Goal: Task Accomplishment & Management: Manage account settings

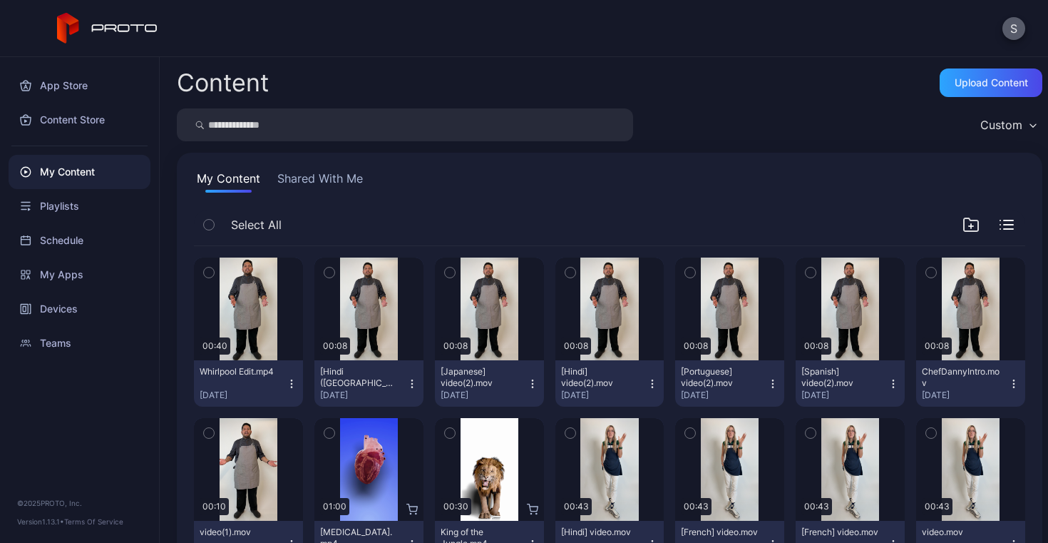
click at [1017, 32] on button "S" at bounding box center [1013, 28] width 23 height 23
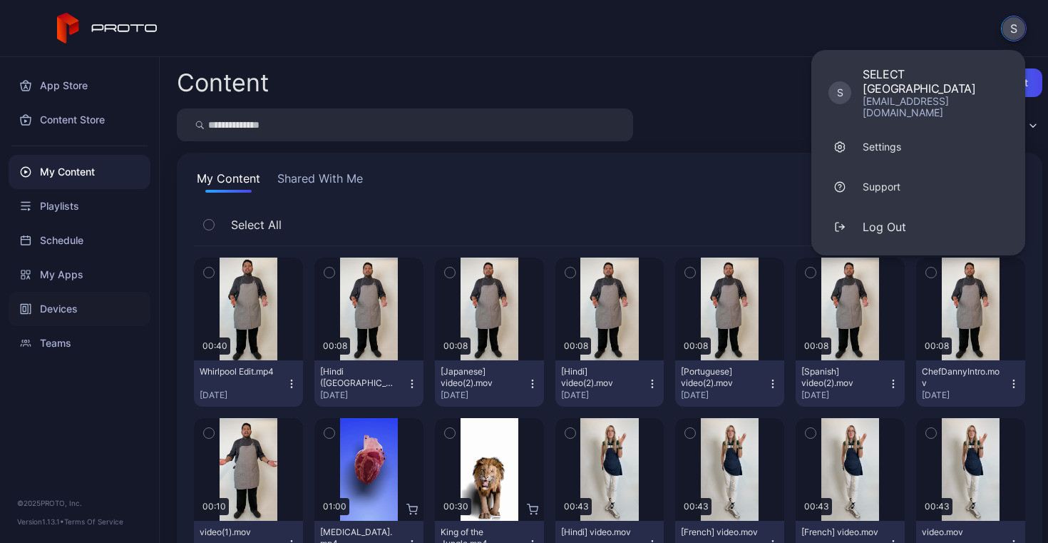
click at [62, 308] on div "Devices" at bounding box center [80, 309] width 142 height 34
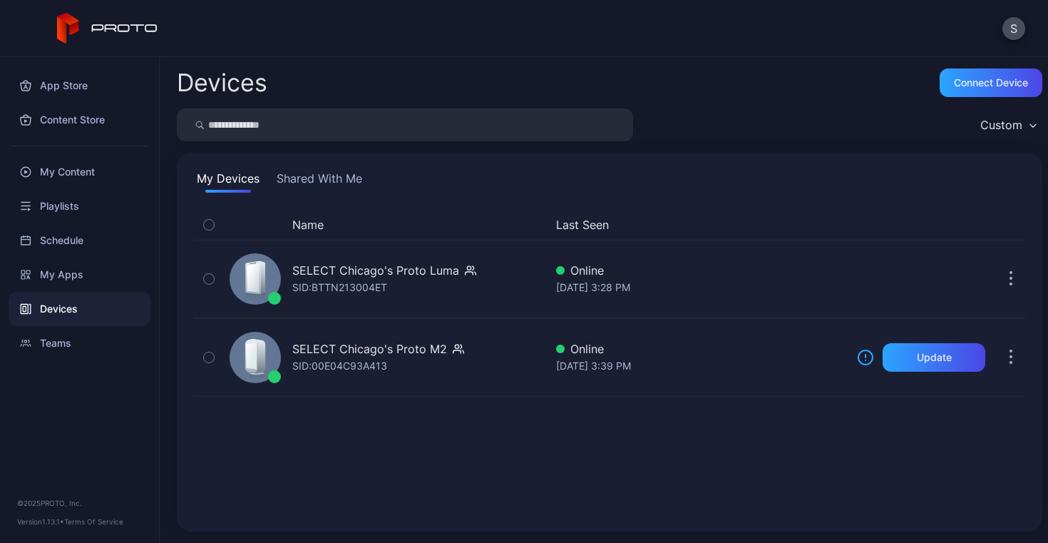
click at [304, 179] on button "Shared With Me" at bounding box center [319, 181] width 91 height 23
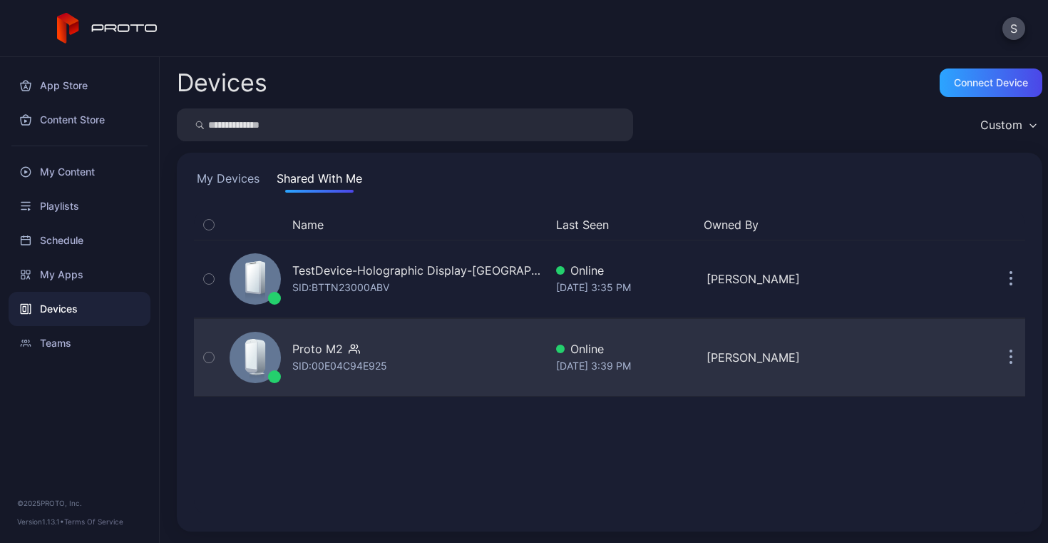
click at [999, 361] on button "button" at bounding box center [1011, 357] width 29 height 29
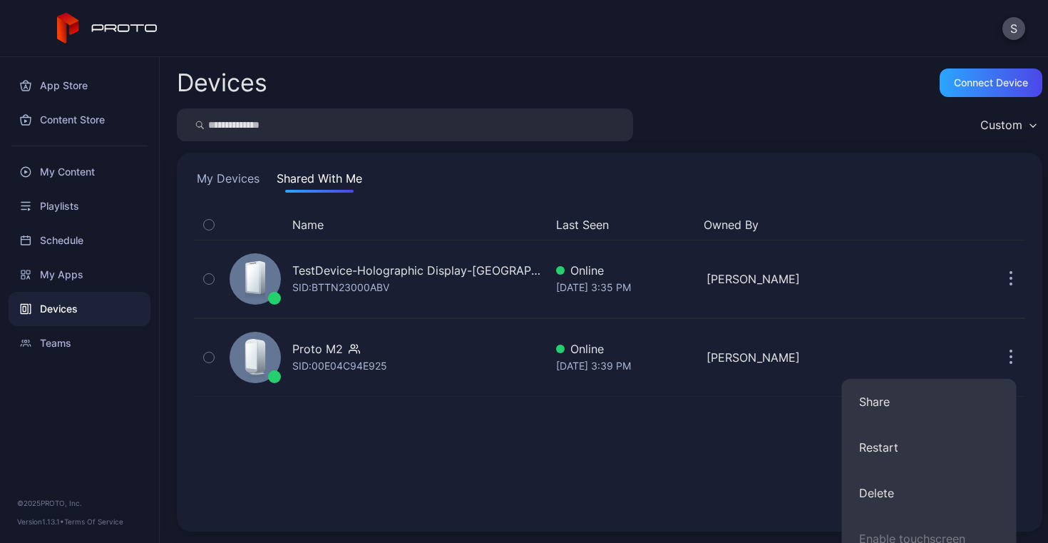
click at [734, 273] on div "Name Last Seen Owned By TestDevice-Holographic Display-Chicago-500West-Showcase…" at bounding box center [609, 362] width 831 height 304
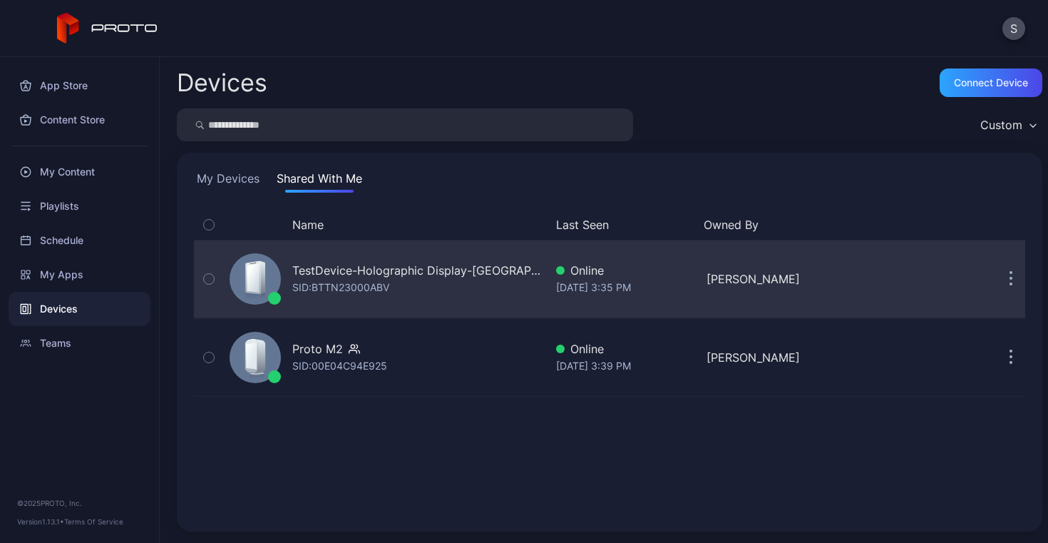
click at [1010, 279] on icon "button" at bounding box center [1011, 280] width 2 height 2
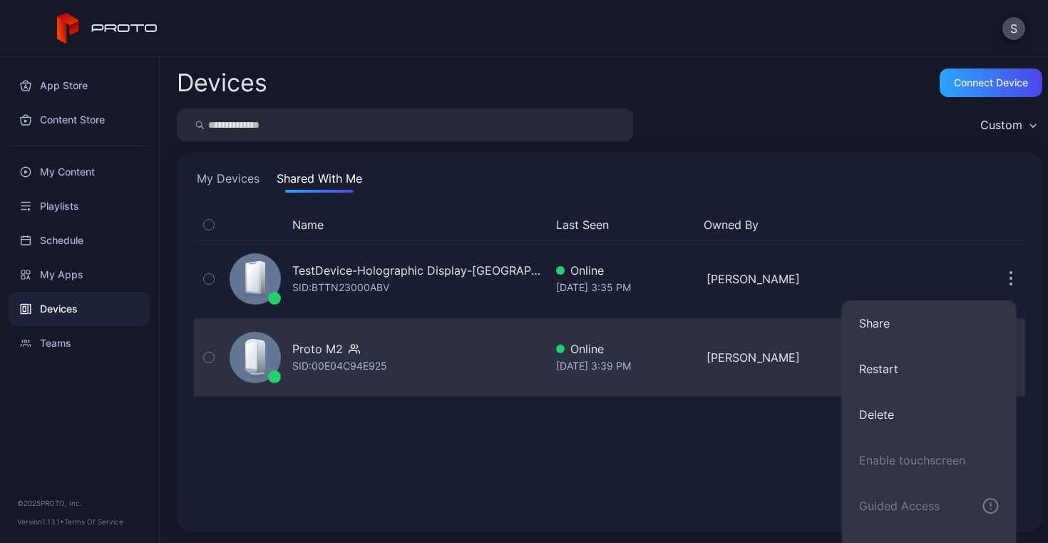
click at [743, 247] on div "TestDevice-Holographic Display-Chicago-500West-Showcase SID: BTTN23000ABV Onlin…" at bounding box center [609, 318] width 831 height 157
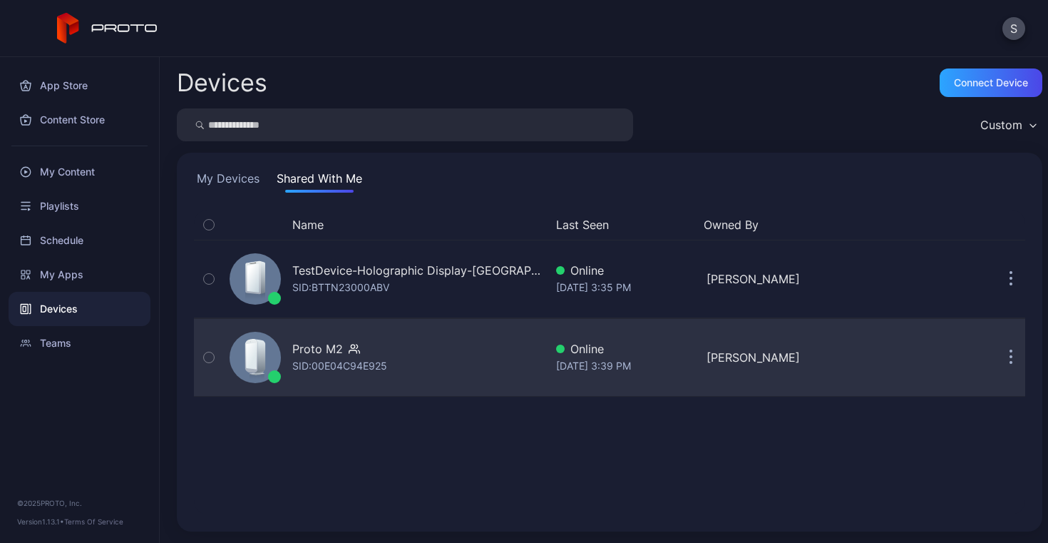
click at [716, 344] on div "Proto M2 SID: 00E04C94E925 Online Sep 10, 2025 at 3:39 PM Eric Guzman" at bounding box center [609, 357] width 831 height 71
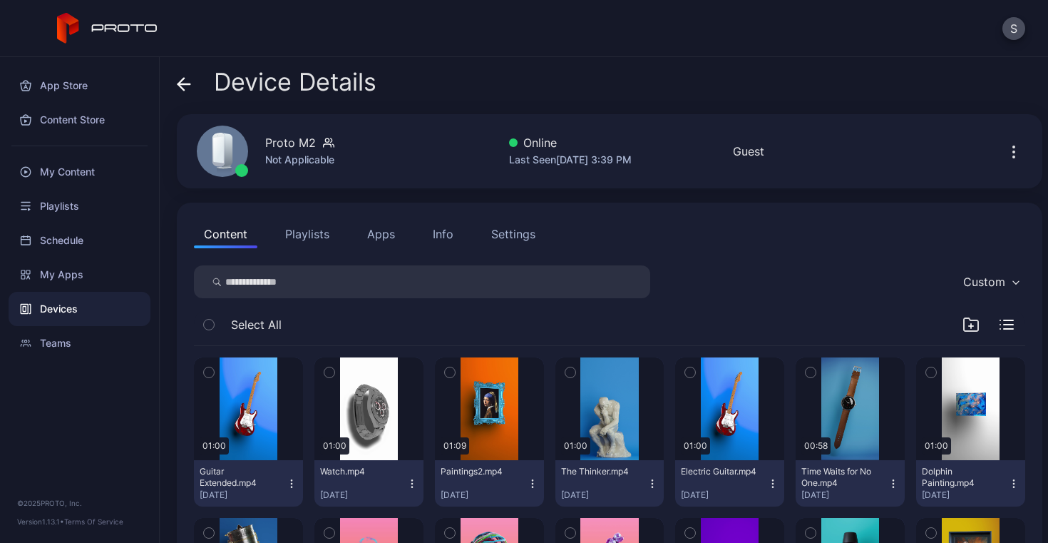
click at [1005, 154] on icon "button" at bounding box center [1013, 151] width 17 height 17
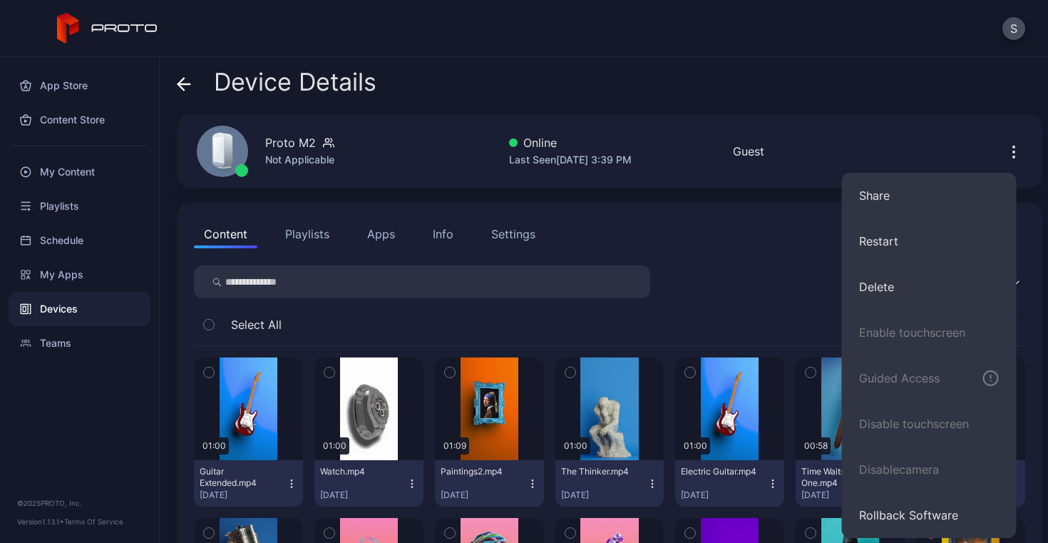
click at [515, 237] on div "Settings" at bounding box center [513, 233] width 44 height 17
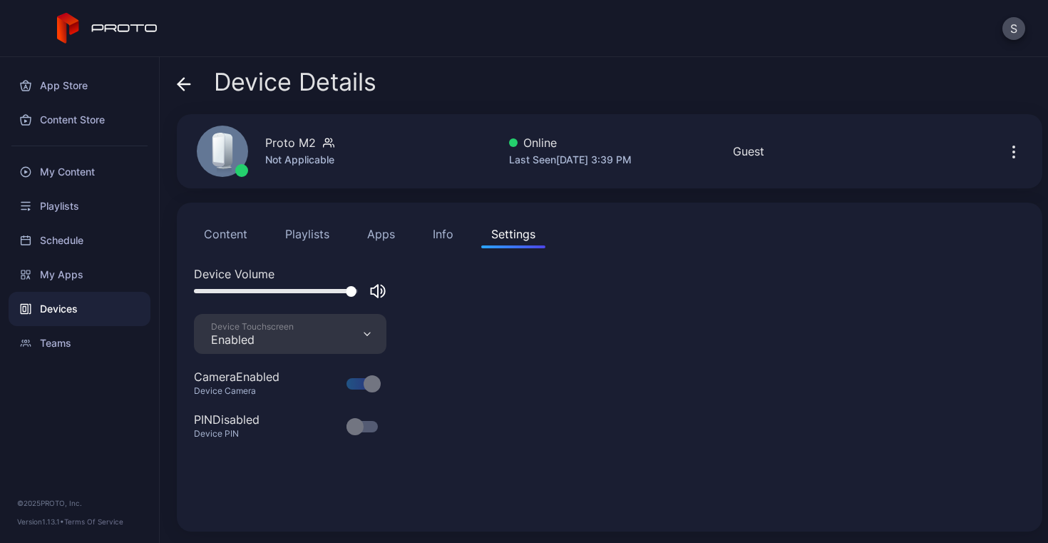
click at [439, 236] on div "Info" at bounding box center [443, 233] width 21 height 17
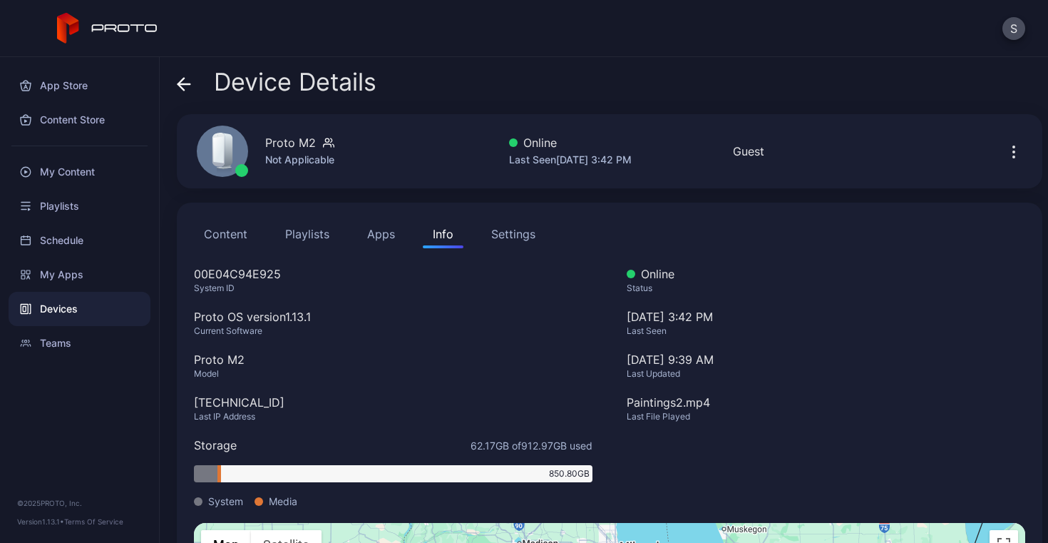
click at [379, 231] on button "Apps" at bounding box center [381, 234] width 48 height 29
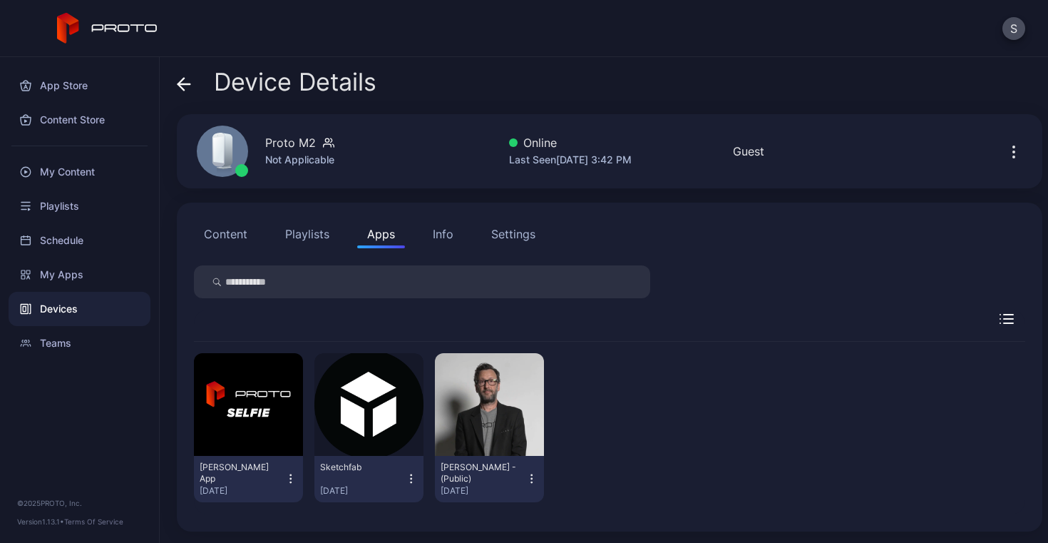
click at [229, 235] on button "Content" at bounding box center [225, 234] width 63 height 29
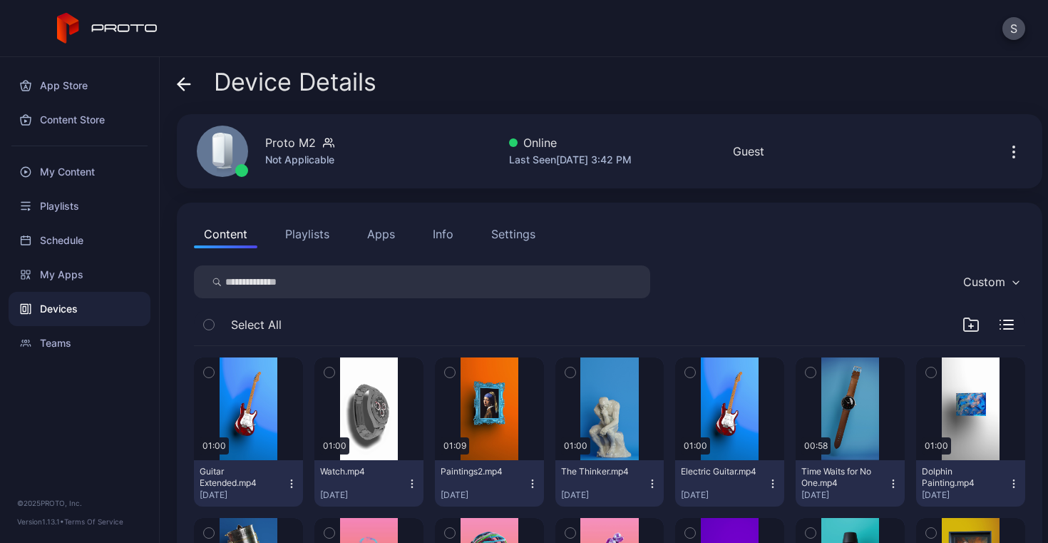
click at [515, 235] on div "Settings" at bounding box center [513, 233] width 44 height 17
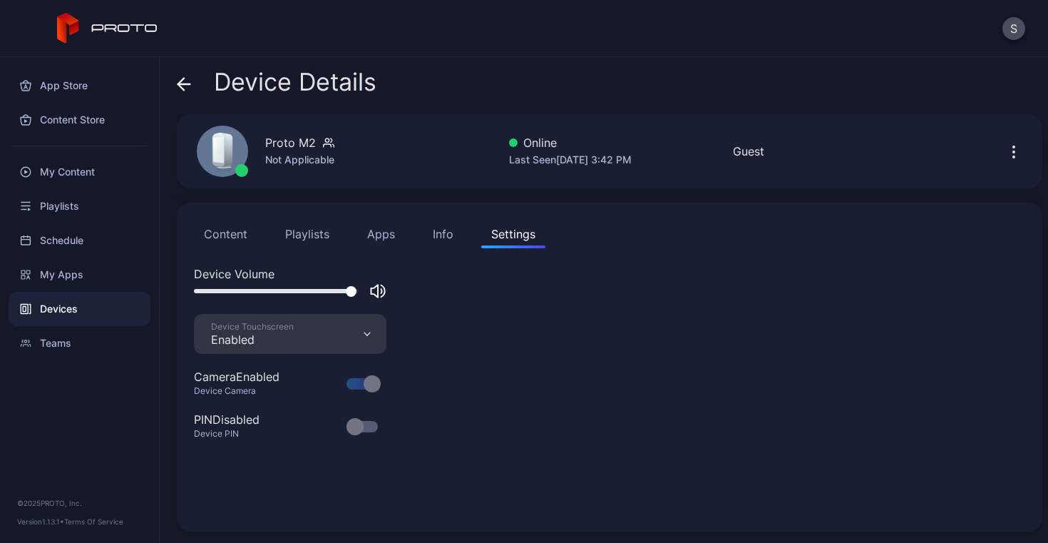
click at [185, 84] on icon at bounding box center [184, 84] width 12 height 0
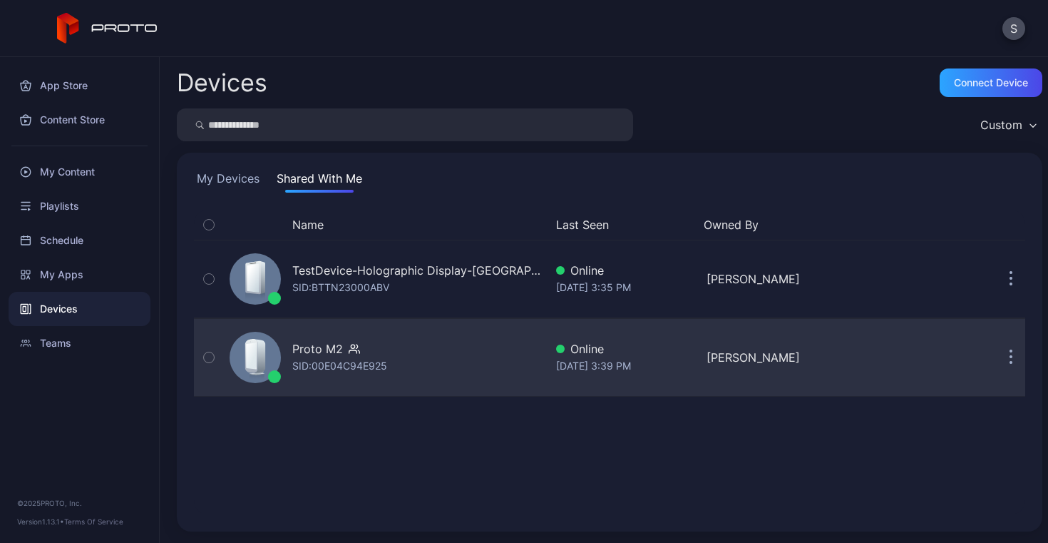
click at [353, 346] on icon "button" at bounding box center [353, 346] width 4 height 4
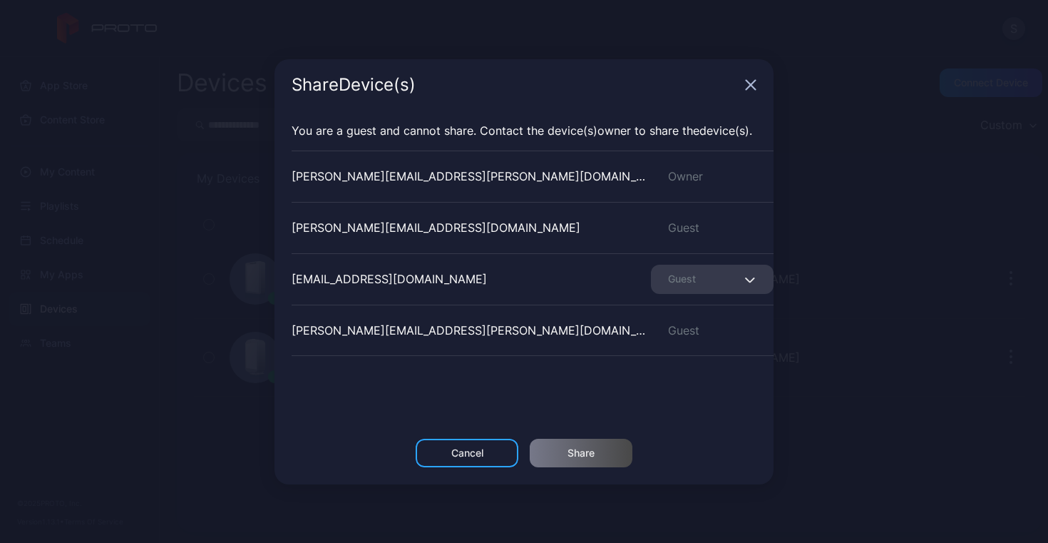
click at [744, 282] on icon "button" at bounding box center [749, 280] width 11 height 6
click at [684, 185] on div "eric.guzman@accenture.com Owner" at bounding box center [533, 175] width 482 height 51
click at [749, 87] on icon "button" at bounding box center [750, 84] width 9 height 9
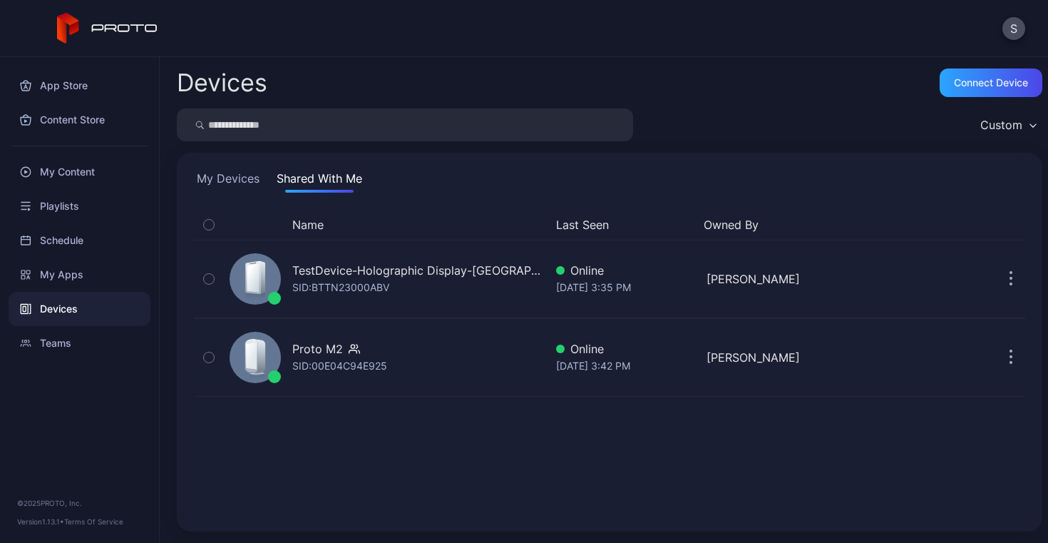
click at [230, 184] on button "My Devices" at bounding box center [228, 181] width 68 height 23
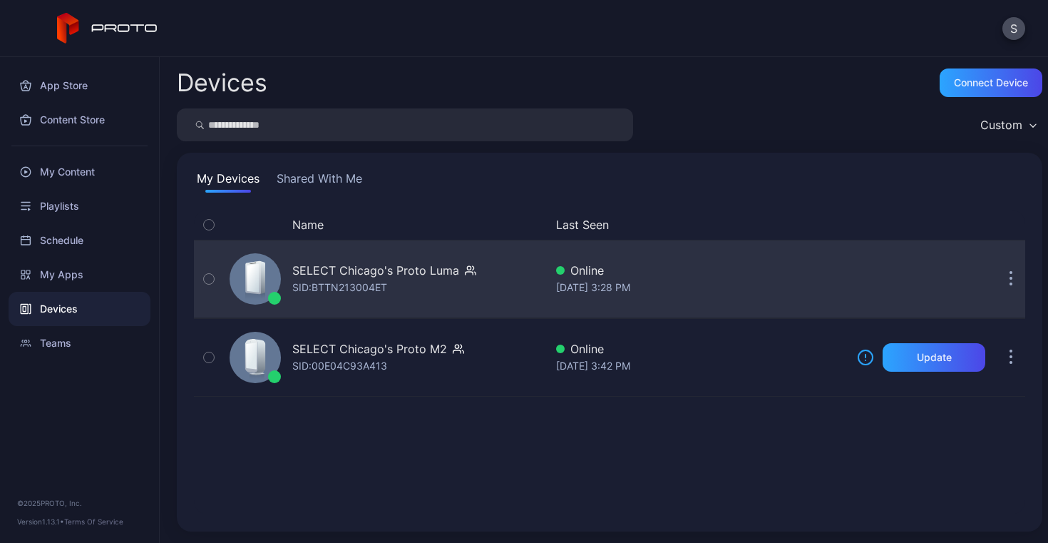
click at [1009, 282] on icon "button" at bounding box center [1011, 279] width 4 height 16
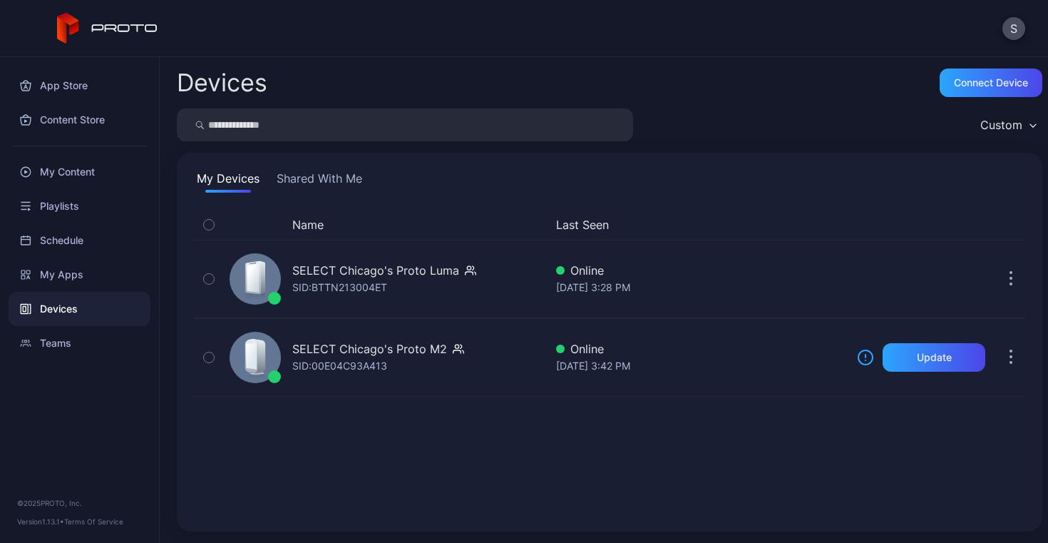
click at [655, 83] on div "Devices Connect device Custom My Devices Shared With Me Name Last Seen SELECT C…" at bounding box center [604, 299] width 888 height 485
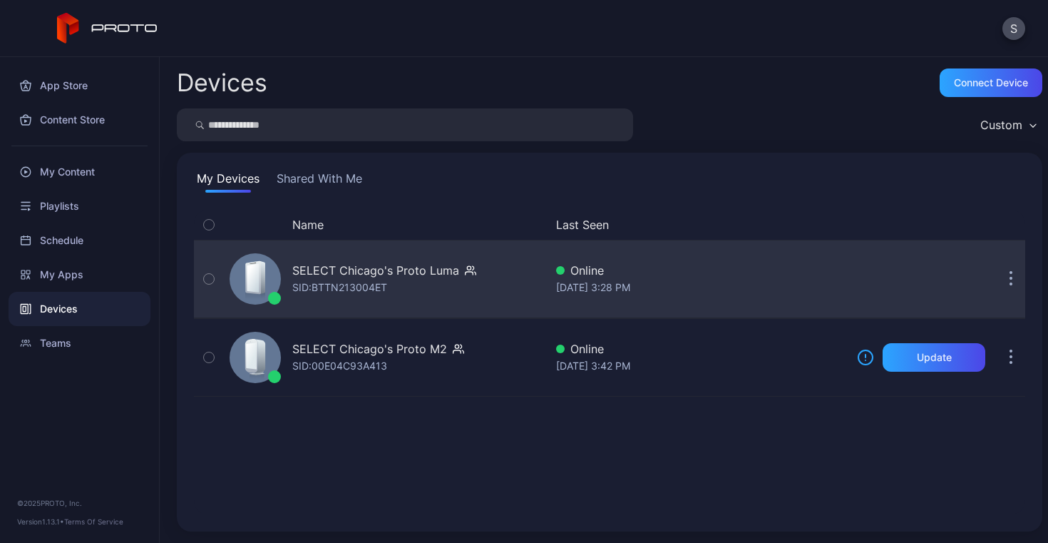
click at [997, 282] on button "button" at bounding box center [1011, 278] width 29 height 29
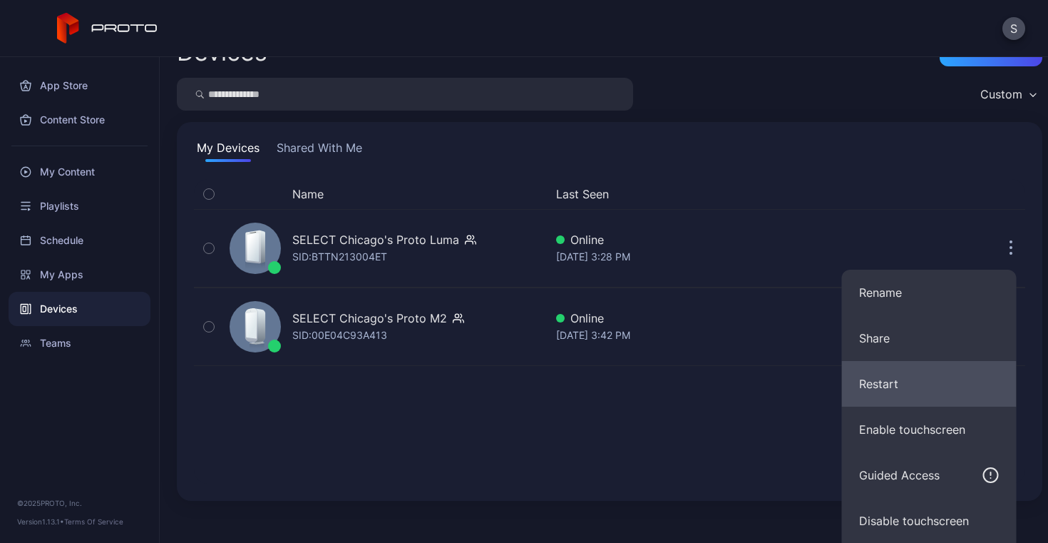
scroll to position [48, 0]
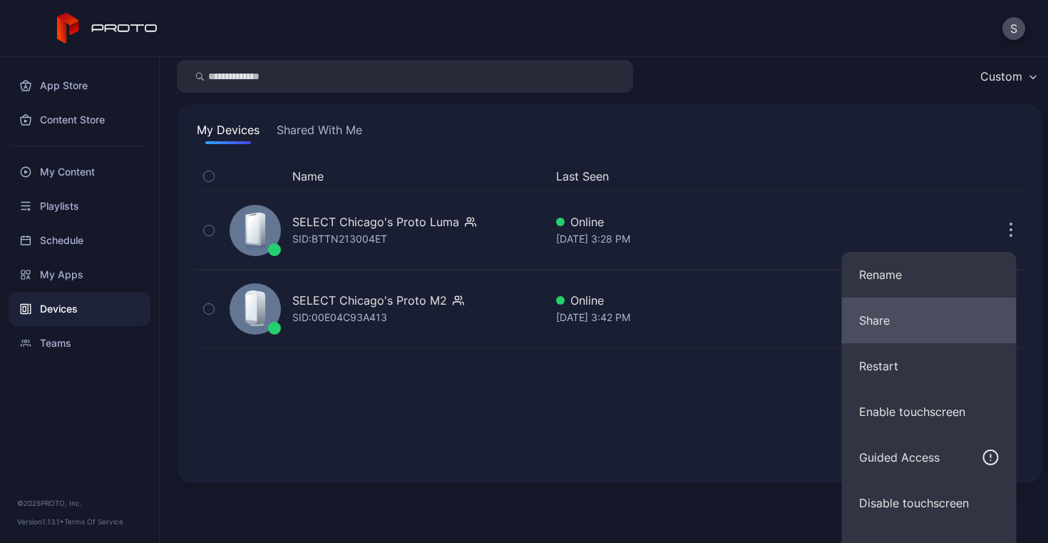
click at [914, 322] on button "Share" at bounding box center [929, 320] width 175 height 46
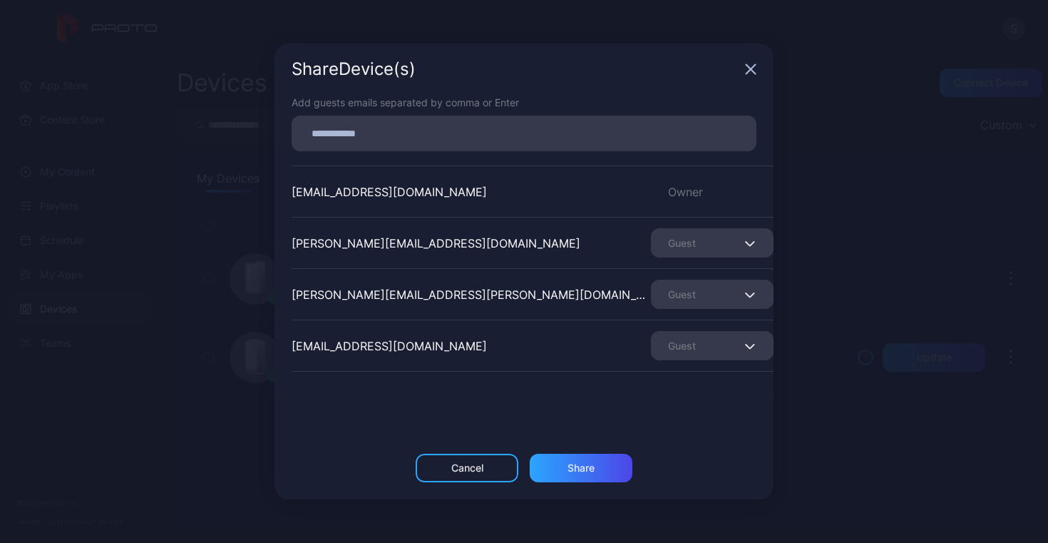
click at [717, 242] on div "Guest" at bounding box center [712, 242] width 123 height 29
click at [834, 249] on div "Share Device (s) Add guests emails separated by comma or Enter select-chicago@a…" at bounding box center [524, 271] width 1048 height 543
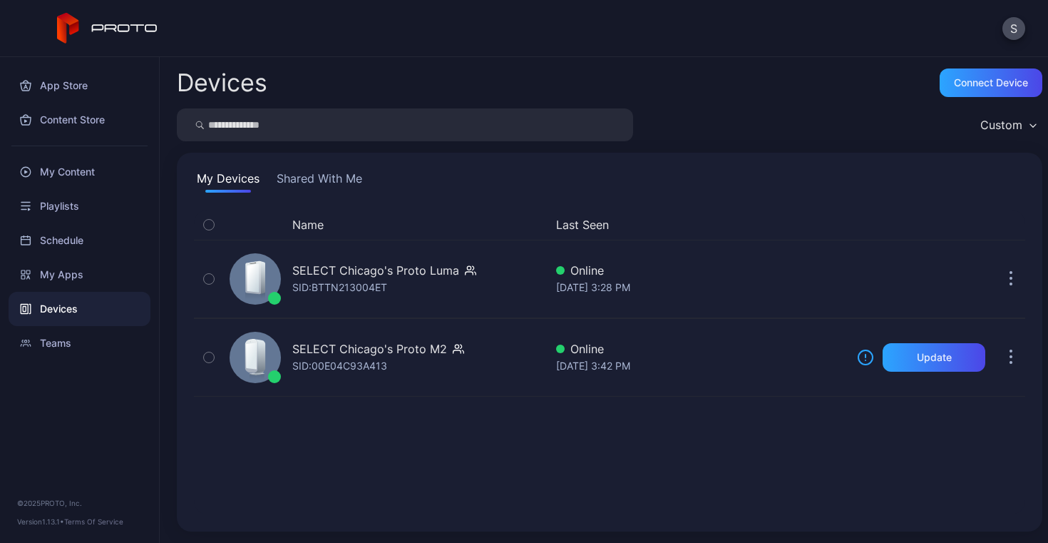
click at [318, 179] on button "Shared With Me" at bounding box center [319, 181] width 91 height 23
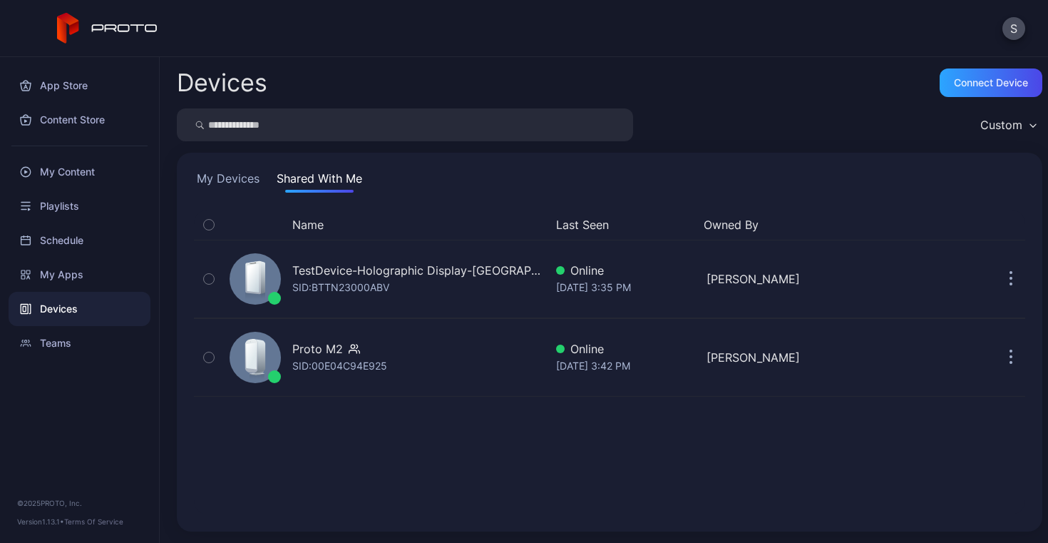
click at [250, 176] on button "My Devices" at bounding box center [228, 181] width 68 height 23
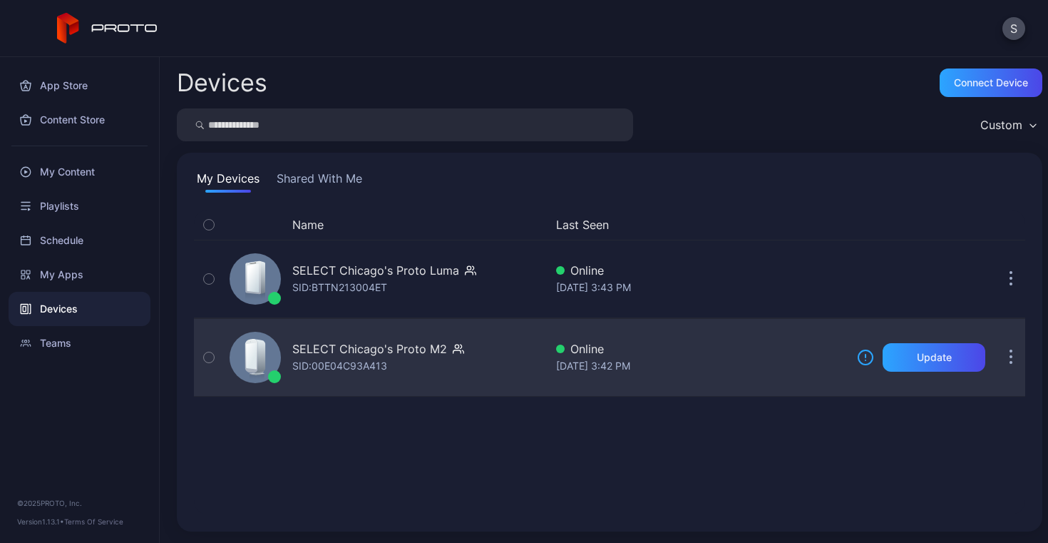
click at [1010, 357] on icon "button" at bounding box center [1011, 358] width 2 height 2
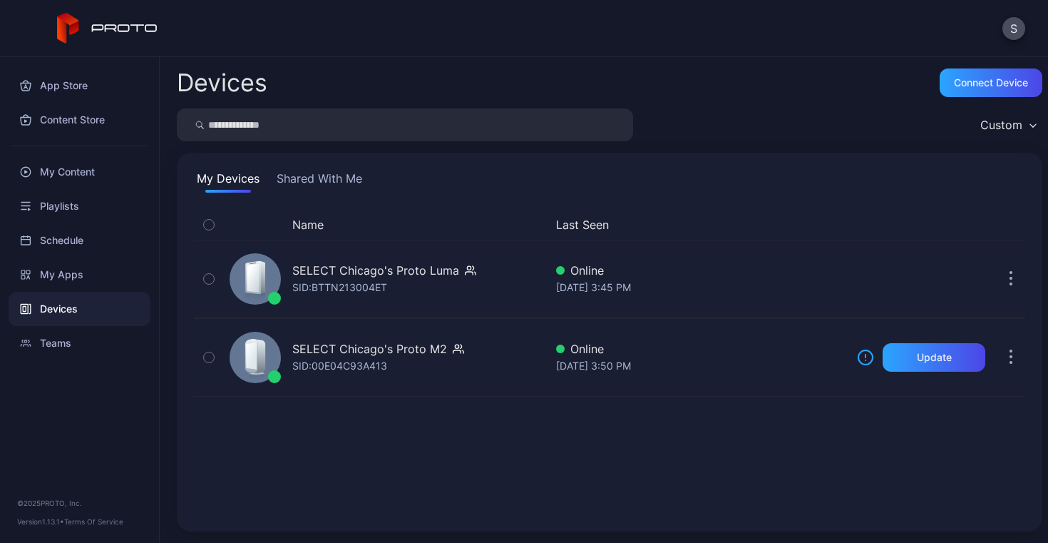
click at [662, 335] on div "Devices Connect device Custom My Devices Shared With Me Name Last Seen SELECT C…" at bounding box center [604, 299] width 888 height 485
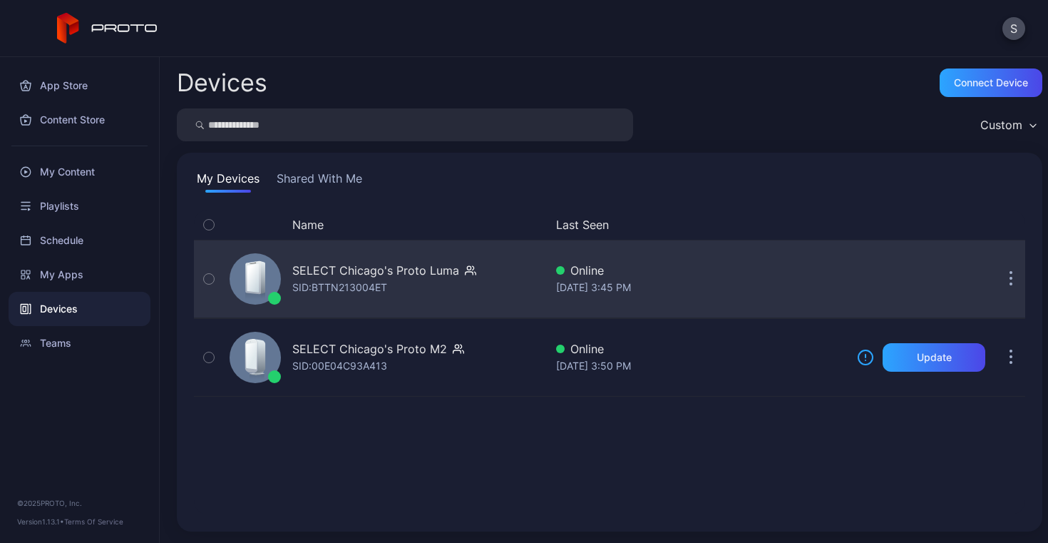
click at [997, 279] on button "button" at bounding box center [1011, 278] width 29 height 29
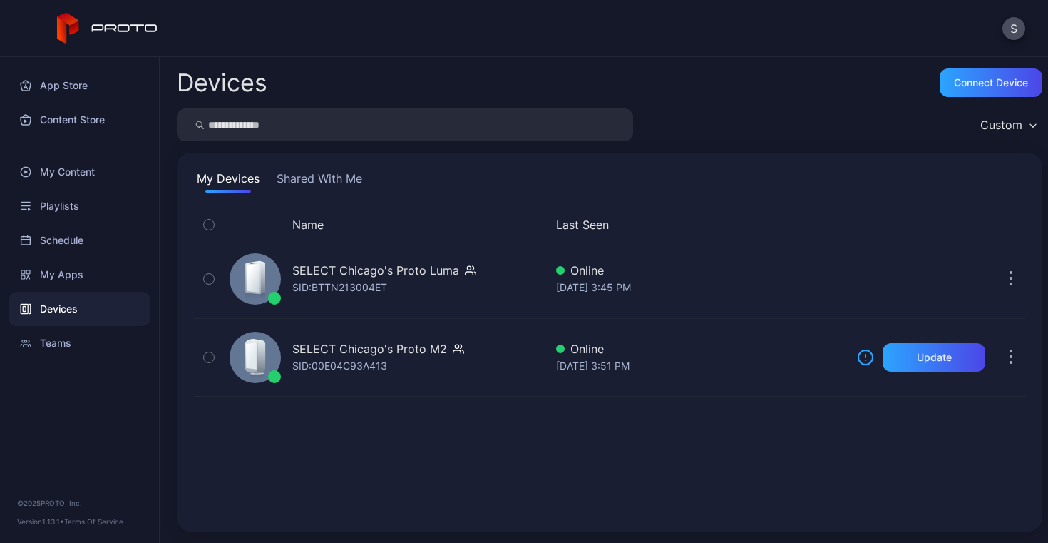
click at [319, 178] on button "Shared With Me" at bounding box center [319, 181] width 91 height 23
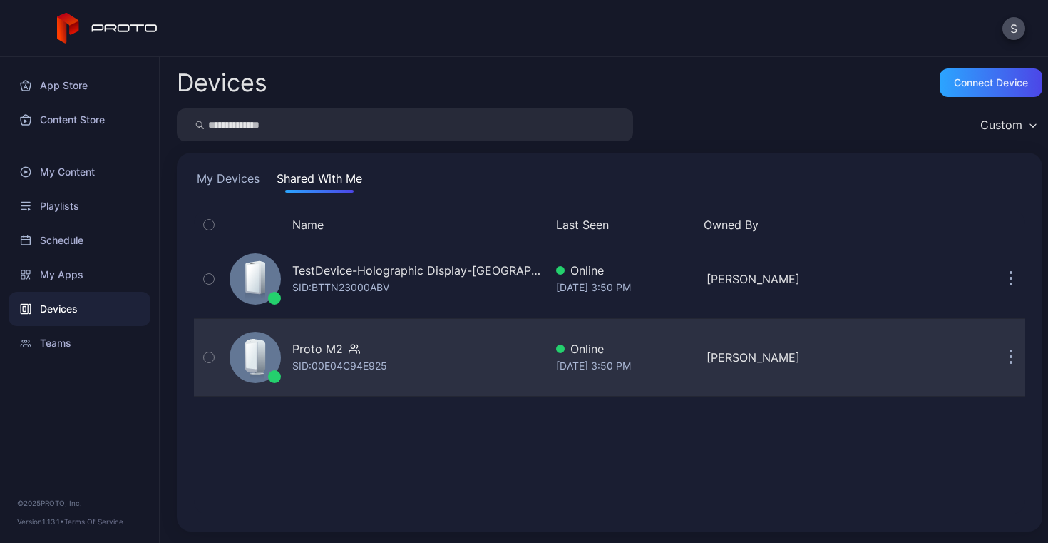
click at [1009, 358] on icon "button" at bounding box center [1011, 357] width 4 height 16
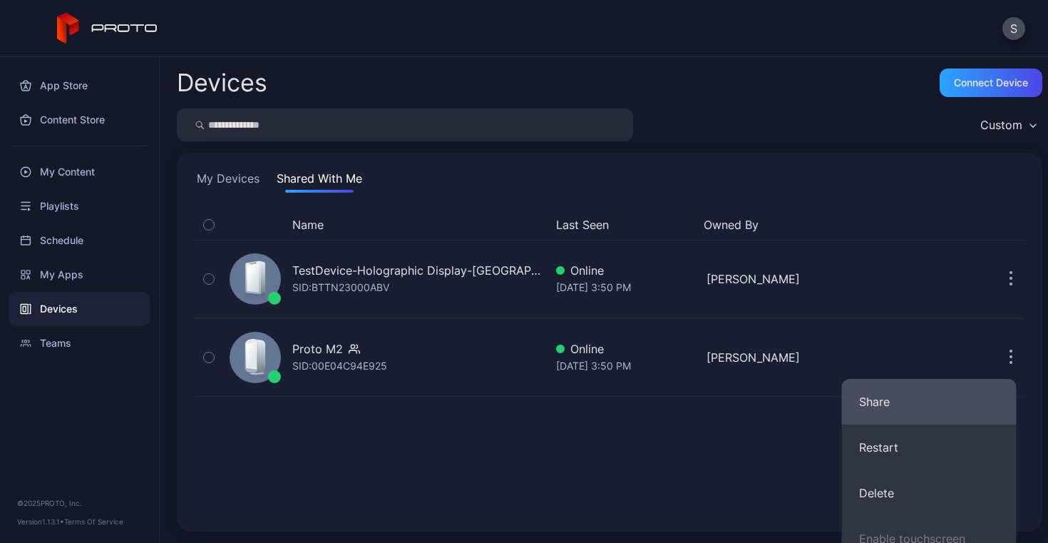
scroll to position [201, 0]
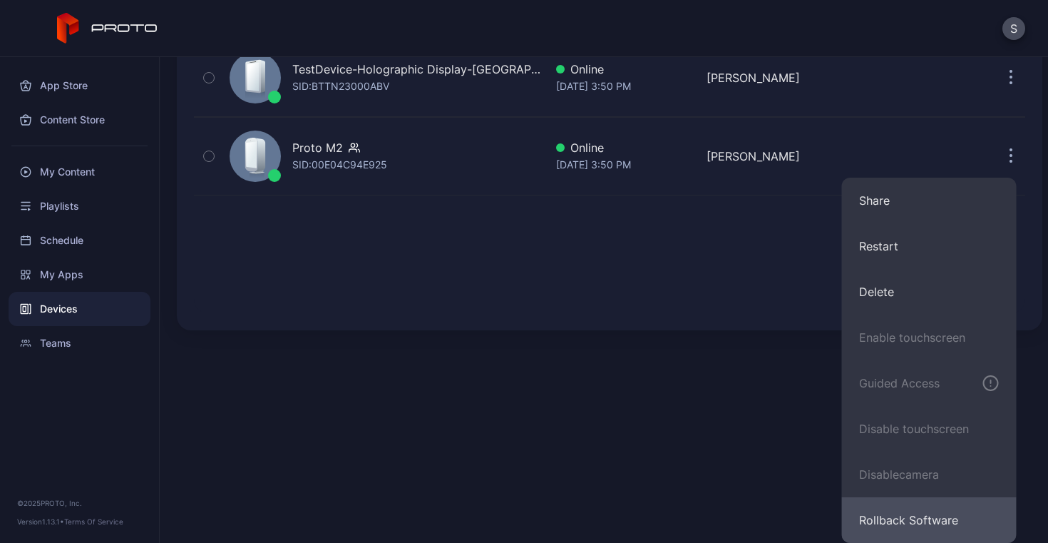
click at [884, 520] on button "Rollback Software" at bounding box center [929, 520] width 175 height 46
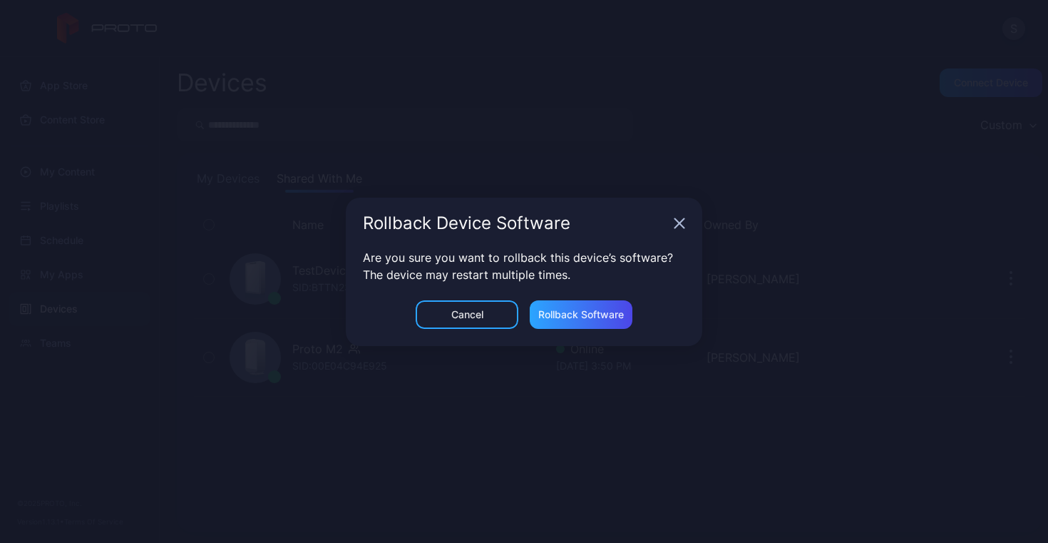
scroll to position [0, 0]
click at [585, 314] on div "Rollback Software" at bounding box center [581, 314] width 86 height 11
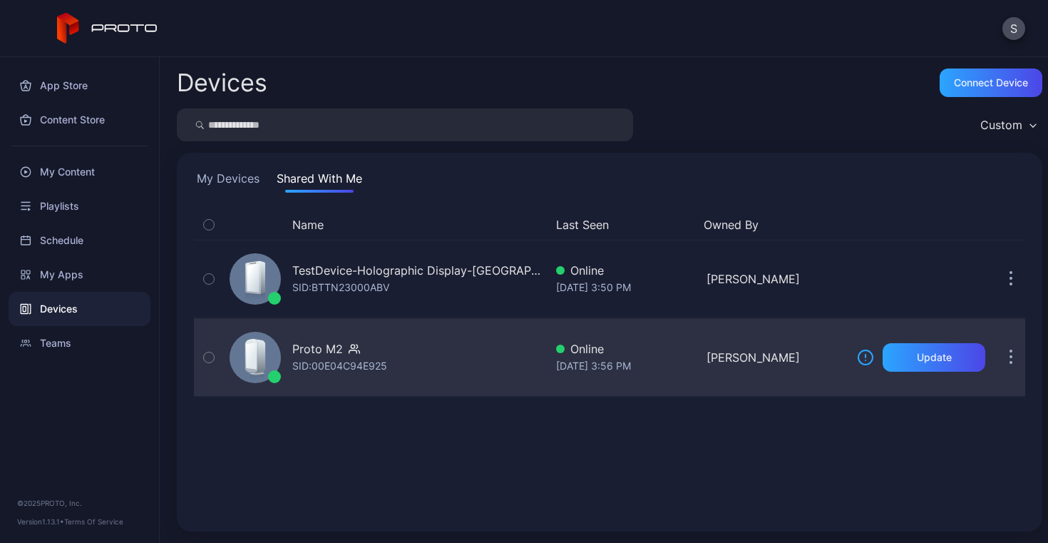
click at [1009, 362] on icon "button" at bounding box center [1011, 357] width 4 height 16
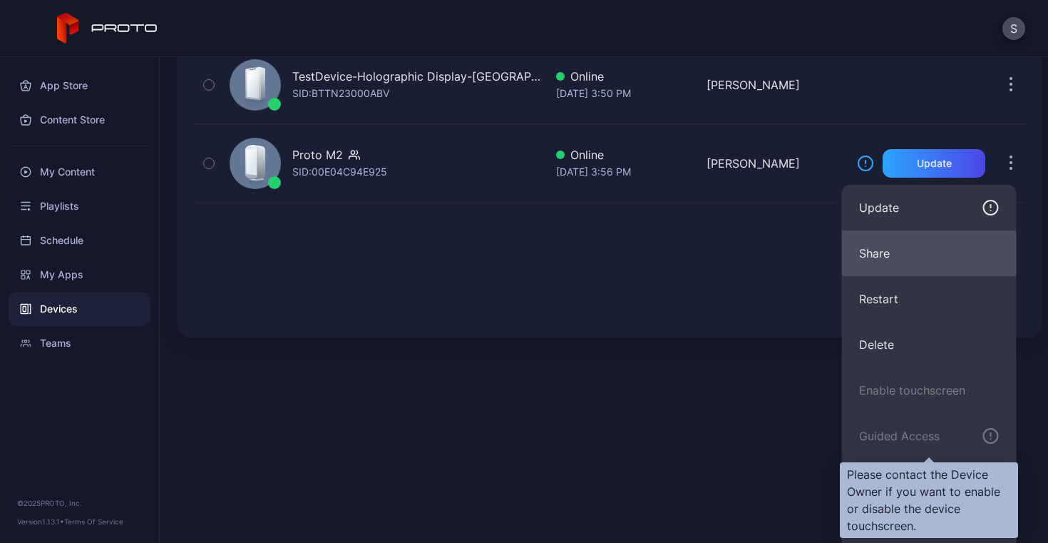
scroll to position [201, 0]
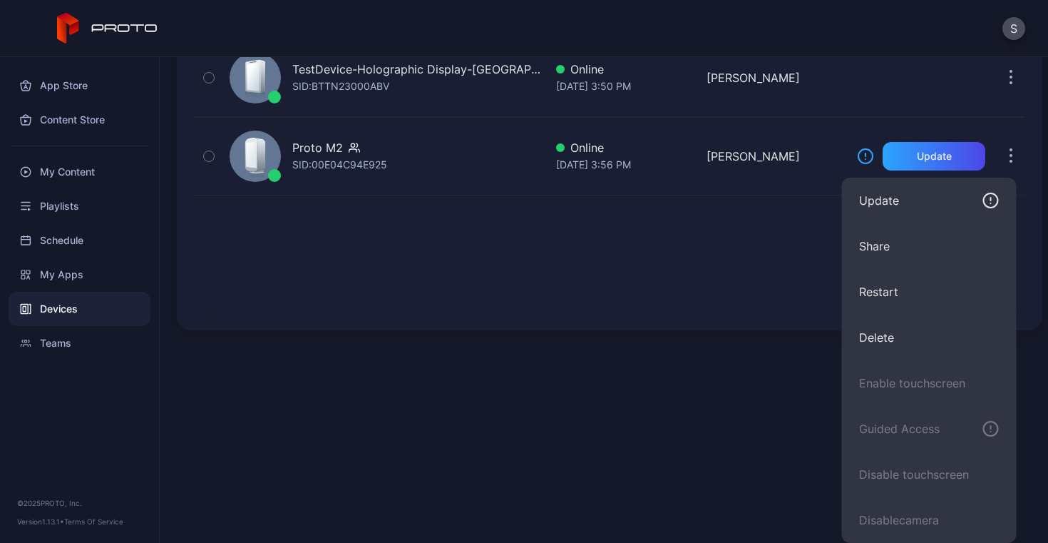
click at [672, 283] on div "Name Last Seen Owned By TestDevice-Holographic Display-Chicago-500West-Showcase…" at bounding box center [609, 161] width 831 height 304
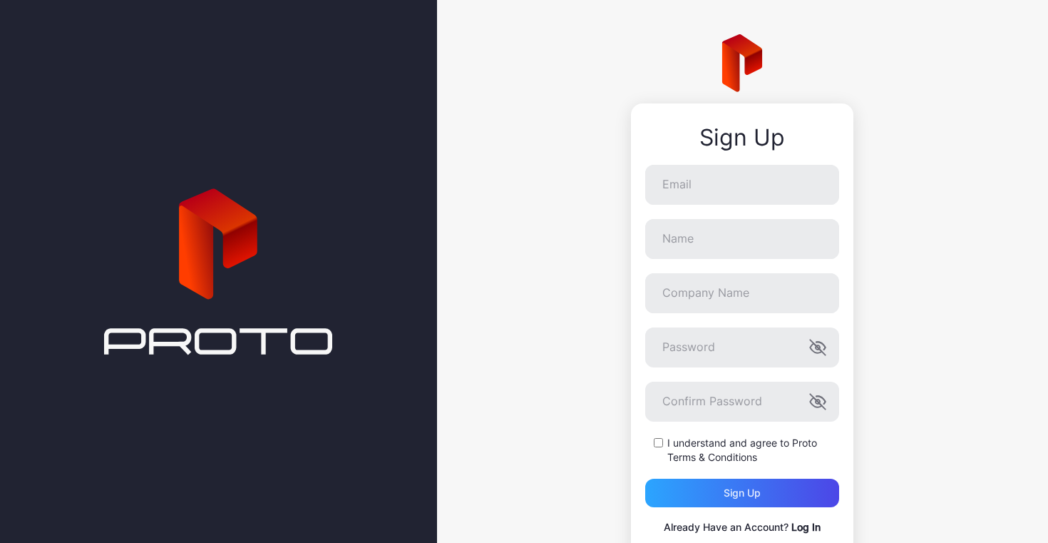
scroll to position [52, 0]
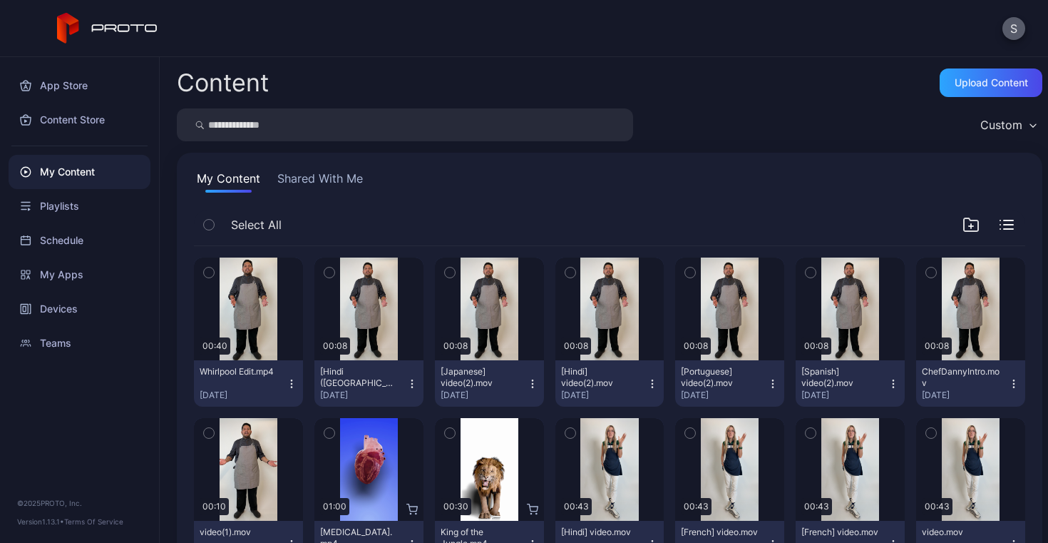
click at [1017, 32] on button "S" at bounding box center [1013, 28] width 23 height 23
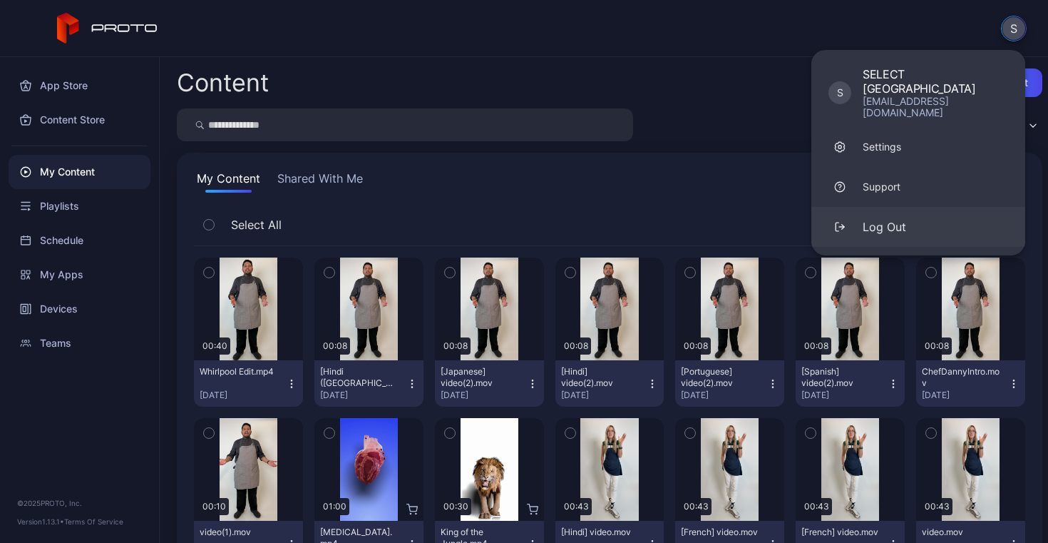
click at [915, 212] on button "Log Out" at bounding box center [918, 227] width 214 height 40
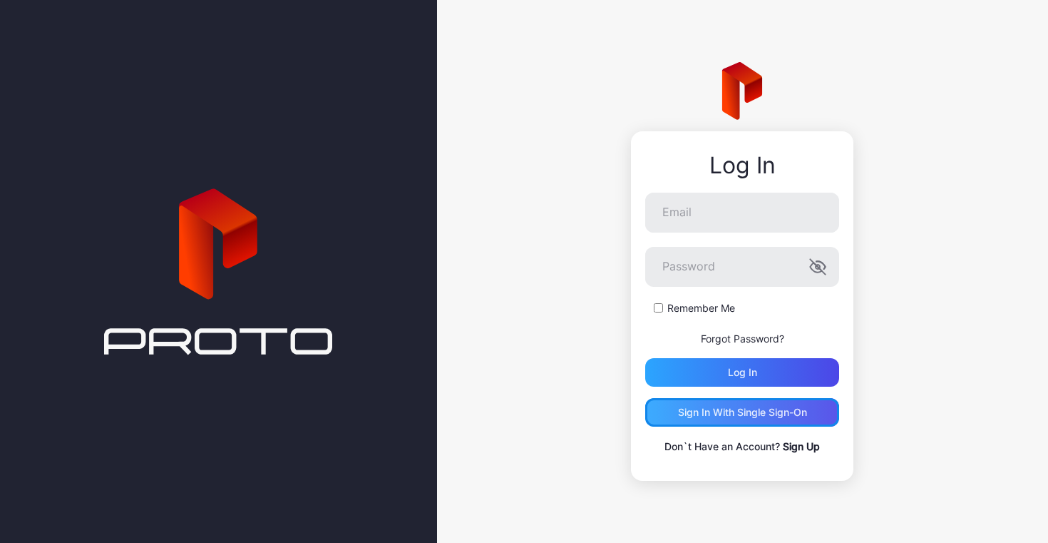
click at [756, 418] on div "Sign in With Single Sign-On" at bounding box center [742, 411] width 129 height 11
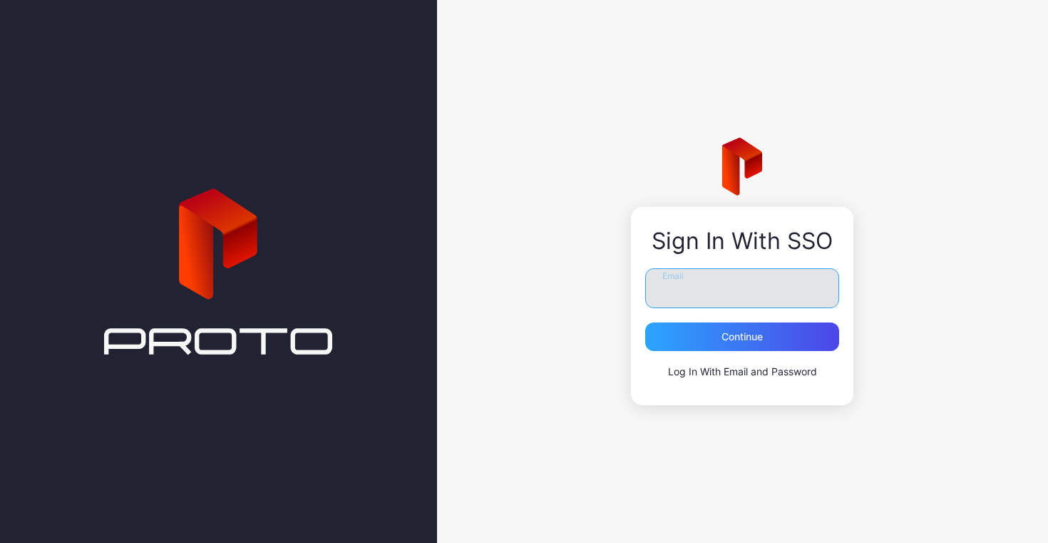
click at [724, 304] on input "Email" at bounding box center [742, 288] width 194 height 40
type input "**********"
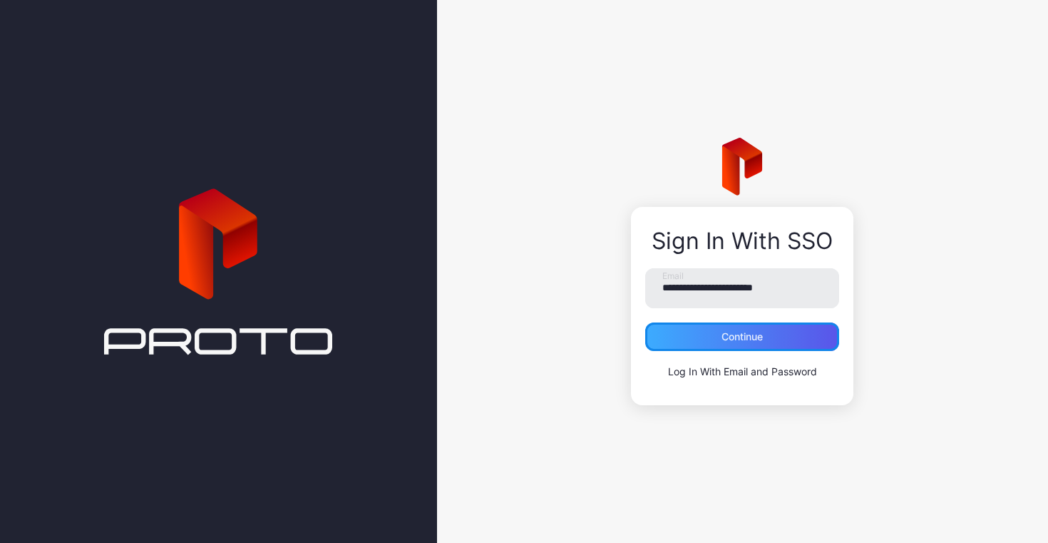
click at [742, 327] on div "Continue" at bounding box center [742, 336] width 194 height 29
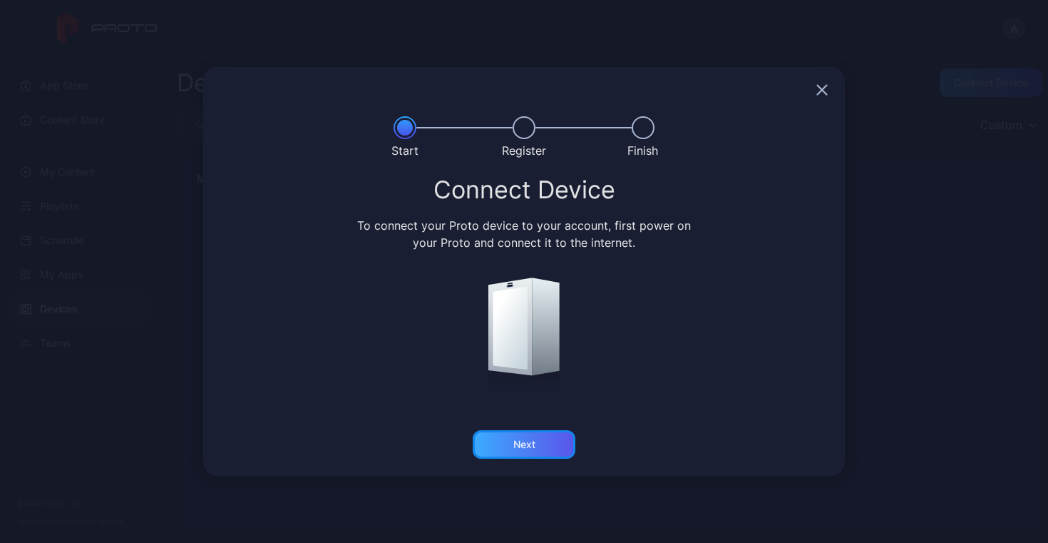
click at [523, 441] on div "Next" at bounding box center [524, 443] width 22 height 11
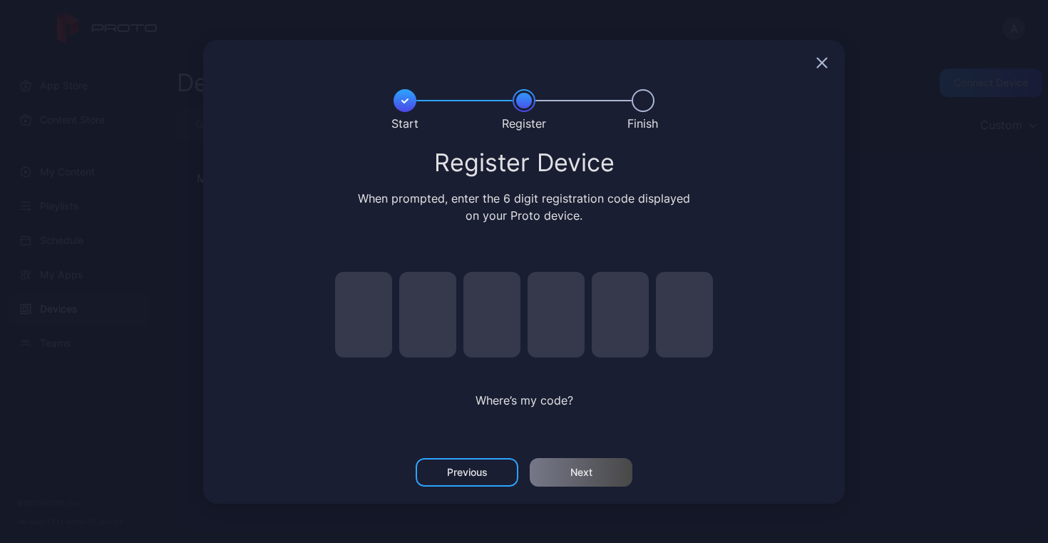
click at [364, 314] on input "pin code 1 of 6" at bounding box center [363, 315] width 57 height 86
type input "*"
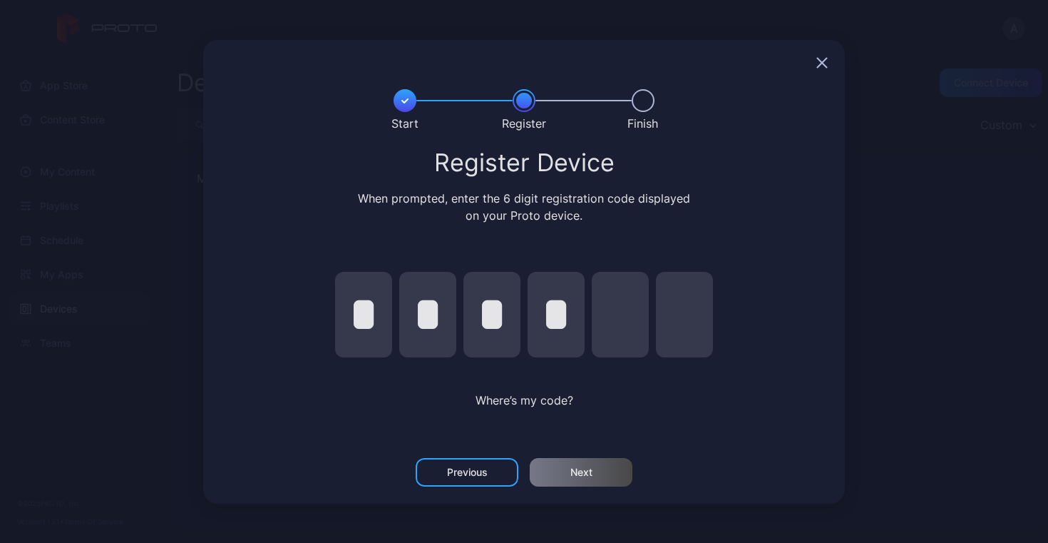
type input "*"
click at [570, 466] on div "Next" at bounding box center [581, 471] width 22 height 11
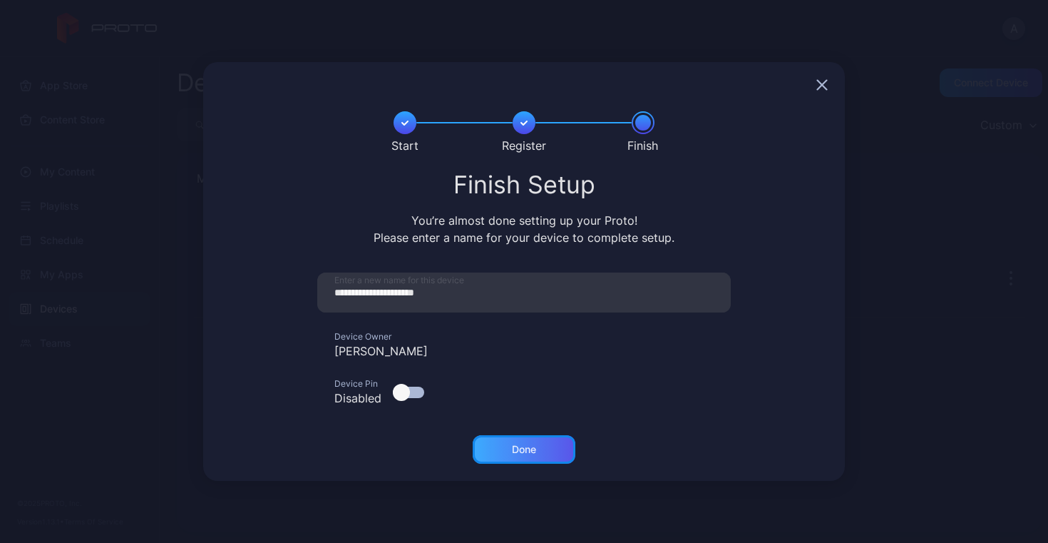
click at [508, 448] on div "Done" at bounding box center [524, 449] width 103 height 29
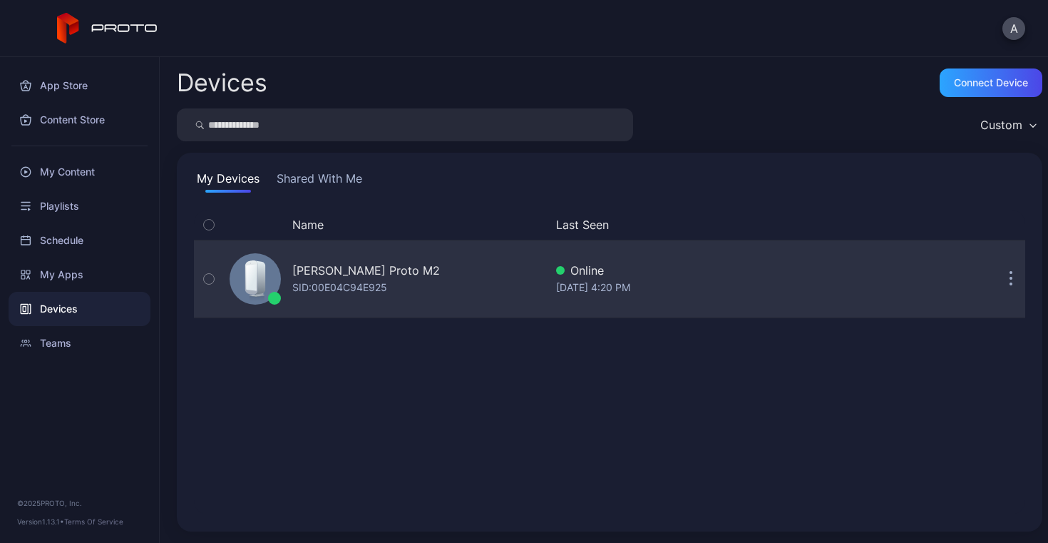
click at [1009, 274] on icon "button" at bounding box center [1011, 279] width 4 height 16
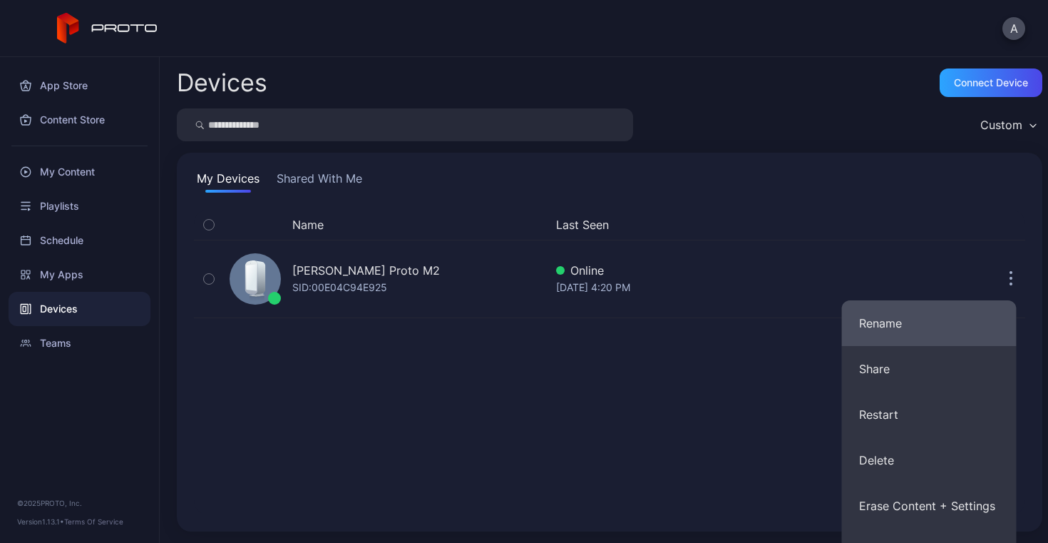
click at [918, 322] on button "Rename" at bounding box center [929, 323] width 175 height 46
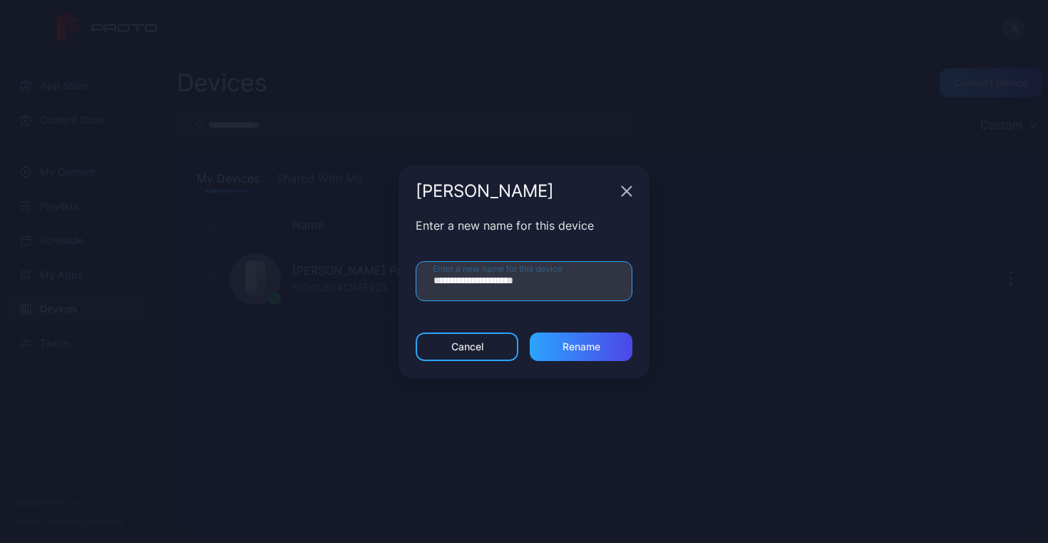
drag, startPoint x: 560, startPoint y: 287, endPoint x: 383, endPoint y: 272, distance: 177.4
click at [383, 272] on div "**********" at bounding box center [524, 271] width 1048 height 543
type input "**********"
click at [582, 349] on div "Rename" at bounding box center [581, 346] width 38 height 11
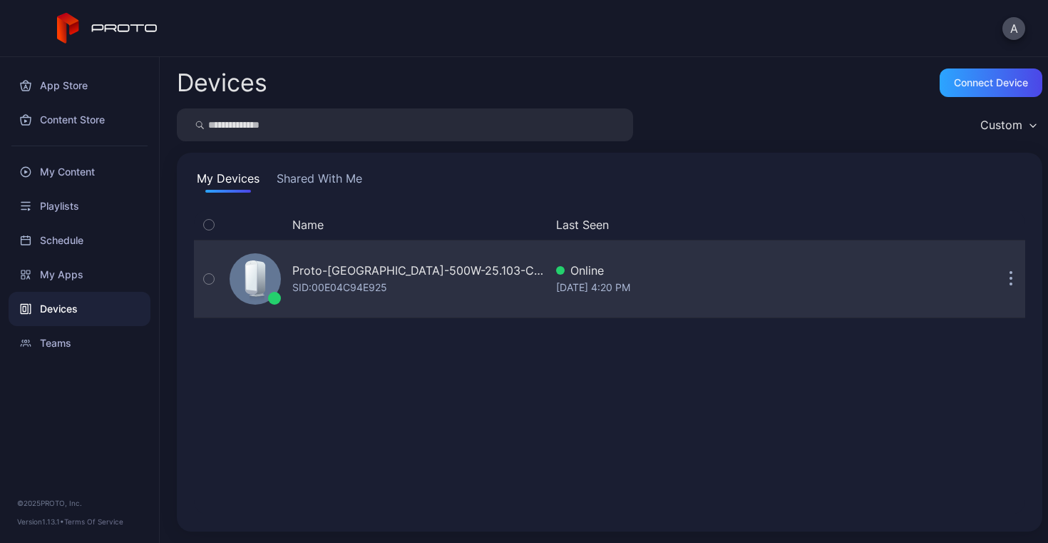
click at [1009, 277] on icon "button" at bounding box center [1011, 279] width 4 height 16
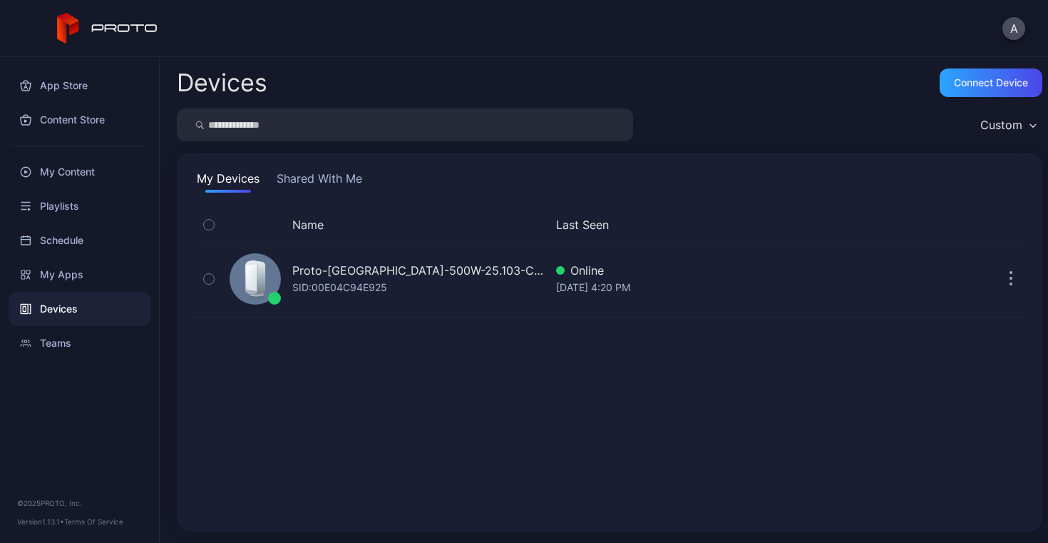
click at [717, 299] on div "Name Last Seen Proto-Chicago-500W-25.103-CIC SID: 00E04C94E925 Online Sep 10, 2…" at bounding box center [609, 362] width 831 height 304
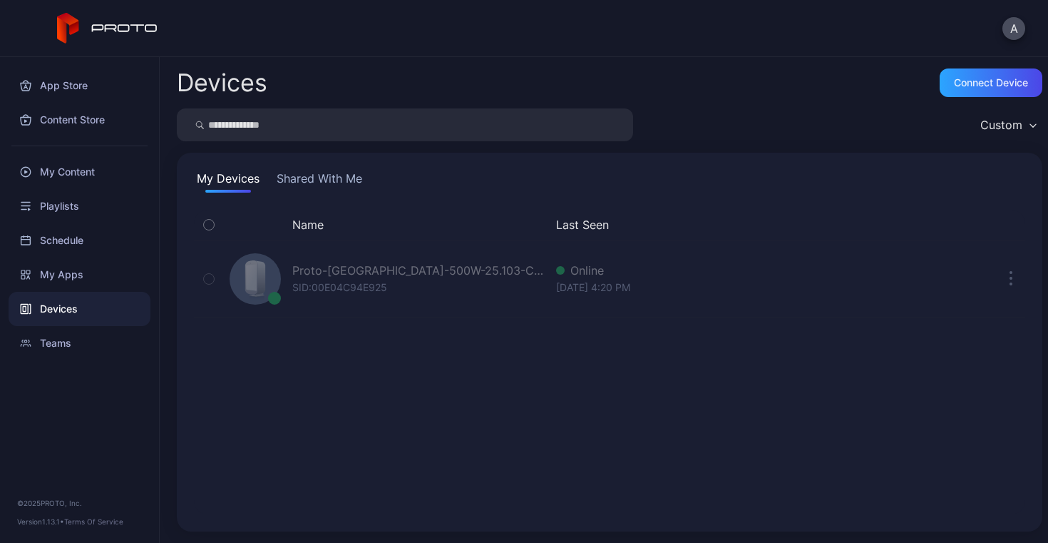
click at [433, 188] on div "My Devices Shared With Me" at bounding box center [609, 181] width 831 height 23
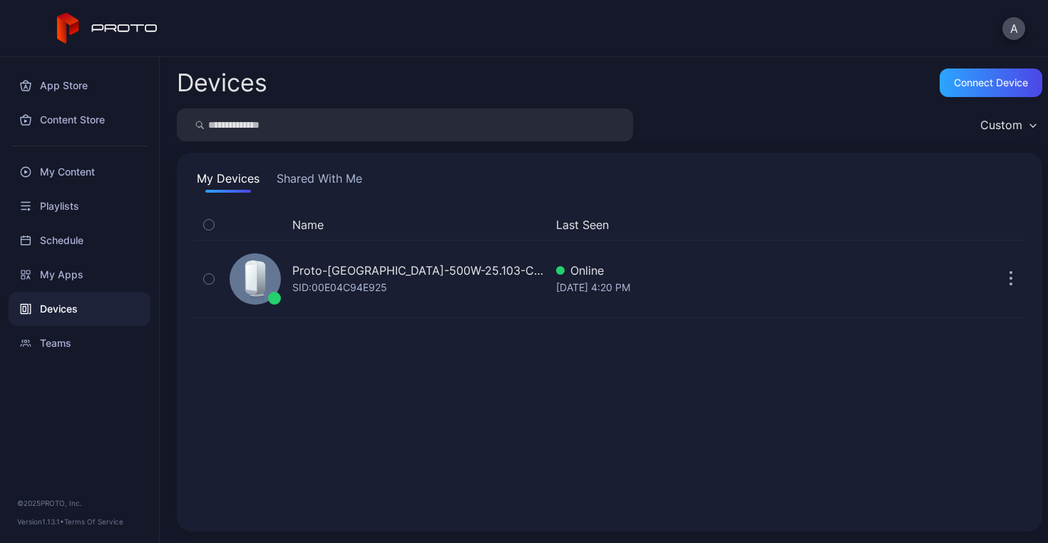
click at [713, 199] on div "Name Last Seen Proto-Chicago-500W-25.103-CIC SID: 00E04C94E925 Online Sep 10, 2…" at bounding box center [610, 361] width 854 height 327
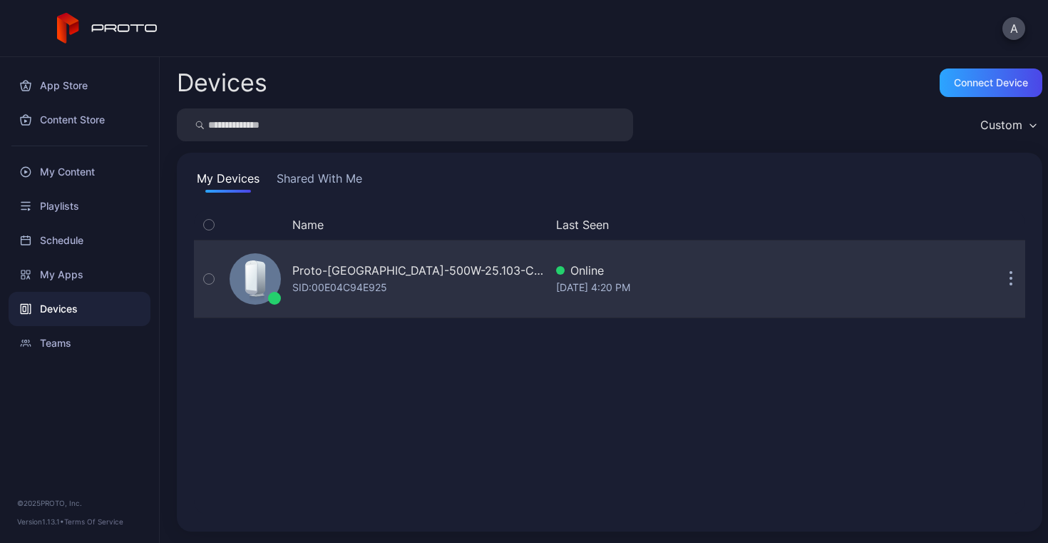
click at [999, 281] on button "button" at bounding box center [1011, 278] width 29 height 29
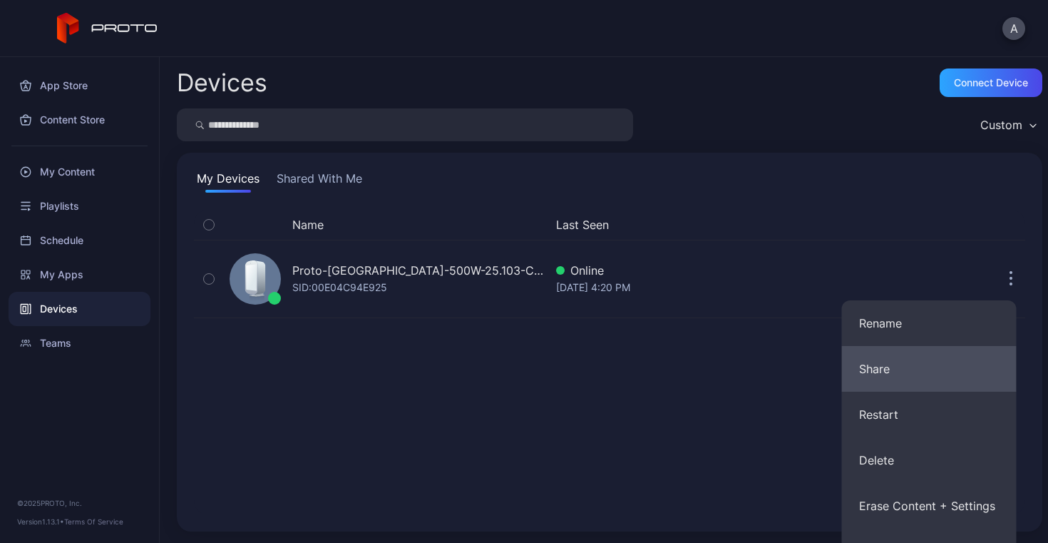
click at [908, 363] on button "Share" at bounding box center [929, 369] width 175 height 46
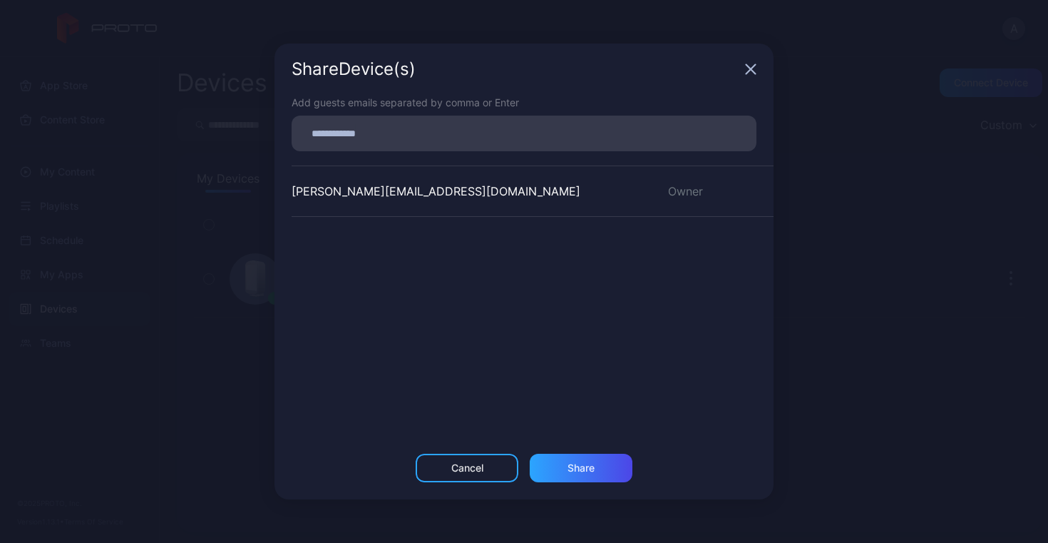
click at [503, 139] on input at bounding box center [524, 133] width 448 height 19
type input "**********"
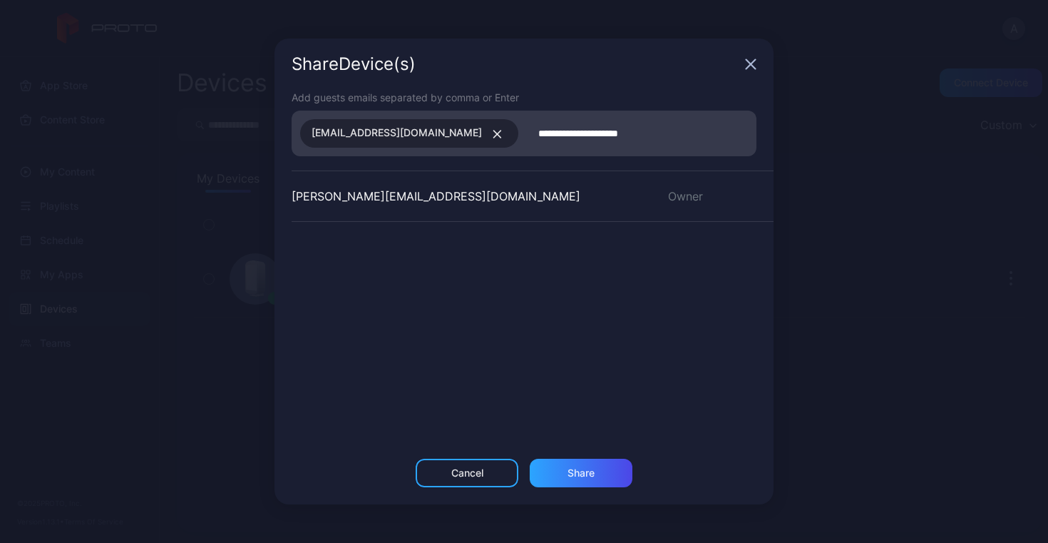
type input "**********"
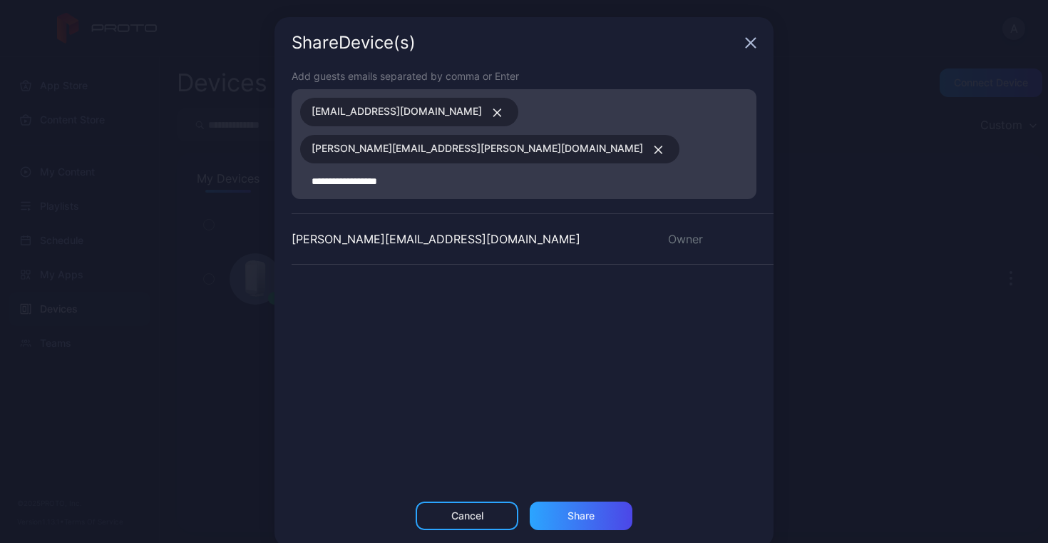
type input "**********"
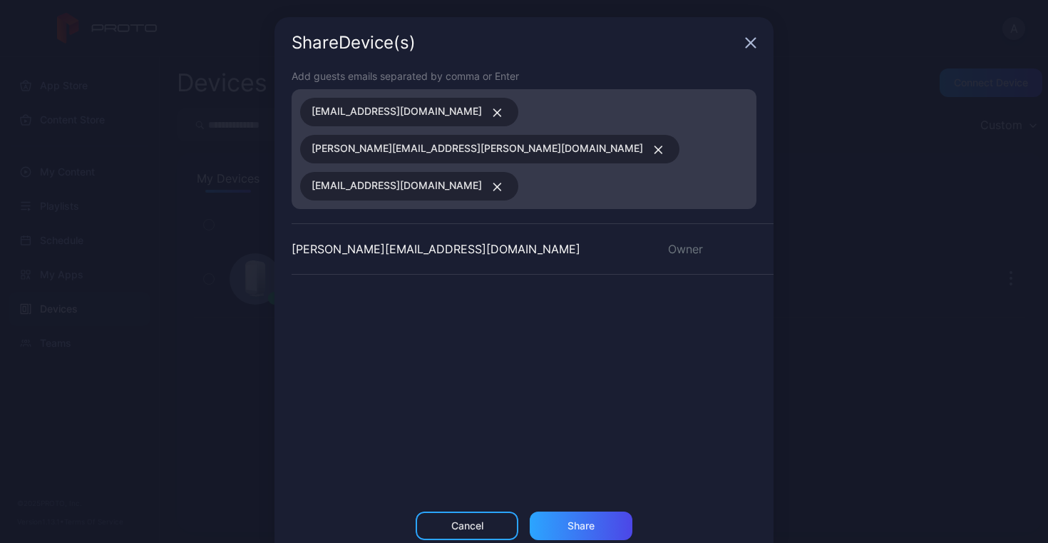
click at [780, 202] on div "Share Device (s) Add guests emails separated by comma or Enter select-chicago@a…" at bounding box center [524, 287] width 1048 height 574
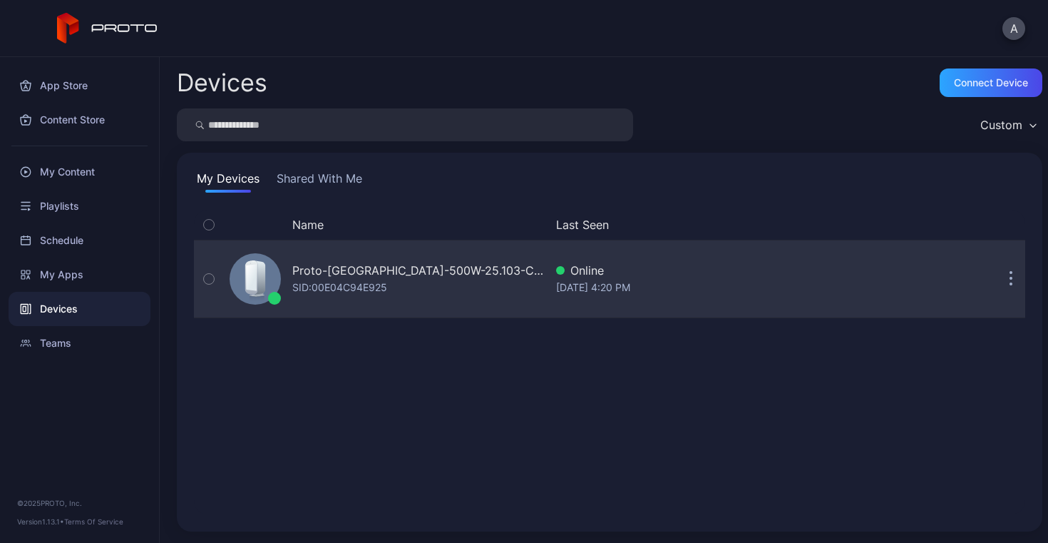
click at [1010, 279] on icon "button" at bounding box center [1011, 280] width 2 height 2
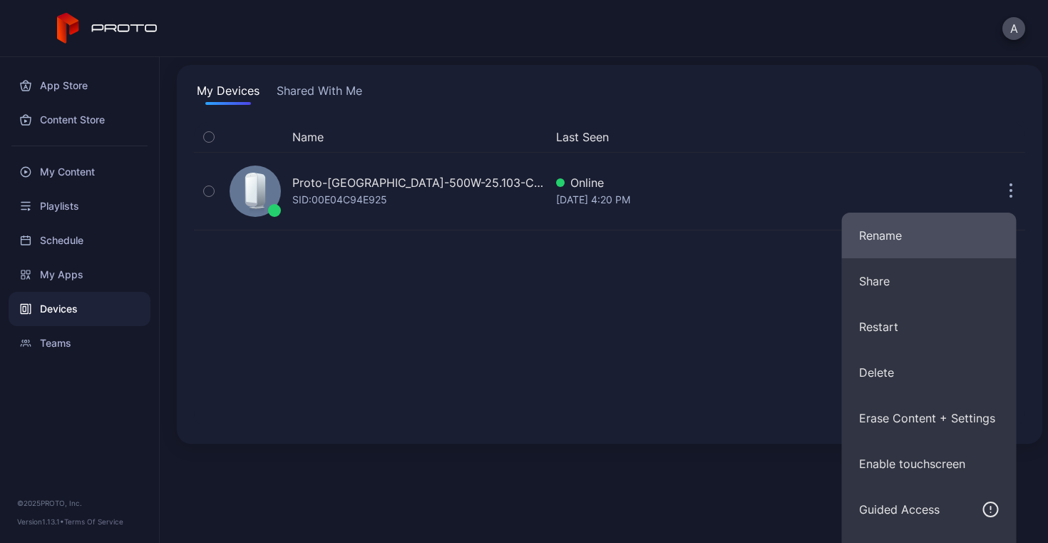
scroll to position [151, 0]
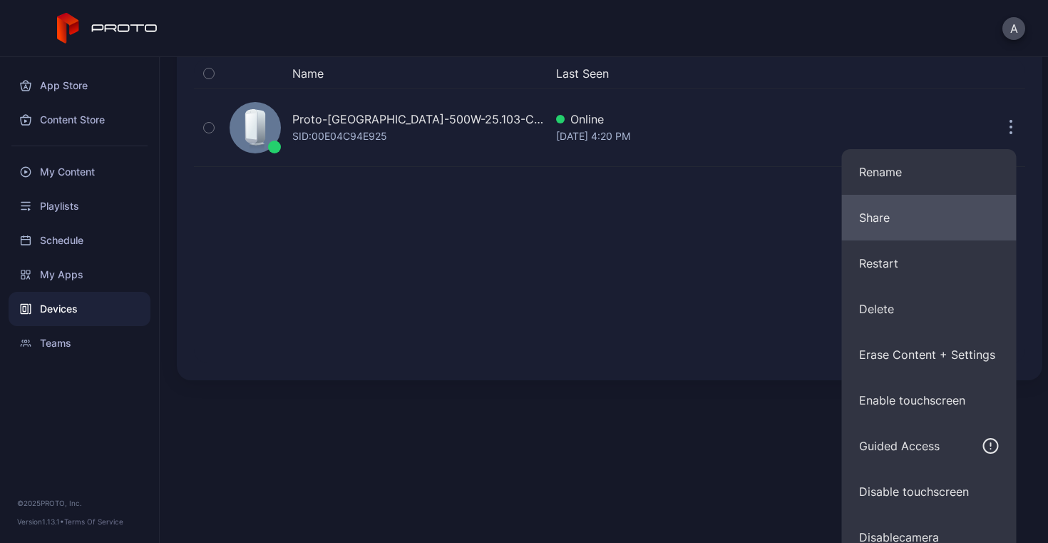
click at [887, 212] on button "Share" at bounding box center [929, 218] width 175 height 46
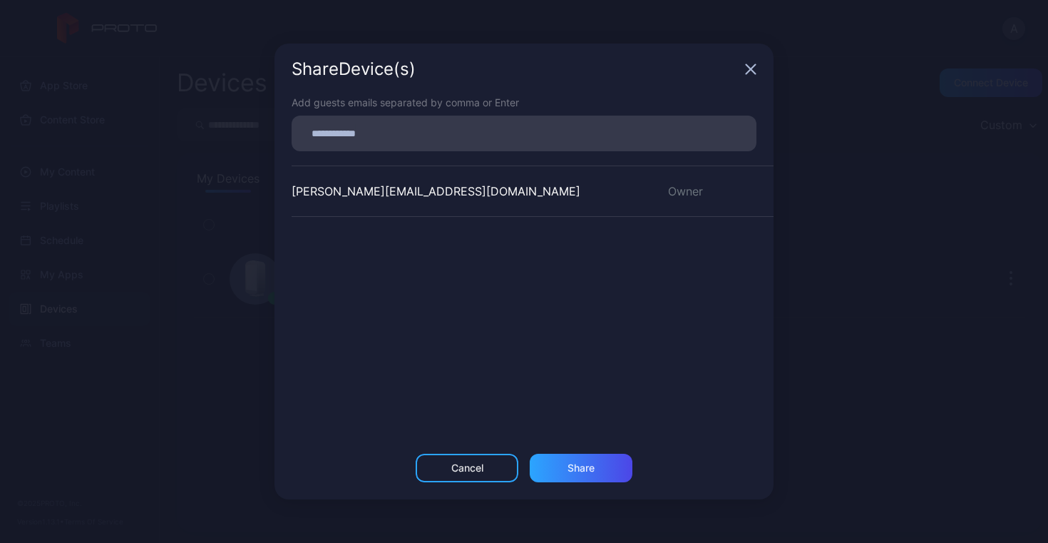
click at [586, 130] on input at bounding box center [524, 133] width 448 height 19
type input "**********"
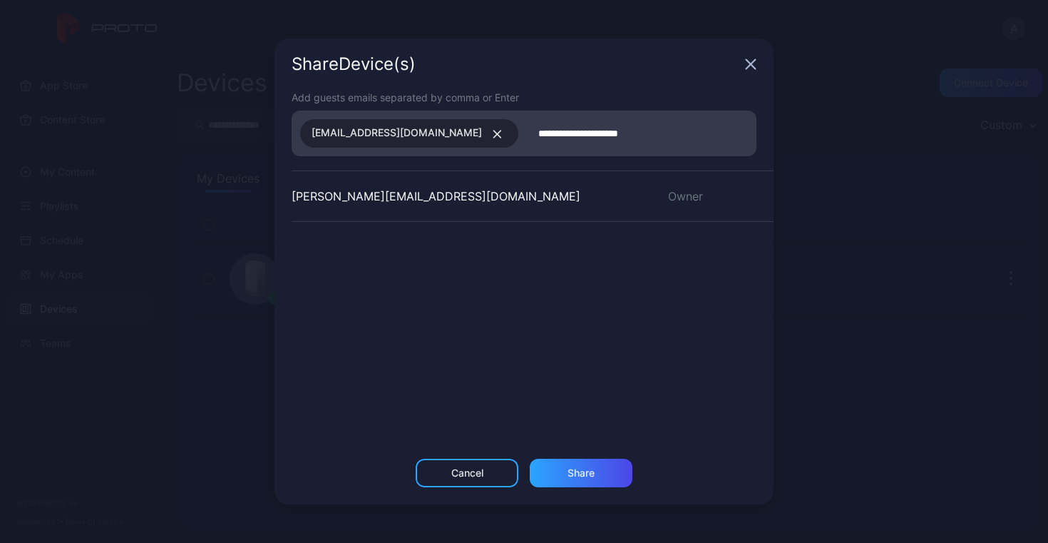
type input "**********"
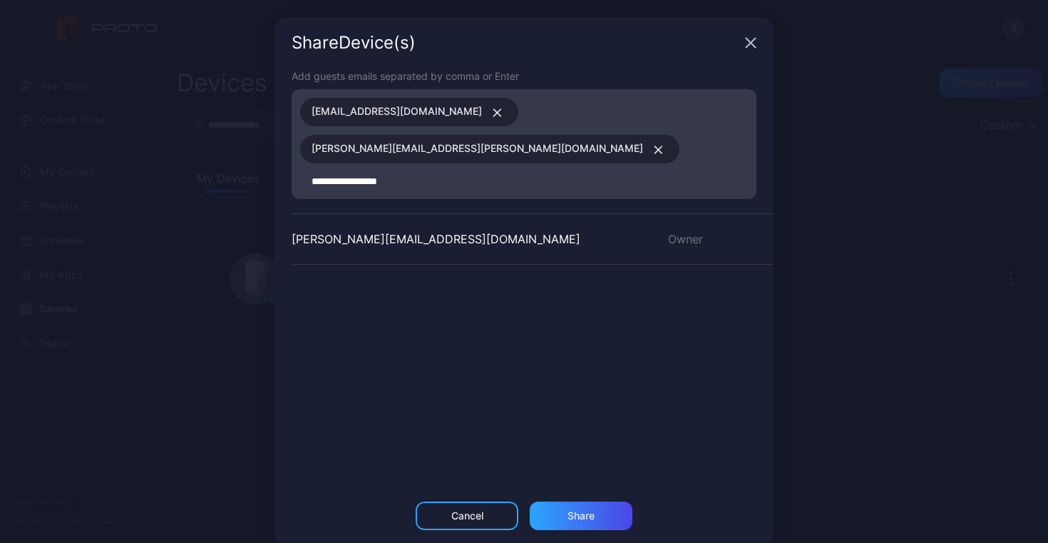
type input "**********"
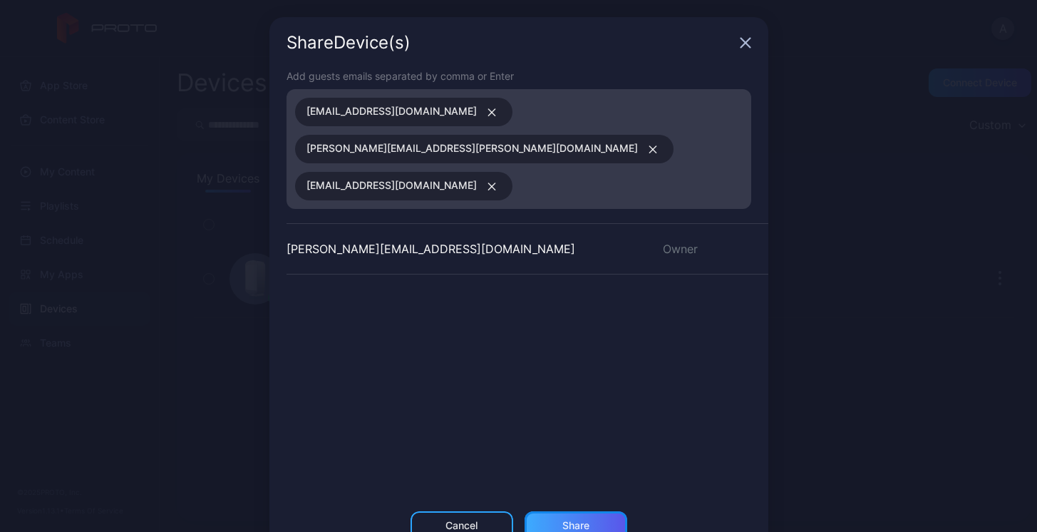
click at [570, 520] on div "Share" at bounding box center [575, 525] width 27 height 11
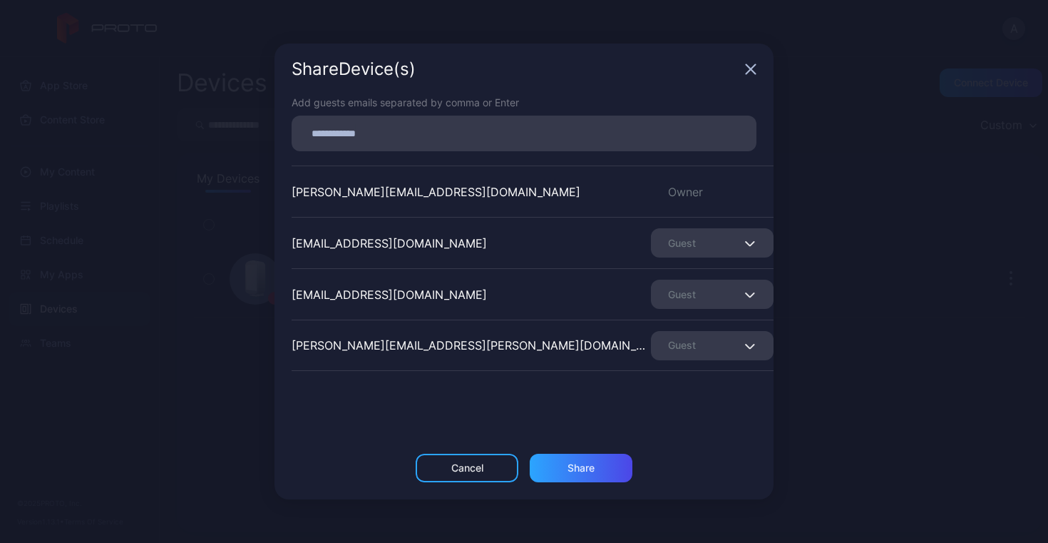
click at [922, 171] on div "Share Device (s) Add guests emails separated by comma or Enter adam.mosoff@acce…" at bounding box center [524, 271] width 1048 height 543
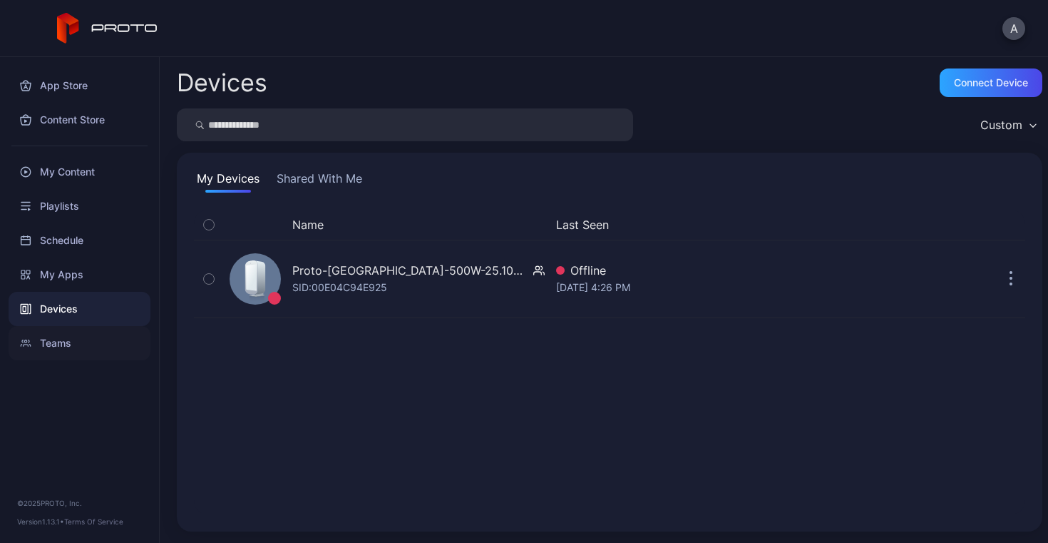
click at [51, 346] on div "Teams" at bounding box center [80, 343] width 142 height 34
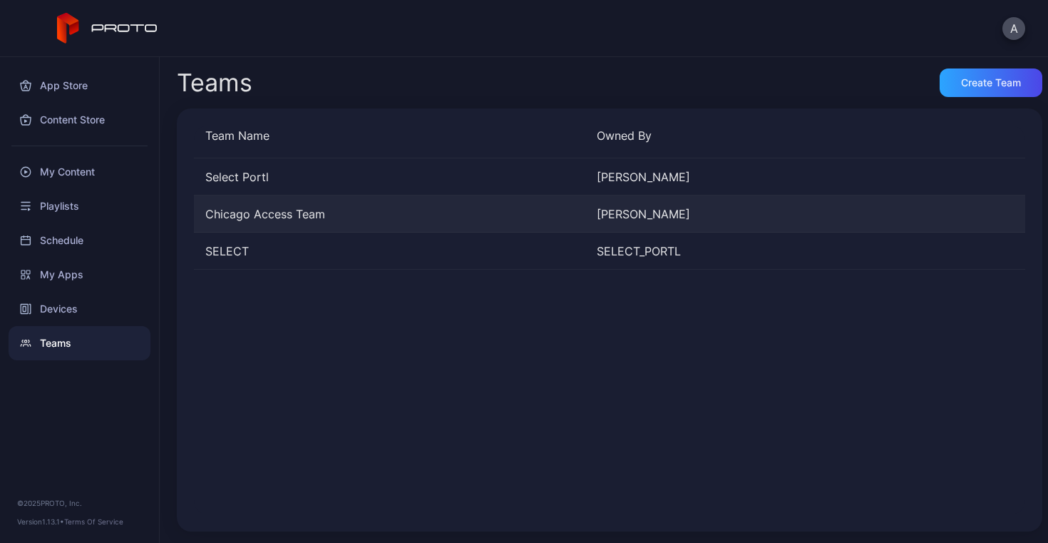
click at [597, 218] on div "[PERSON_NAME]" at bounding box center [787, 213] width 380 height 17
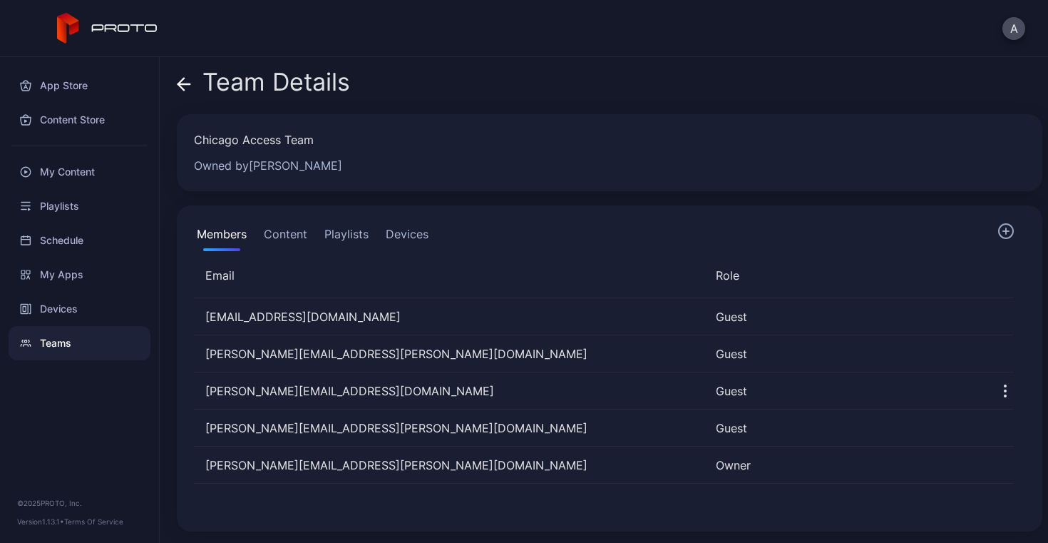
click at [183, 84] on icon at bounding box center [184, 84] width 12 height 0
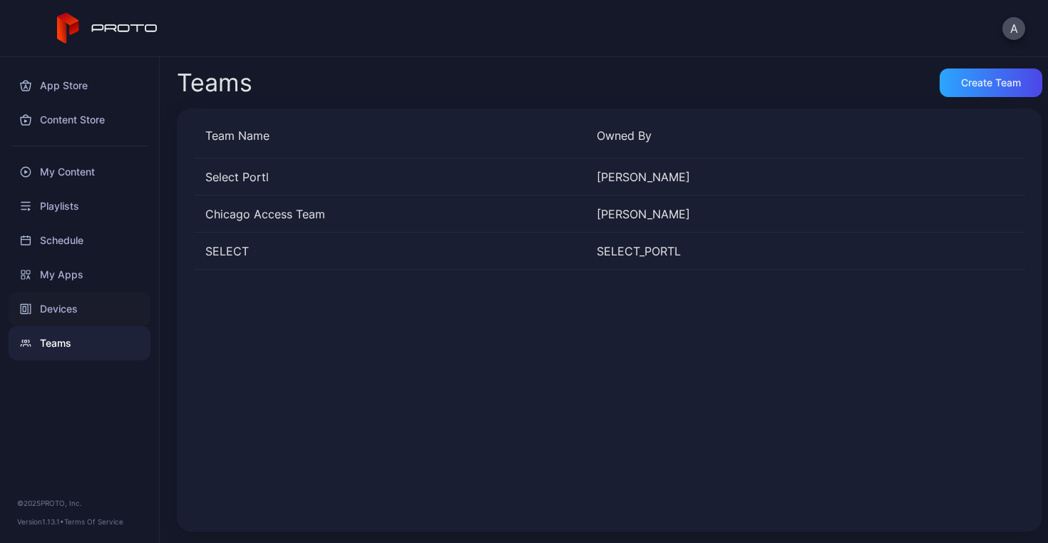
click at [58, 307] on div "Devices" at bounding box center [80, 309] width 142 height 34
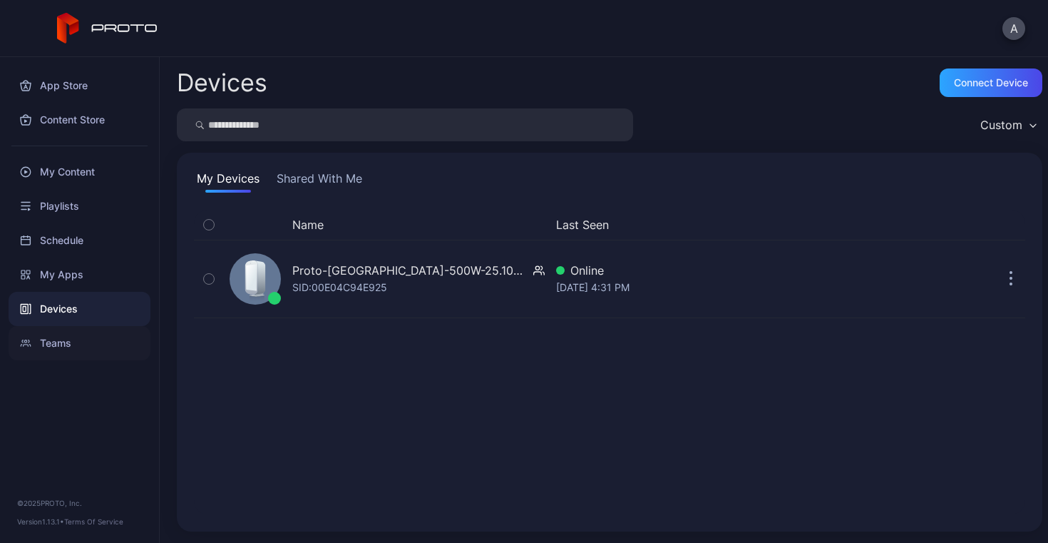
click at [57, 343] on div "Teams" at bounding box center [80, 343] width 142 height 34
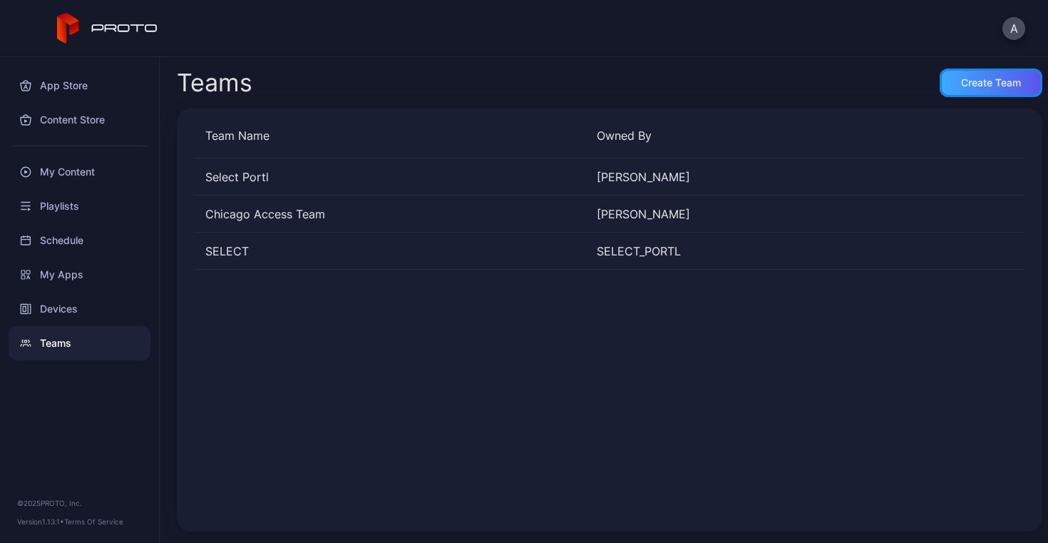
click at [959, 89] on div "Create Team" at bounding box center [991, 82] width 103 height 29
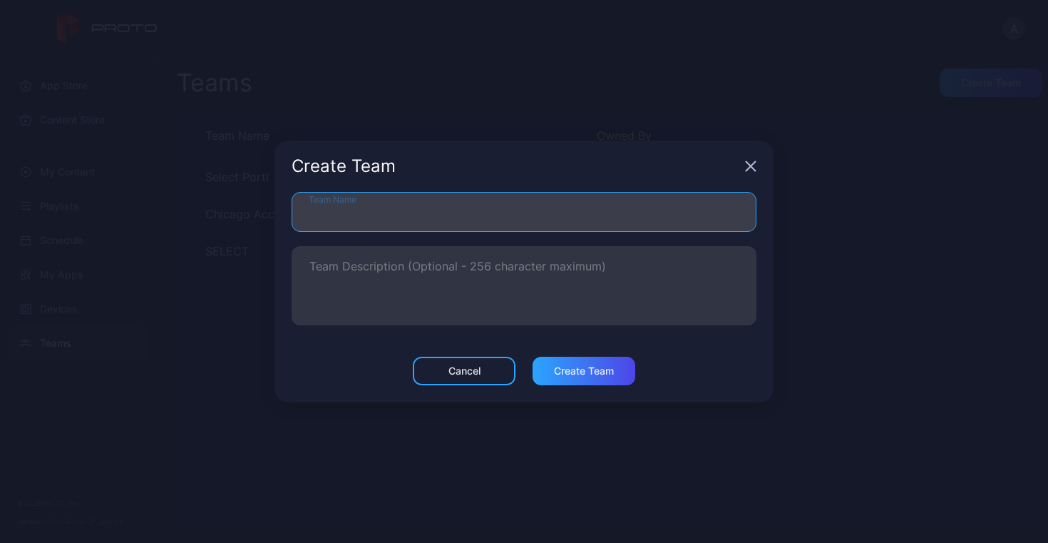
click at [677, 217] on input "Team Name" at bounding box center [524, 212] width 465 height 40
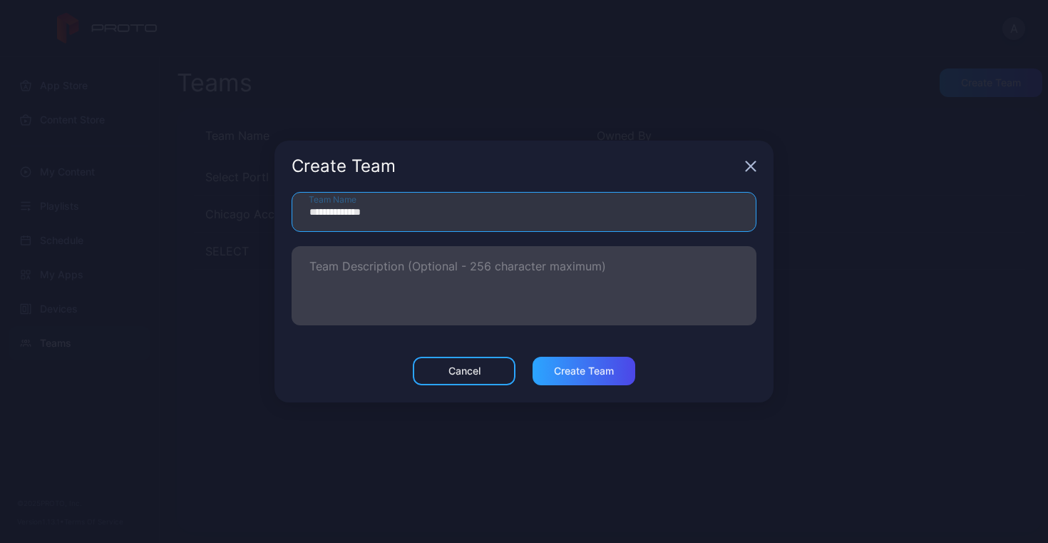
type input "**********"
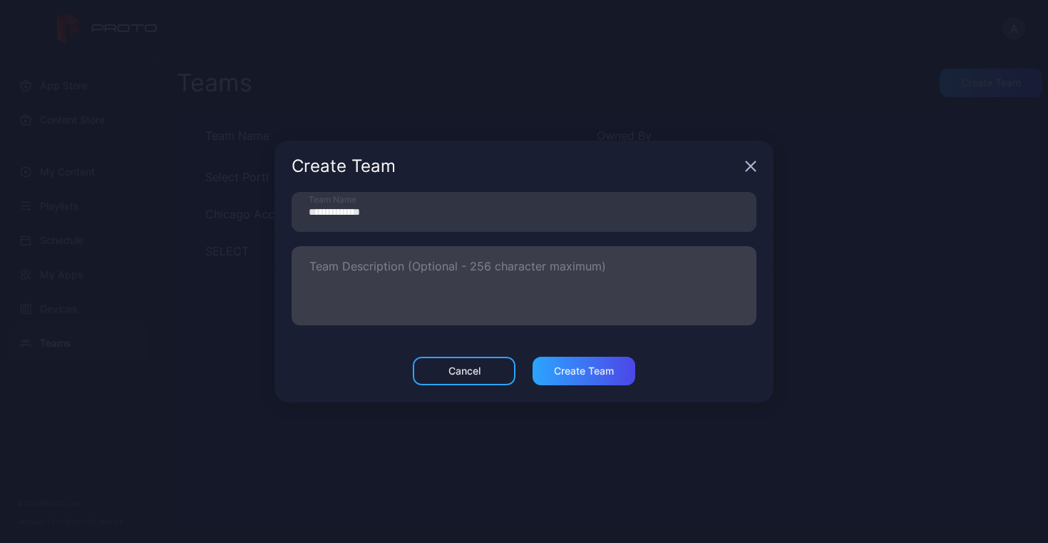
click at [626, 256] on label "Team Description (Optional - 256 character maximum)" at bounding box center [524, 285] width 465 height 79
click at [626, 261] on textarea "Team Description (Optional - 256 character maximum)" at bounding box center [523, 285] width 429 height 49
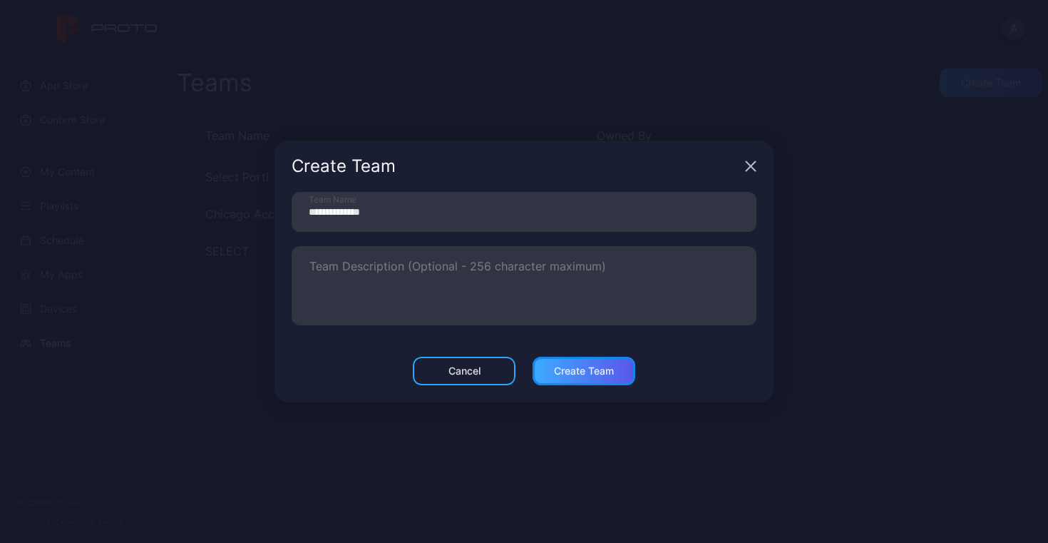
click at [588, 370] on div "Create Team" at bounding box center [584, 370] width 60 height 11
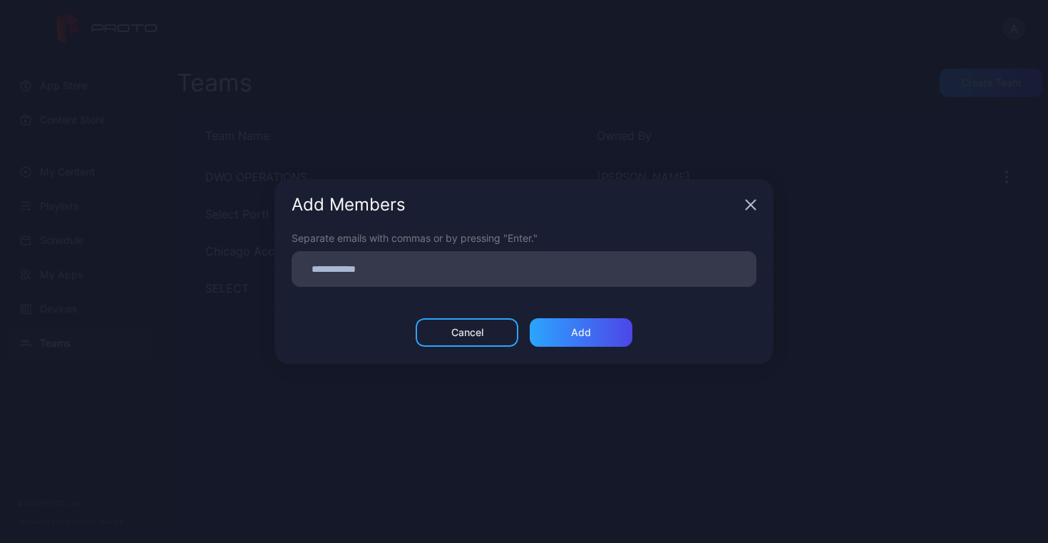
click at [520, 272] on input at bounding box center [524, 269] width 448 height 19
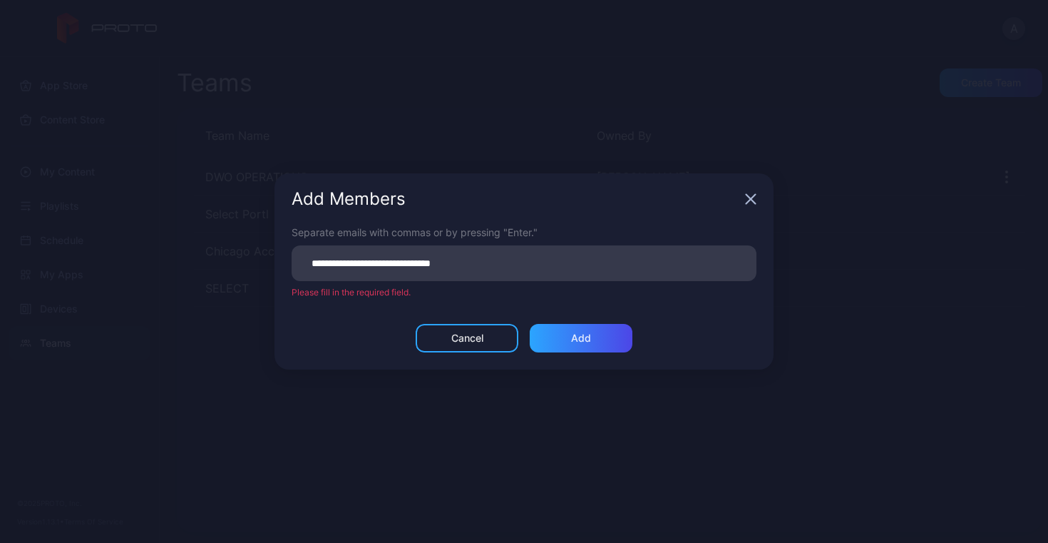
type input "**********"
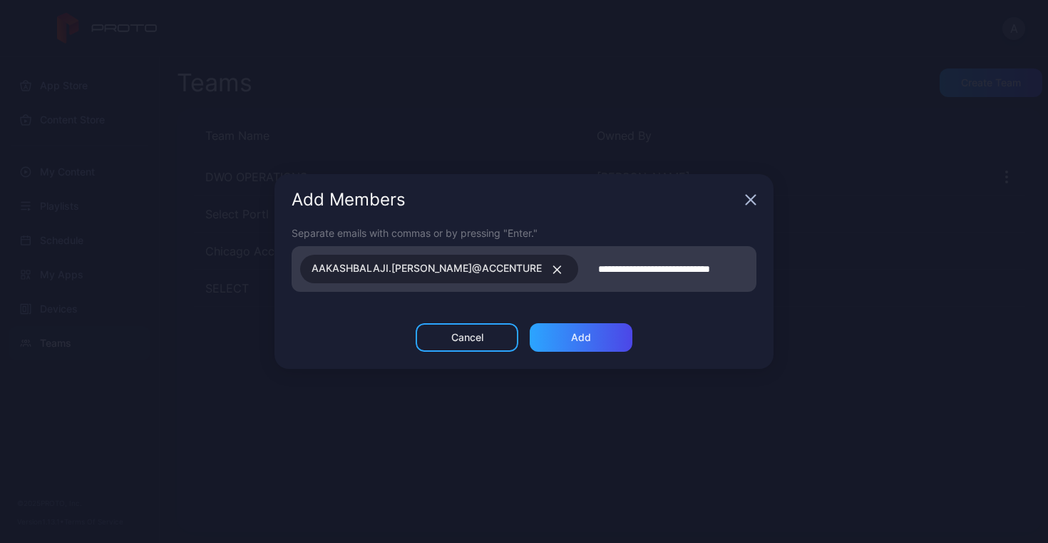
type input "**********"
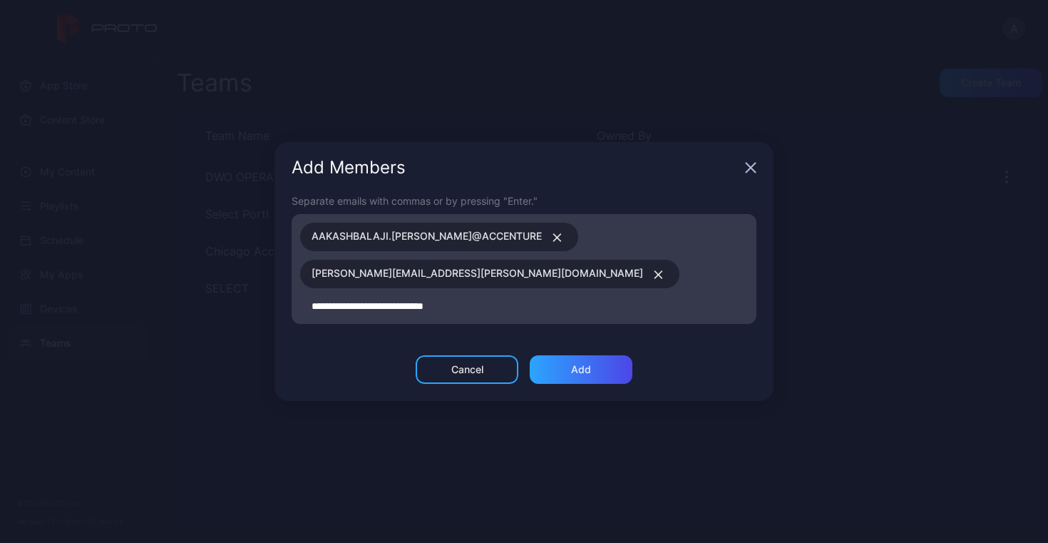
type input "**********"
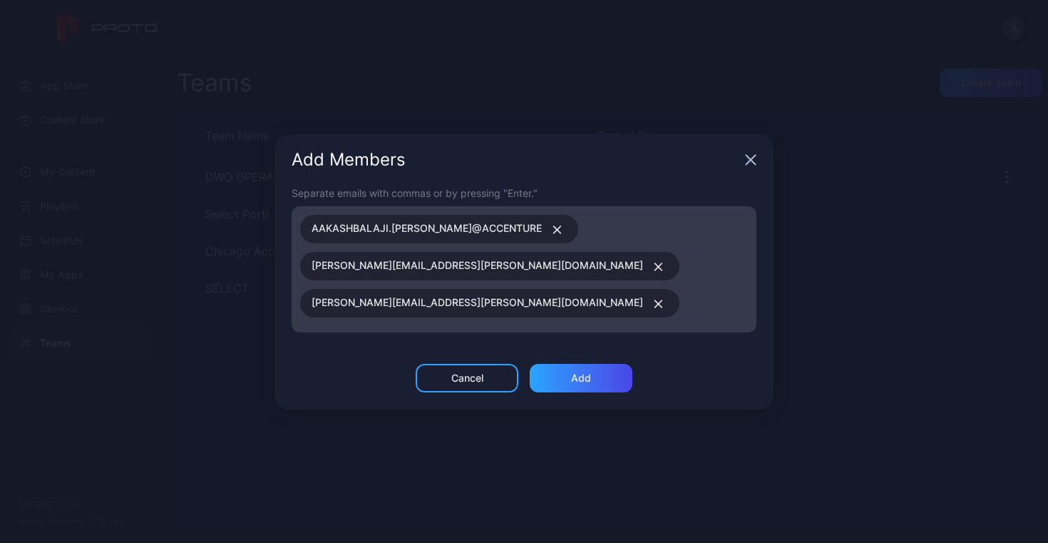
type input "**********"
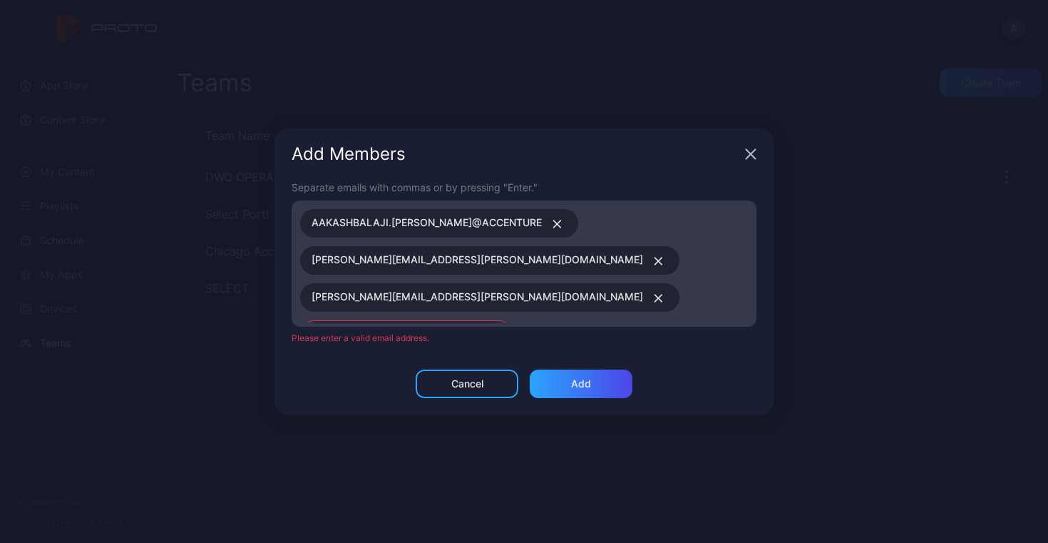
click at [495, 332] on icon "button" at bounding box center [491, 335] width 7 height 7
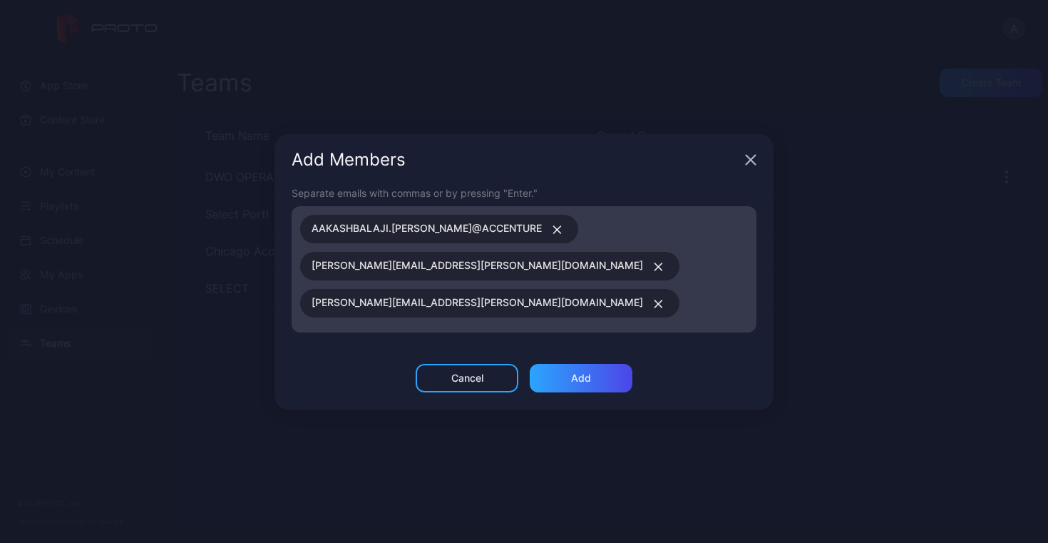
type input "**********"
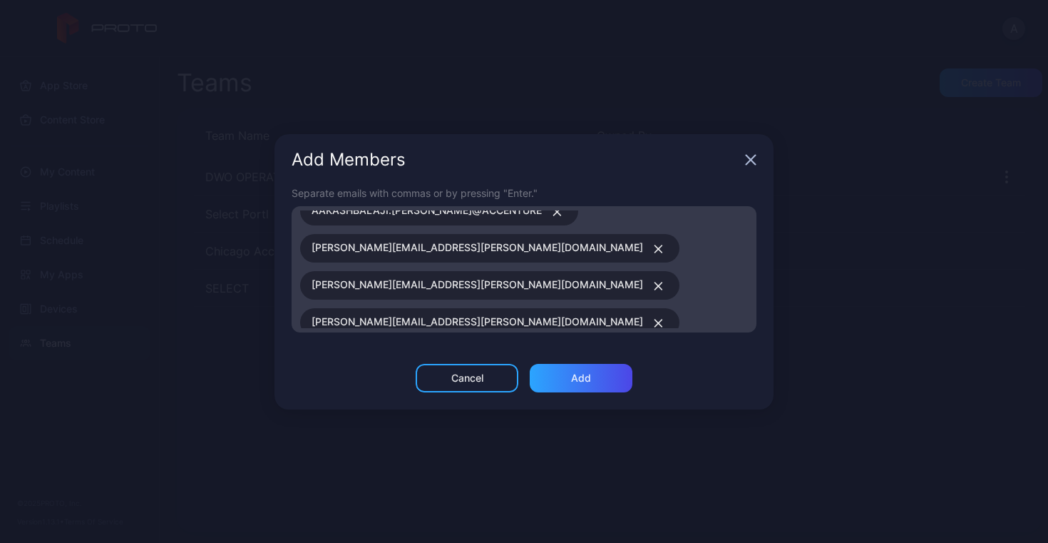
type input "**********"
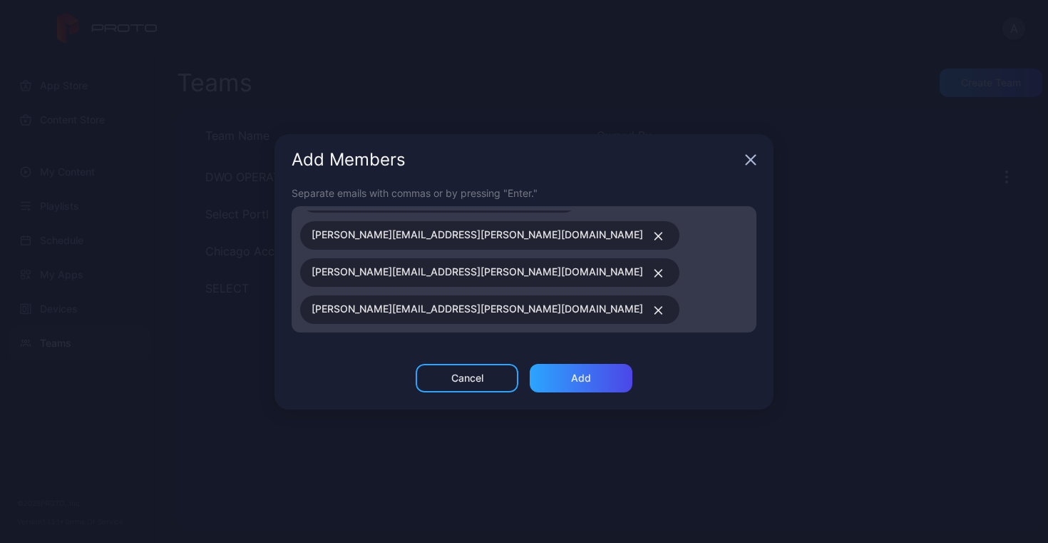
scroll to position [55, 0]
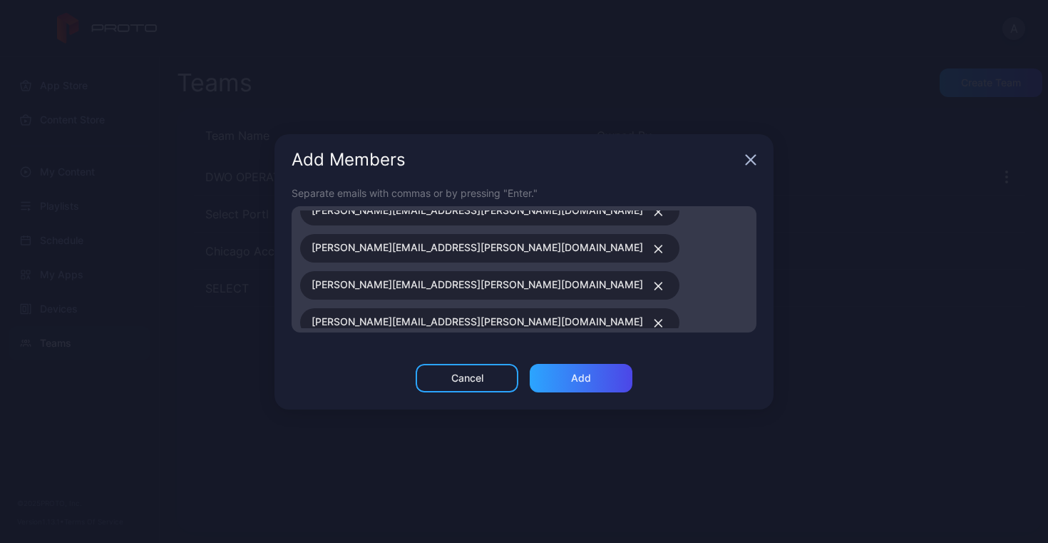
type input "**********"
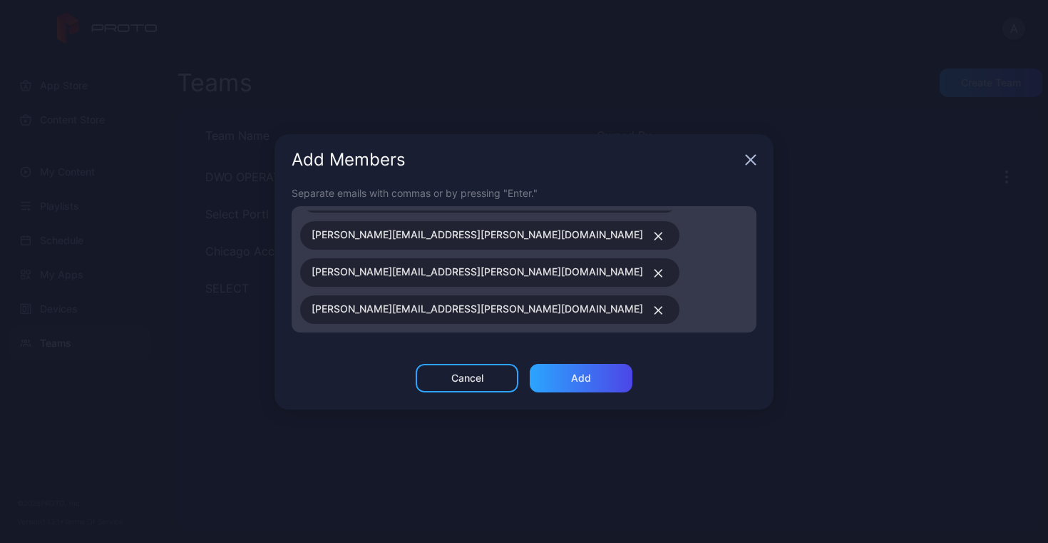
scroll to position [92, 0]
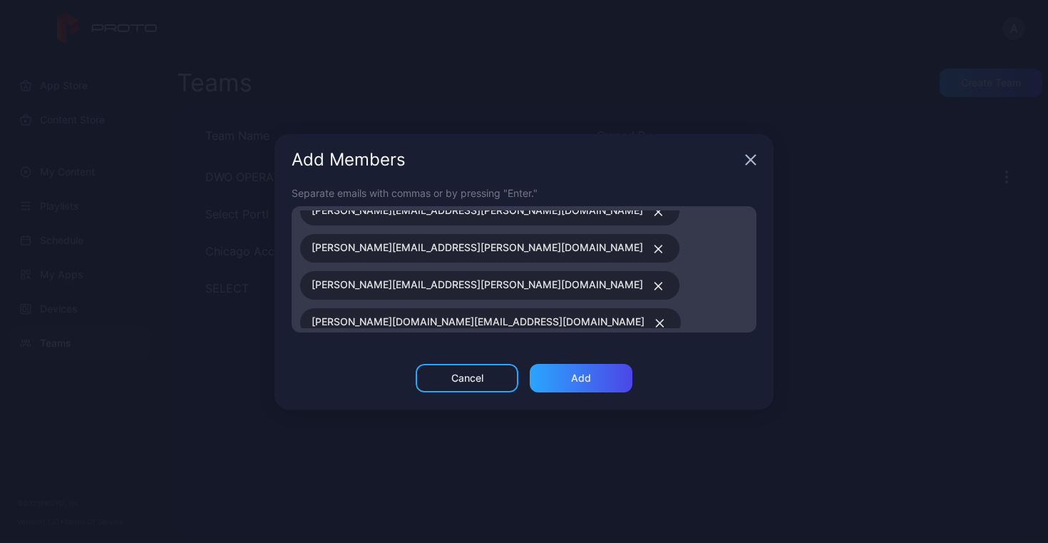
type input "**********"
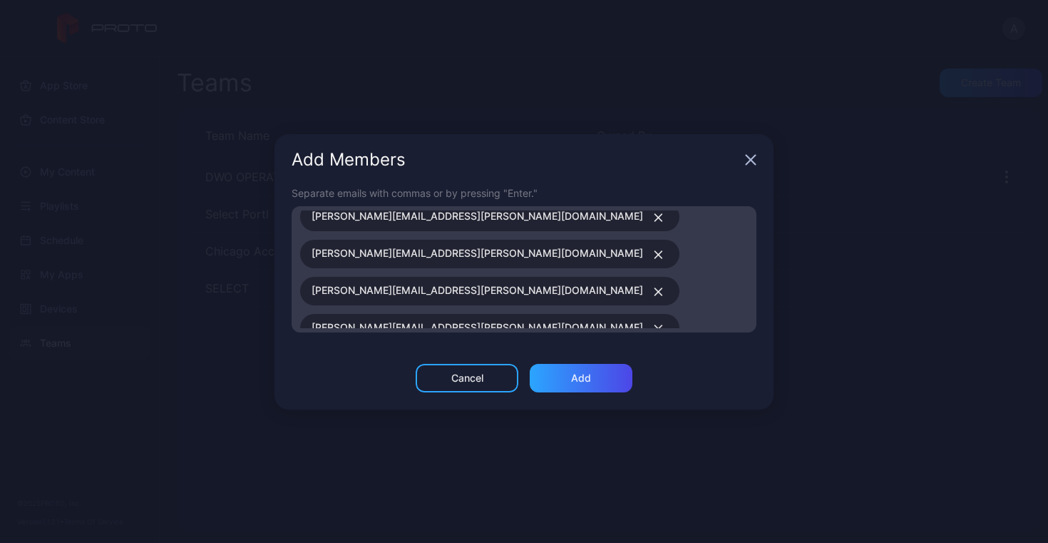
scroll to position [0, 0]
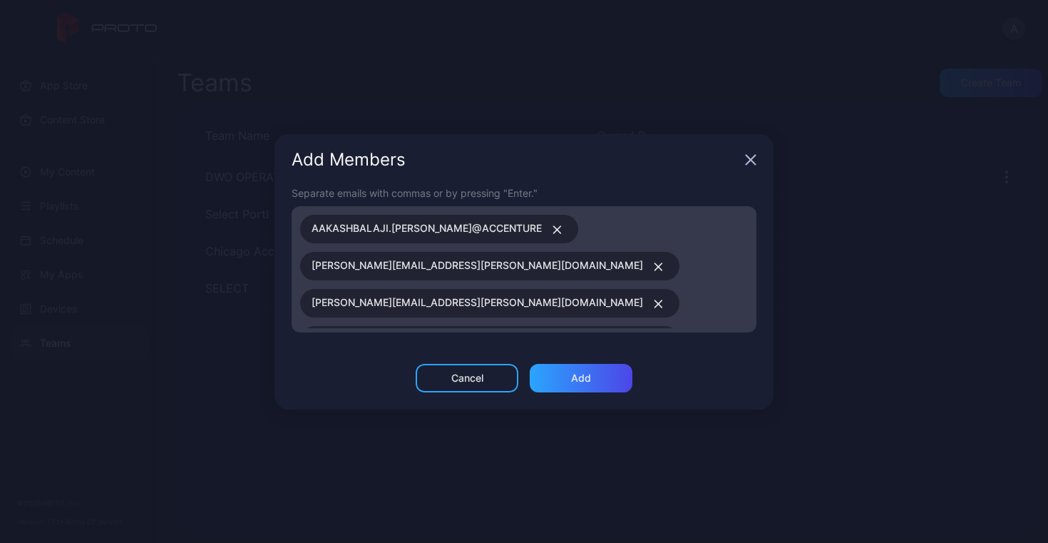
click at [554, 230] on icon "button" at bounding box center [557, 229] width 7 height 7
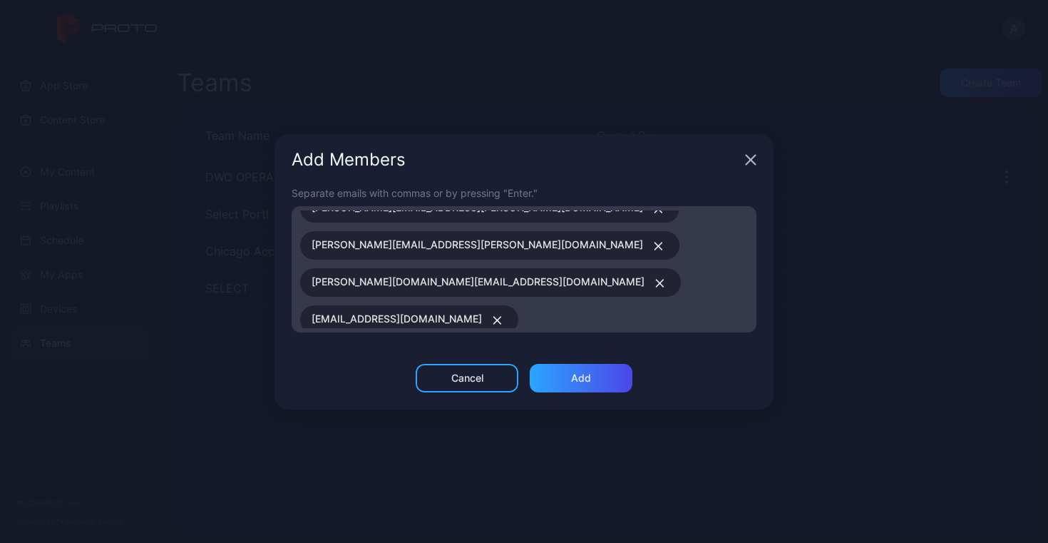
type input "**********"
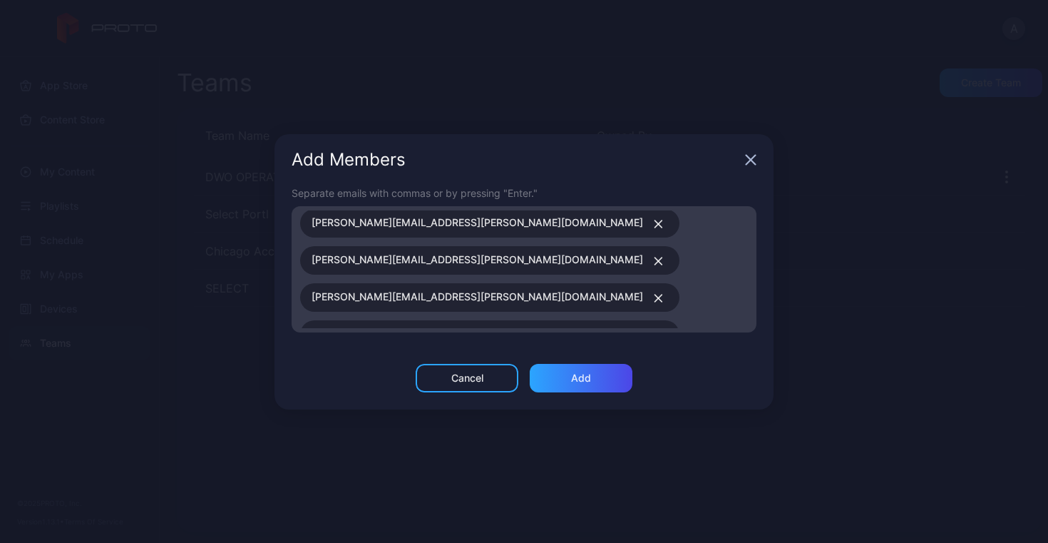
scroll to position [32, 0]
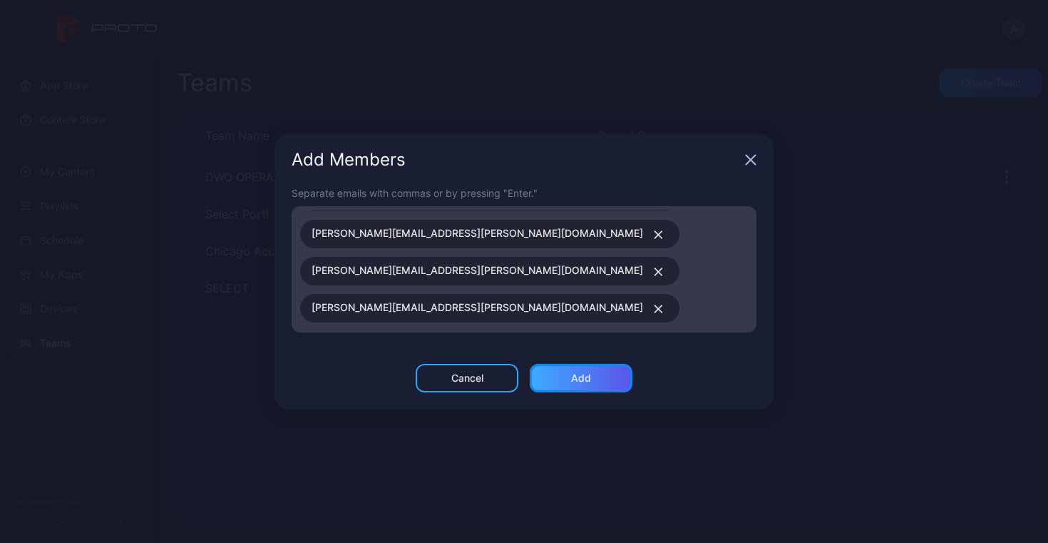
click at [585, 379] on div "Add" at bounding box center [581, 377] width 20 height 11
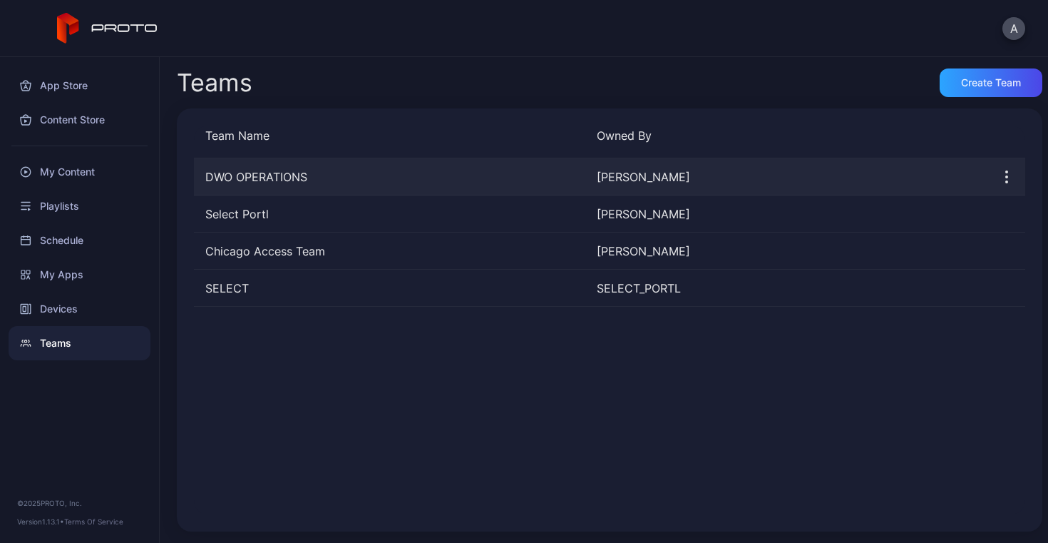
click at [998, 175] on icon "button" at bounding box center [1006, 176] width 17 height 17
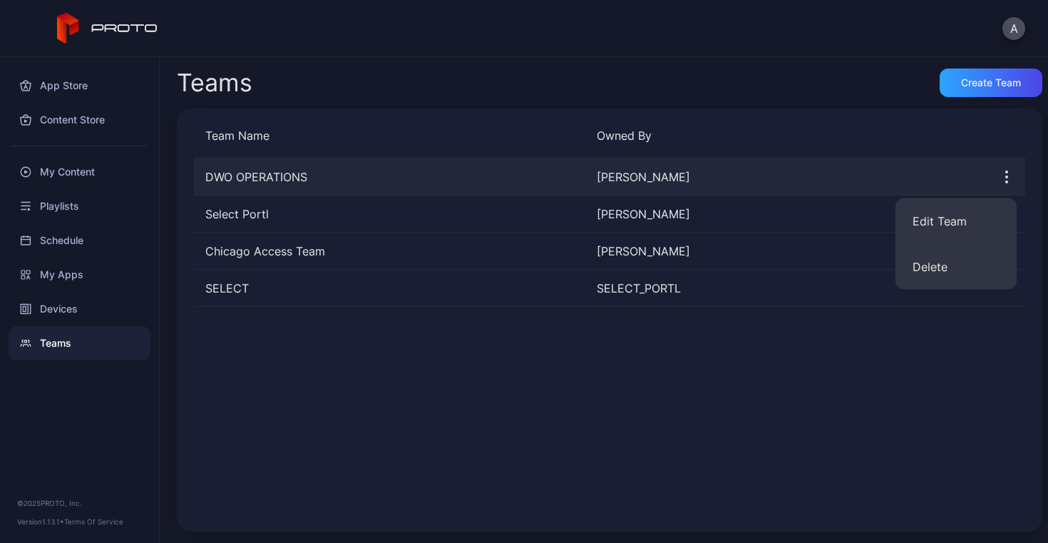
click at [998, 177] on icon "button" at bounding box center [1006, 176] width 17 height 17
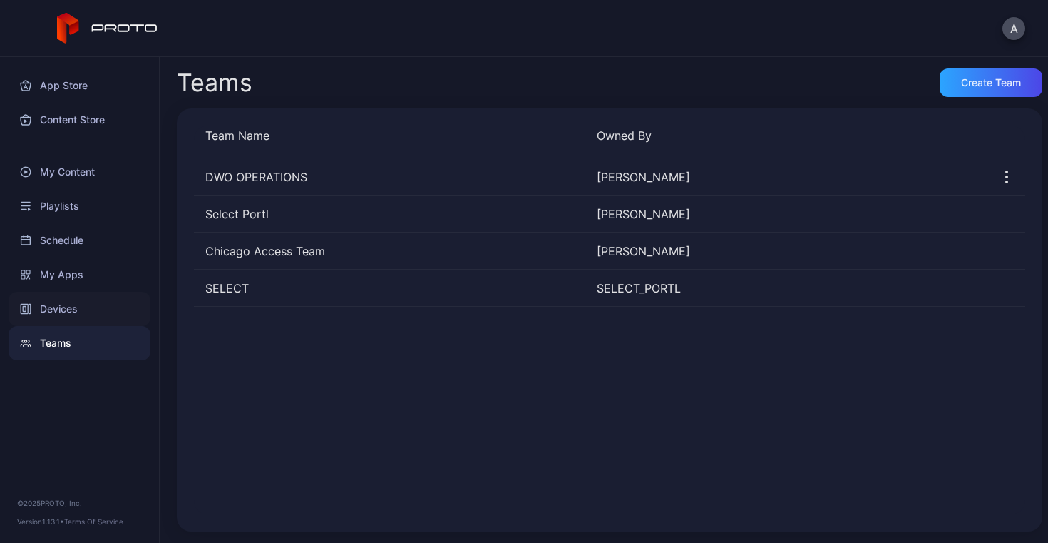
click at [53, 309] on div "Devices" at bounding box center [80, 309] width 142 height 34
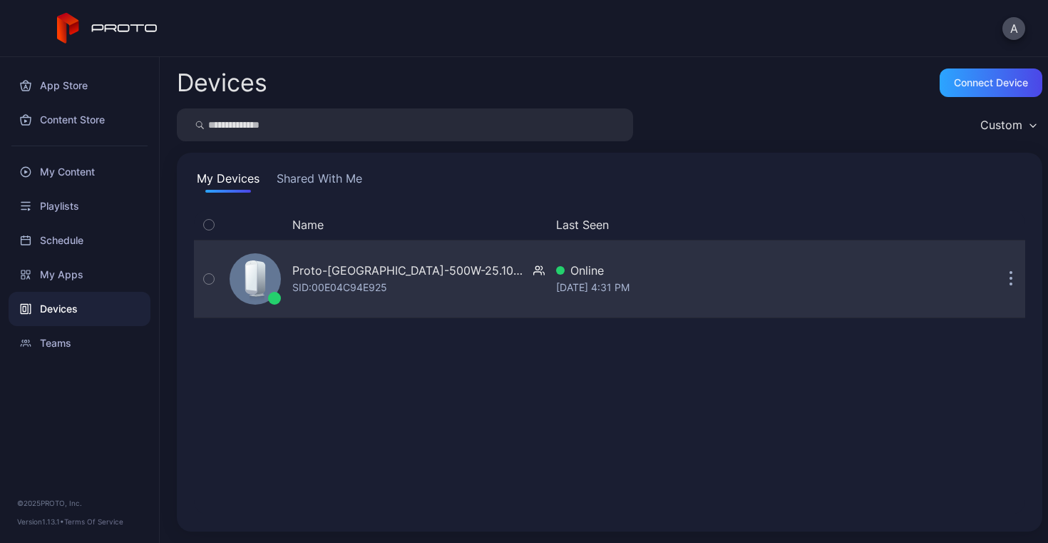
click at [1009, 277] on icon "button" at bounding box center [1011, 279] width 4 height 16
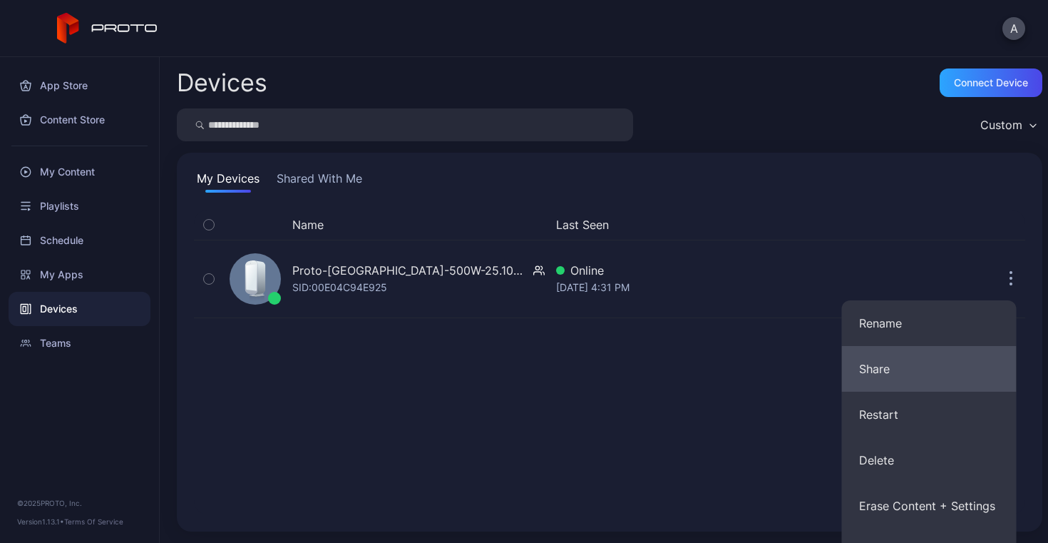
click at [930, 366] on button "Share" at bounding box center [929, 369] width 175 height 46
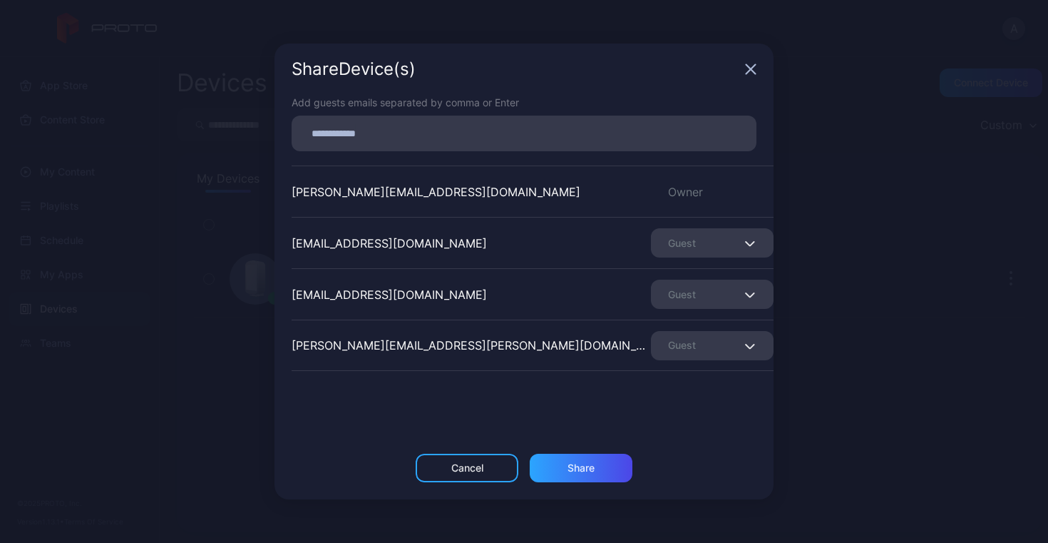
click at [508, 129] on input at bounding box center [524, 133] width 448 height 19
type input "*"
click at [758, 68] on div "Share Device (s)" at bounding box center [523, 68] width 499 height 51
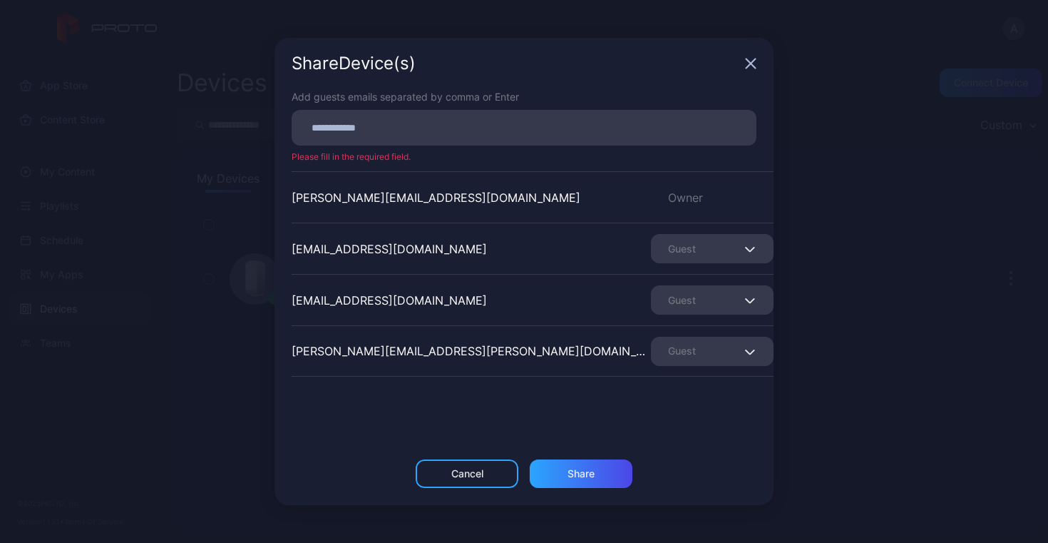
click at [751, 67] on icon "button" at bounding box center [750, 63] width 11 height 11
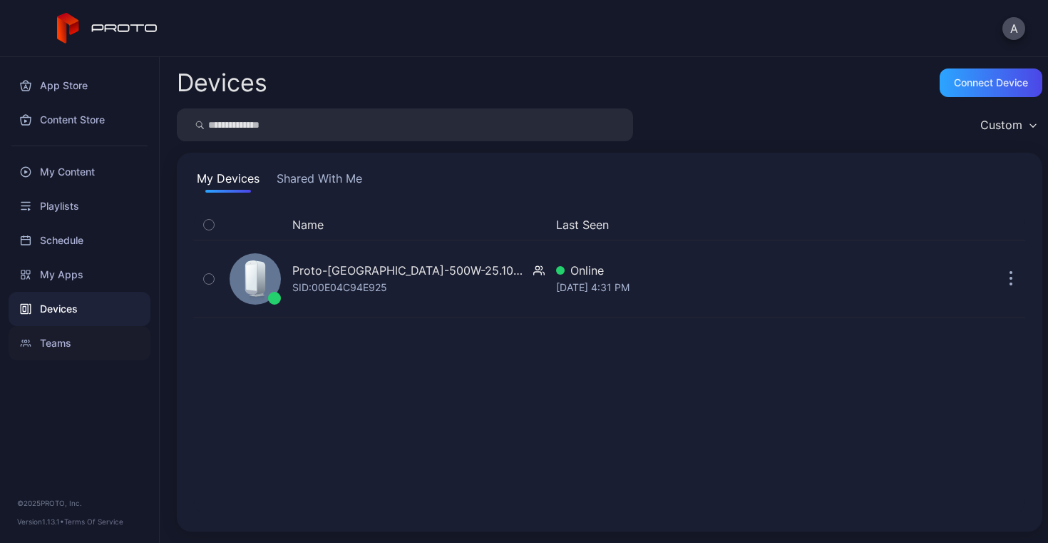
click at [55, 344] on div "Teams" at bounding box center [80, 343] width 142 height 34
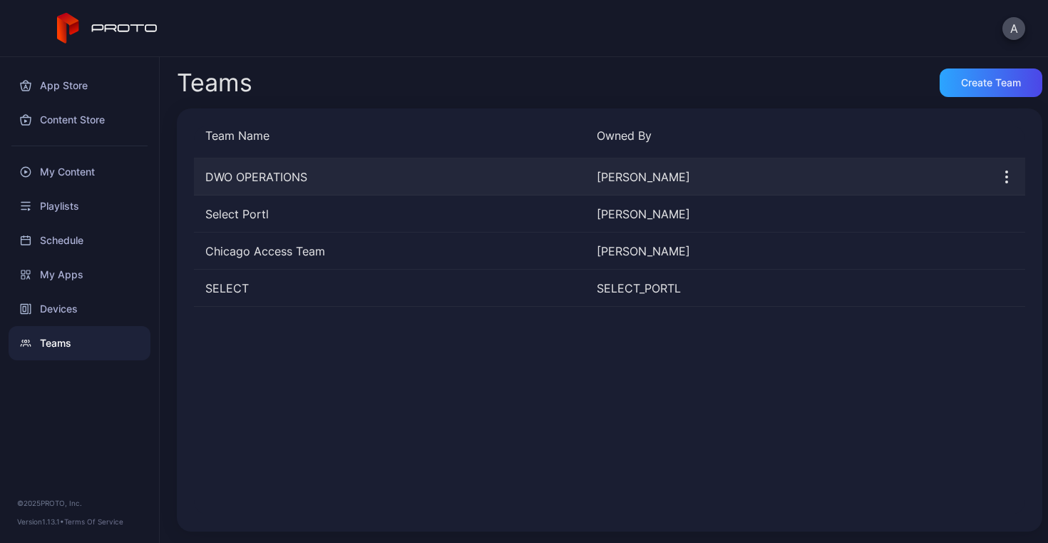
click at [1006, 176] on icon "button" at bounding box center [1006, 176] width 1 height 1
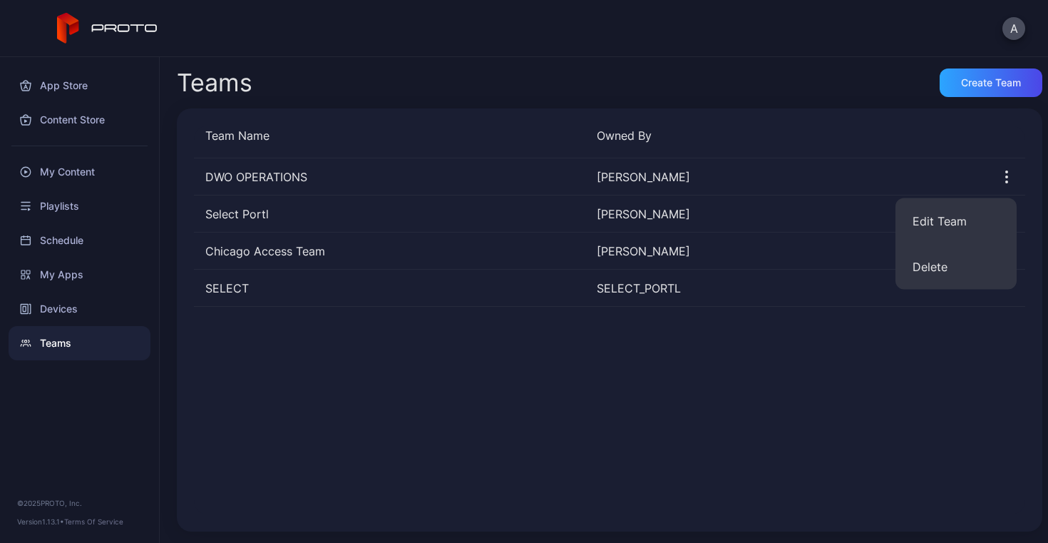
click at [818, 329] on div "DWO OPERATIONS Adam Mosoff Select Portl Sadanand Guruprasad Chicago Access Team…" at bounding box center [609, 336] width 831 height 356
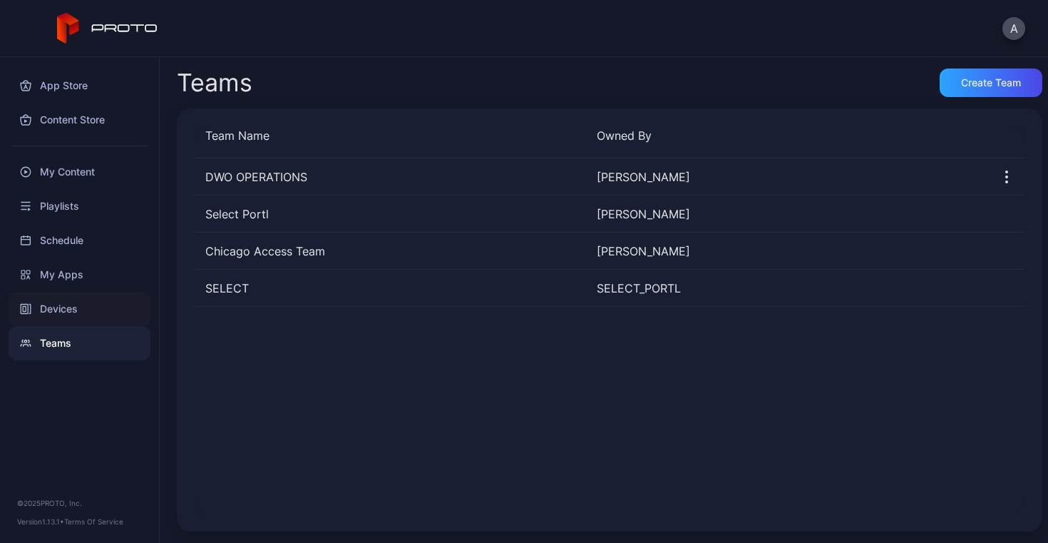
click at [63, 306] on div "Devices" at bounding box center [80, 309] width 142 height 34
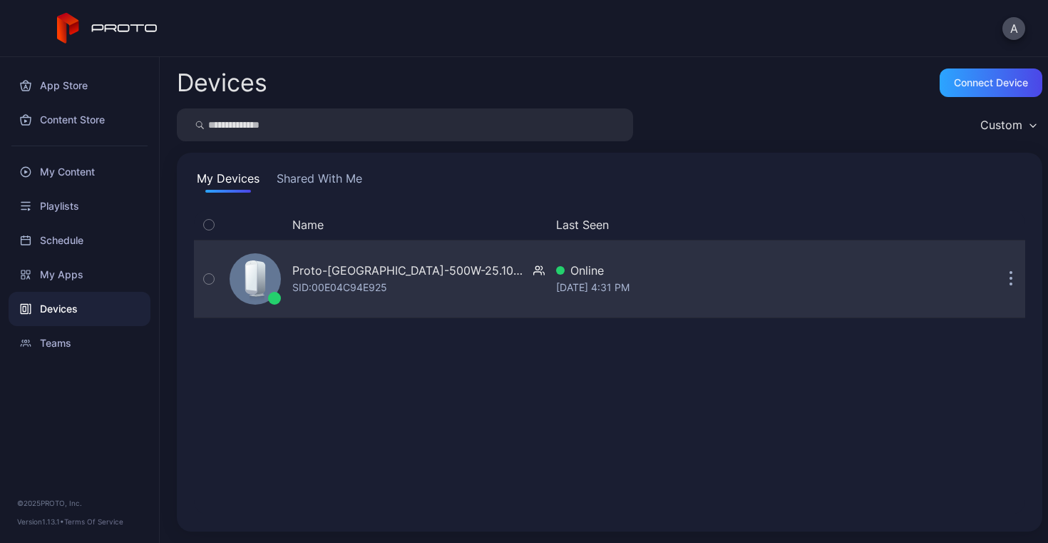
click at [206, 284] on icon "button" at bounding box center [209, 279] width 10 height 16
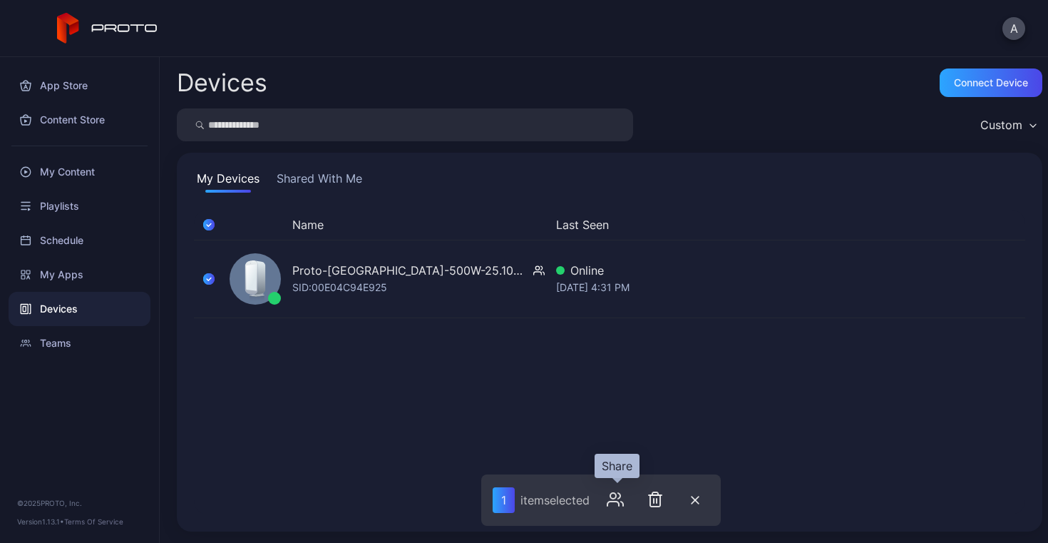
click at [612, 501] on icon "button" at bounding box center [612, 503] width 11 height 4
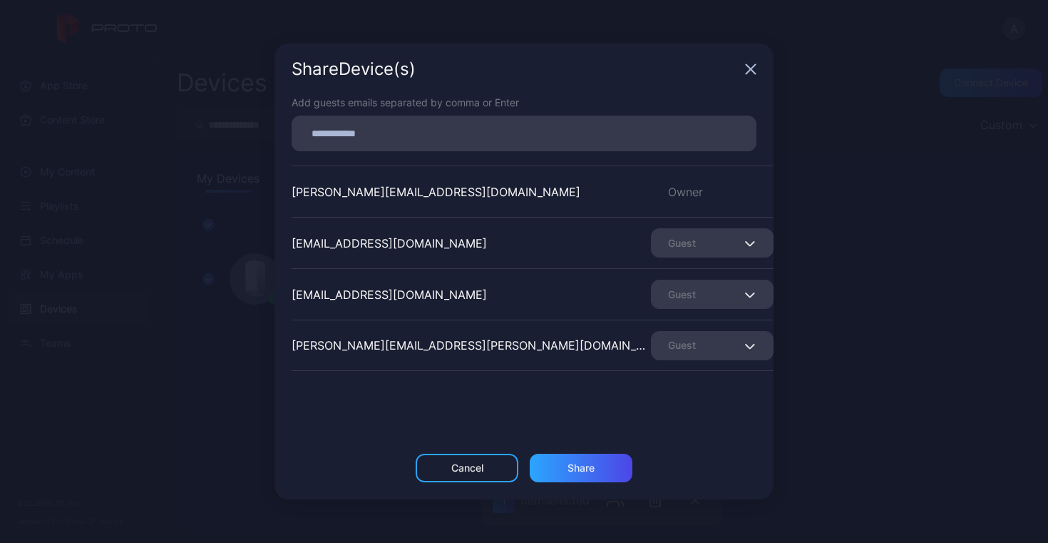
click at [513, 136] on input at bounding box center [524, 133] width 448 height 19
type input "*"
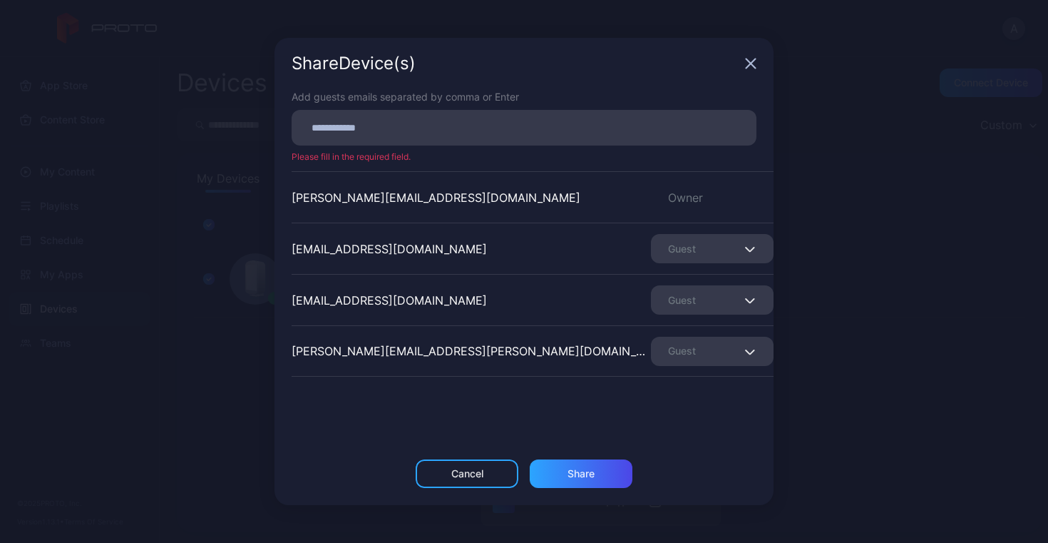
click at [752, 64] on icon "button" at bounding box center [750, 63] width 9 height 9
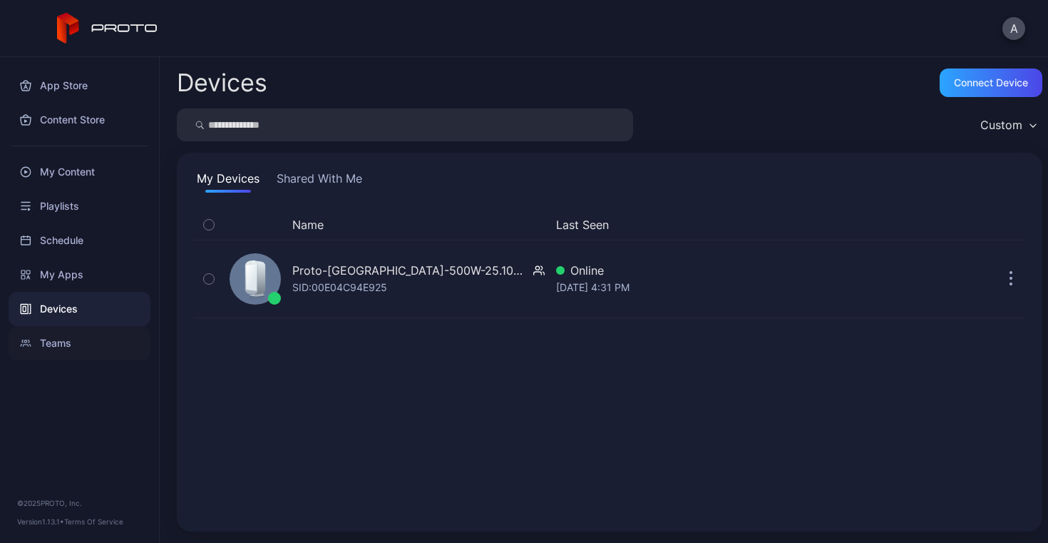
click at [56, 345] on div "Teams" at bounding box center [80, 343] width 142 height 34
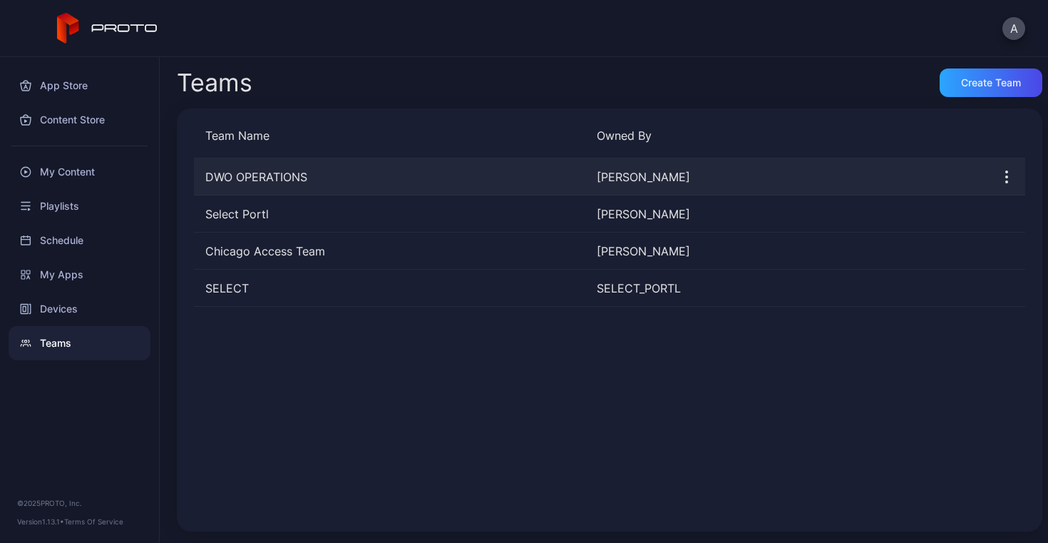
click at [325, 175] on div "DWO OPERATIONS" at bounding box center [389, 176] width 391 height 17
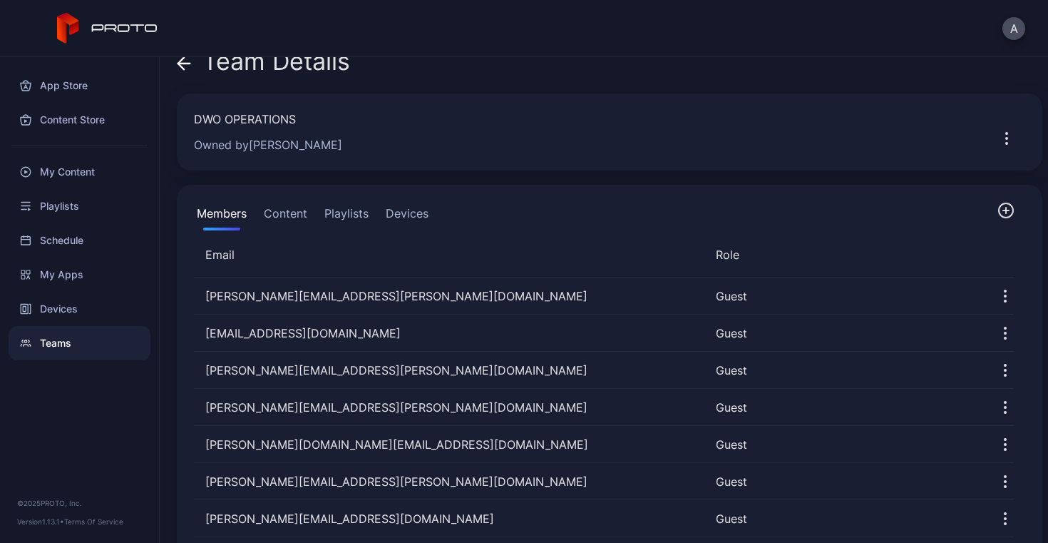
scroll to position [31, 0]
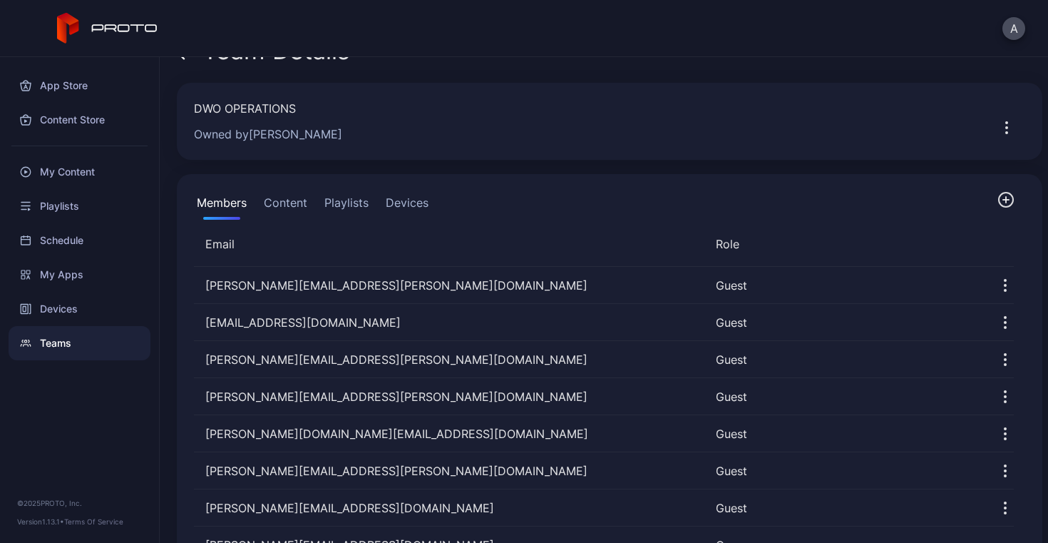
click at [405, 202] on button "Devices" at bounding box center [407, 205] width 48 height 29
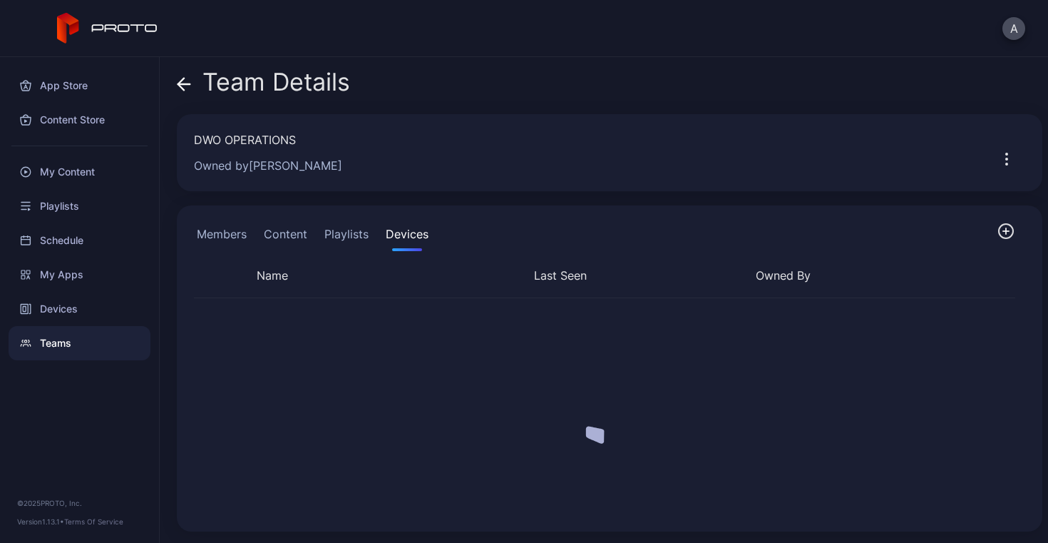
scroll to position [0, 0]
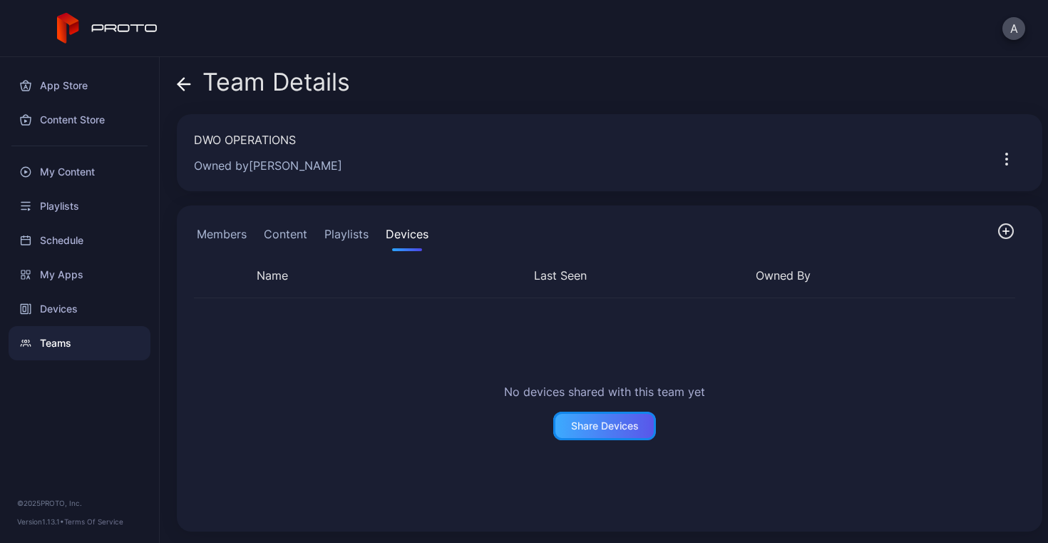
click at [605, 422] on div "Share Devices" at bounding box center [605, 425] width 68 height 11
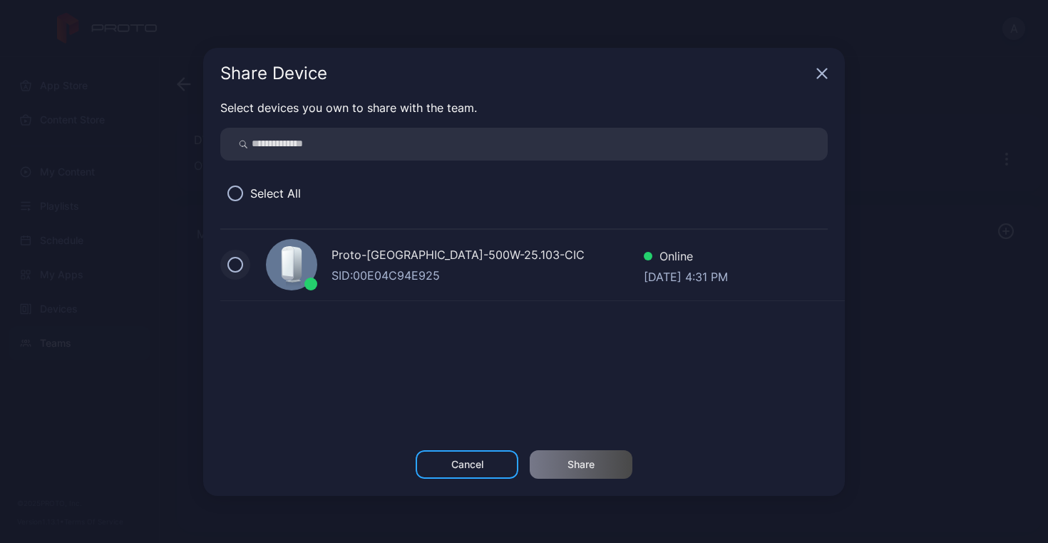
click at [240, 269] on button at bounding box center [235, 265] width 16 height 16
click at [576, 468] on div "Share" at bounding box center [580, 463] width 27 height 11
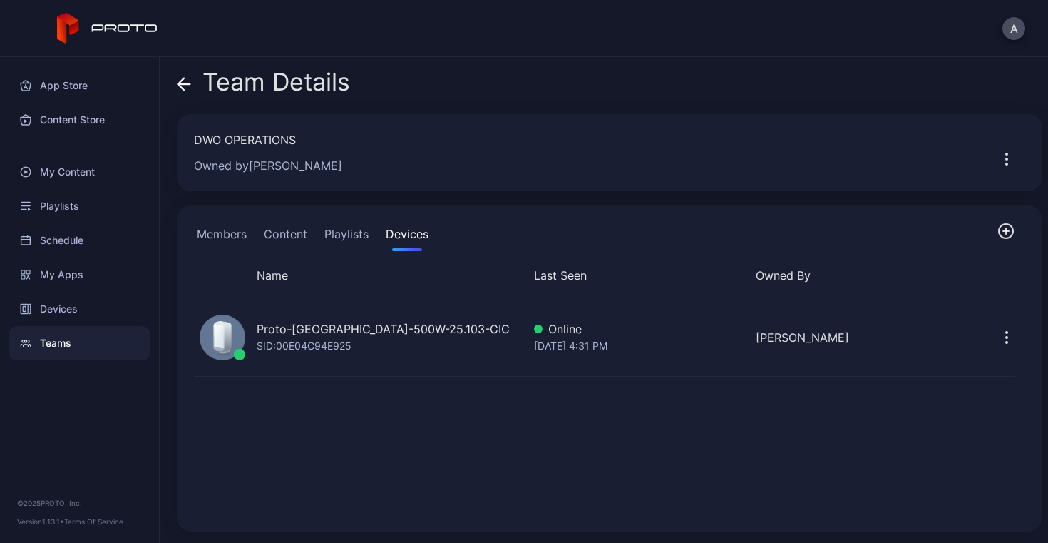
click at [998, 339] on icon "button" at bounding box center [1006, 337] width 17 height 17
click at [69, 306] on div "Devices" at bounding box center [80, 309] width 142 height 34
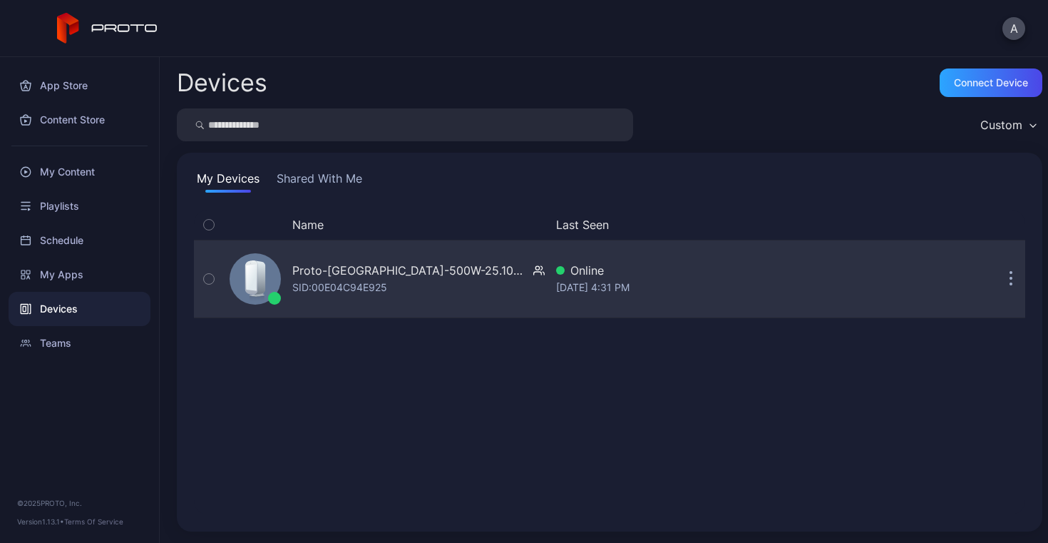
click at [997, 282] on button "button" at bounding box center [1011, 278] width 29 height 29
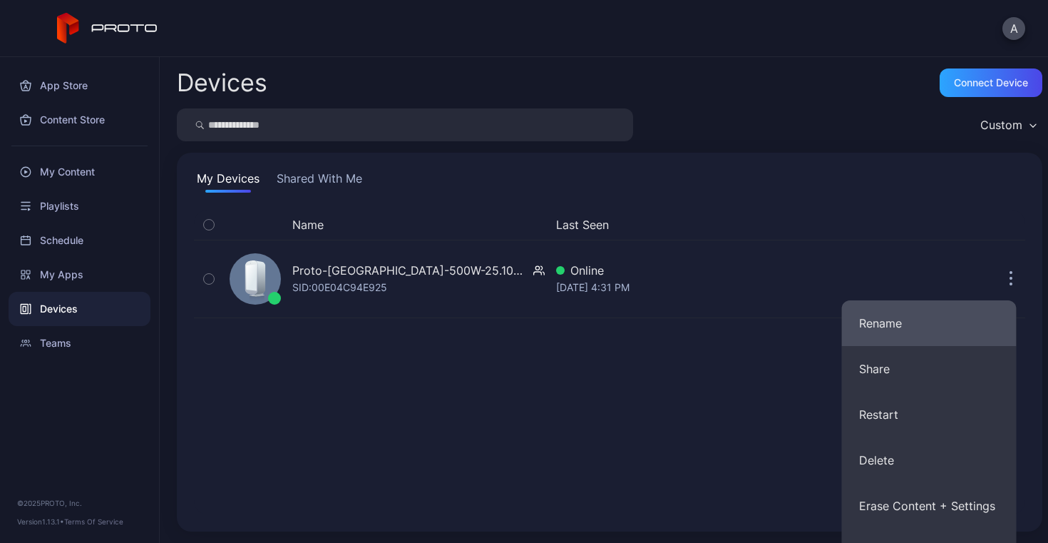
click at [912, 314] on button "Rename" at bounding box center [929, 323] width 175 height 46
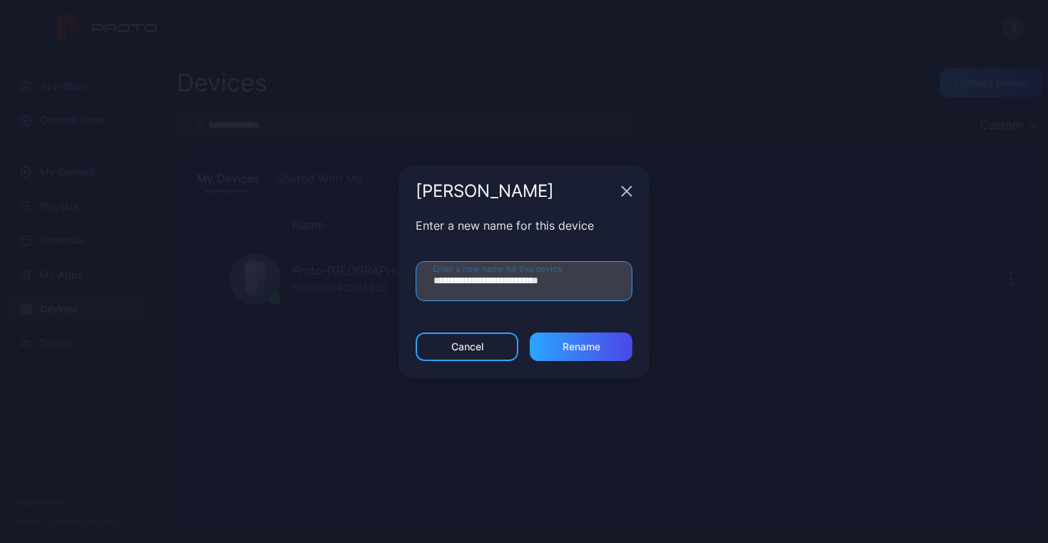
click at [570, 280] on input "**********" at bounding box center [524, 281] width 217 height 40
type input "**********"
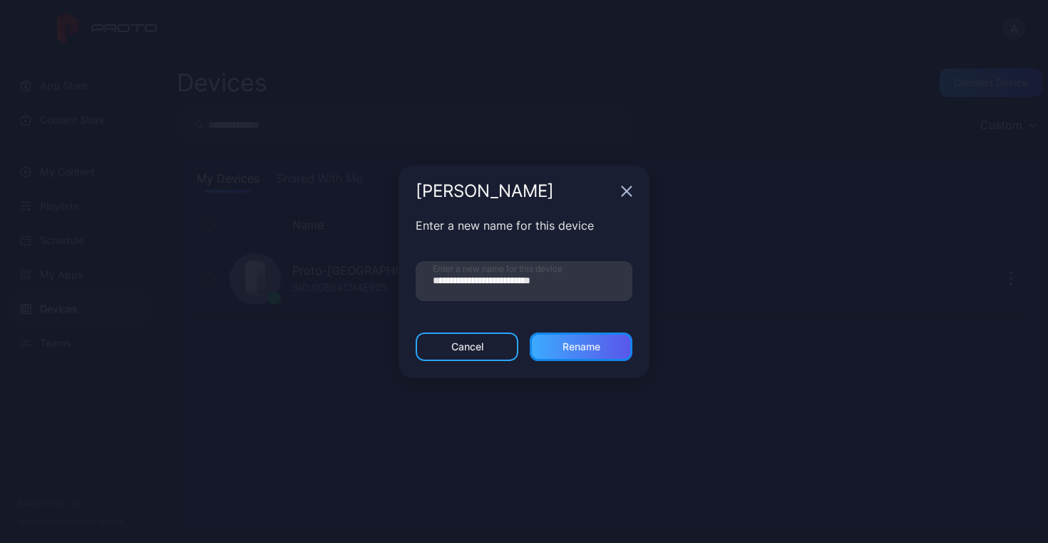
click at [582, 351] on div "Rename" at bounding box center [581, 346] width 38 height 11
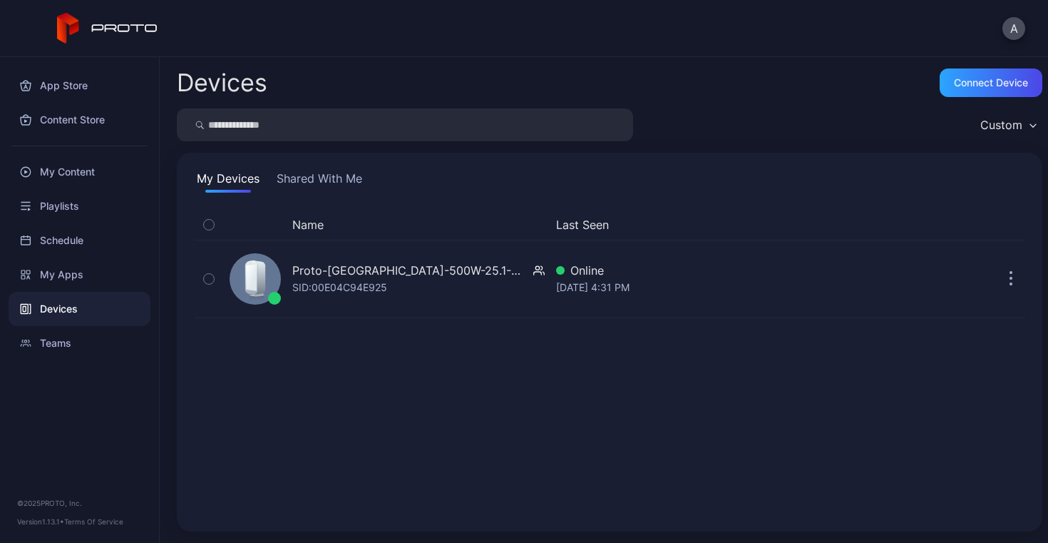
click at [68, 311] on div "Devices" at bounding box center [80, 309] width 142 height 34
click at [306, 175] on button "Shared With Me" at bounding box center [319, 181] width 91 height 23
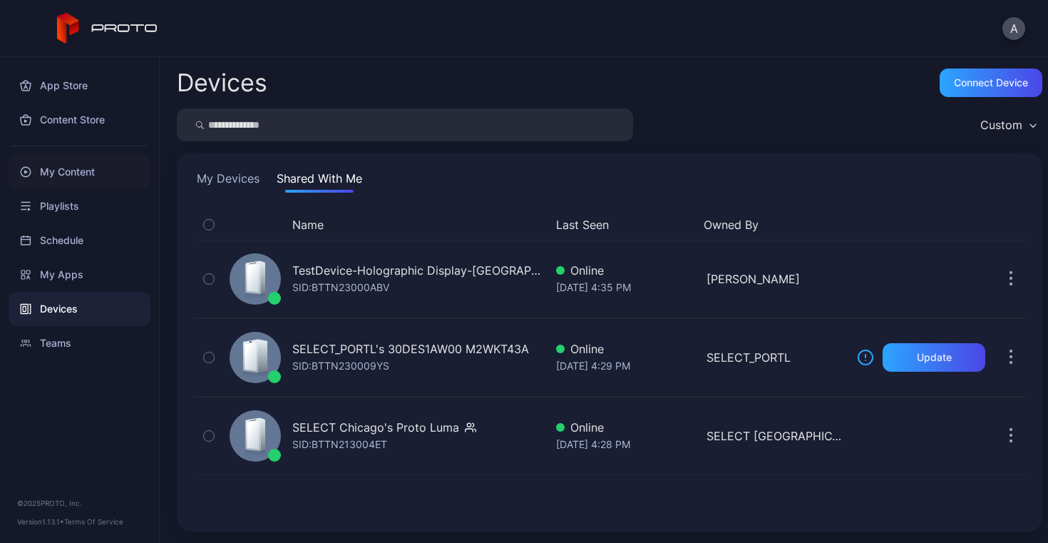
click at [68, 167] on div "My Content" at bounding box center [80, 172] width 142 height 34
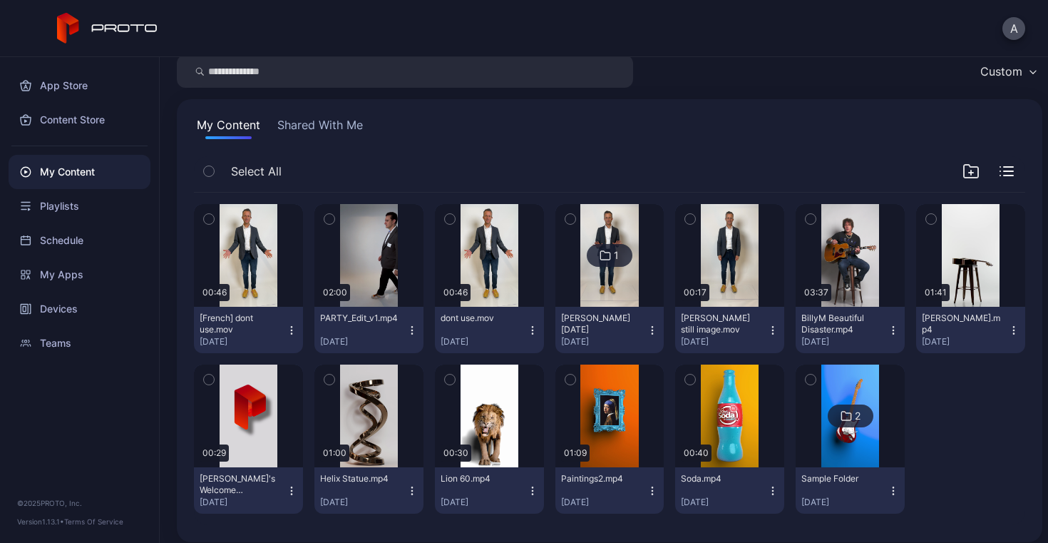
scroll to position [64, 0]
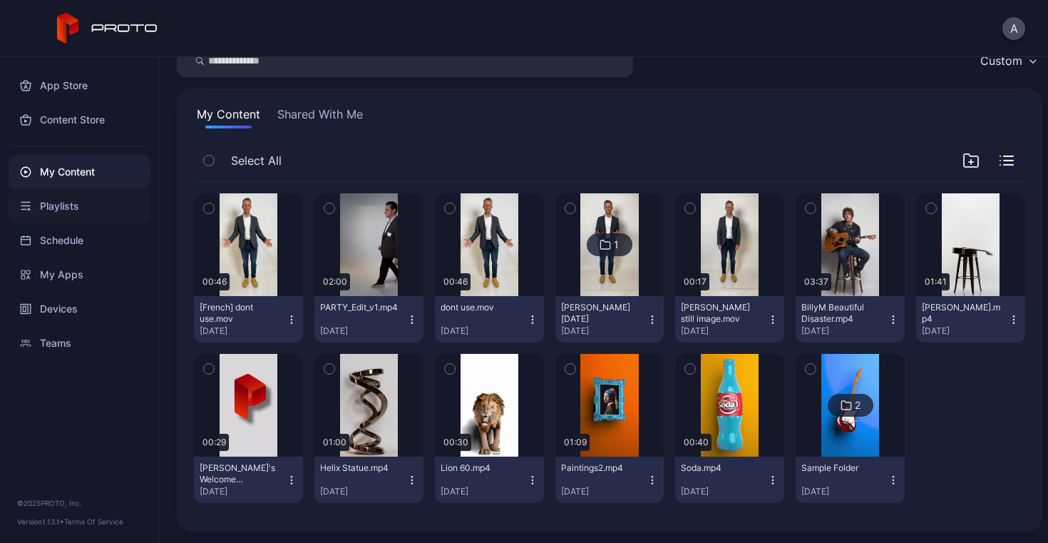
click at [49, 205] on div "Playlists" at bounding box center [80, 206] width 142 height 34
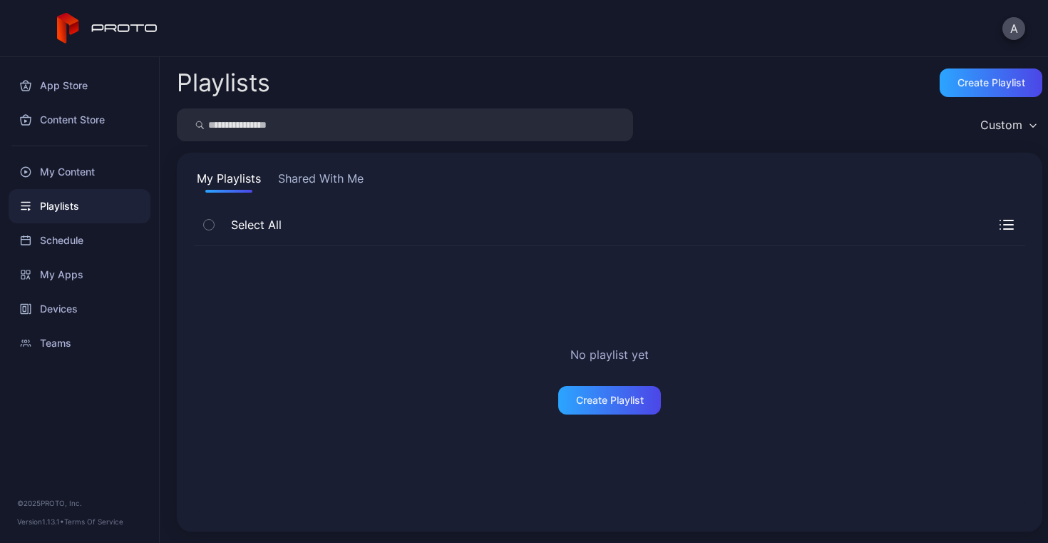
click at [315, 173] on button "Shared With Me" at bounding box center [320, 181] width 91 height 23
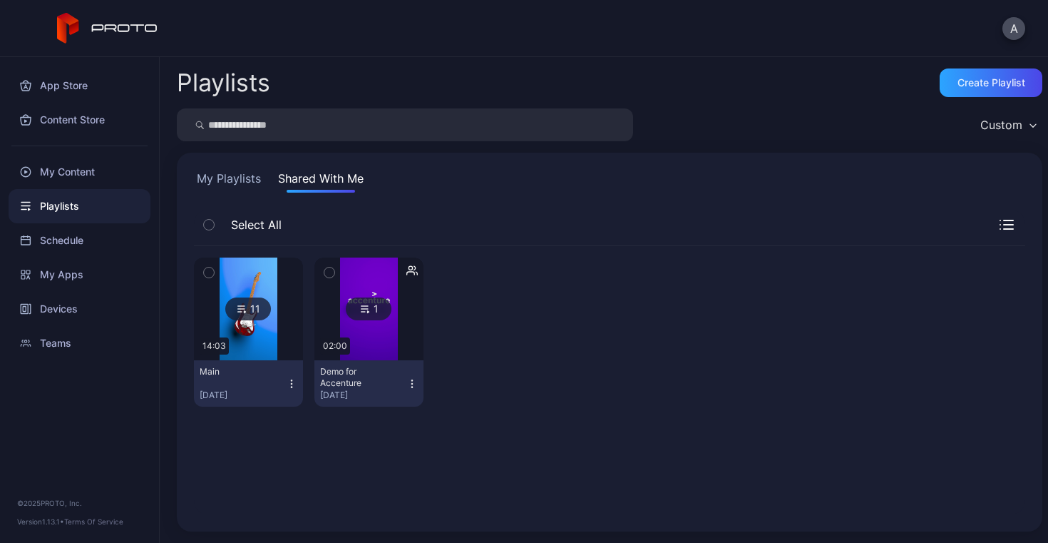
click at [409, 384] on icon "button" at bounding box center [411, 383] width 11 height 11
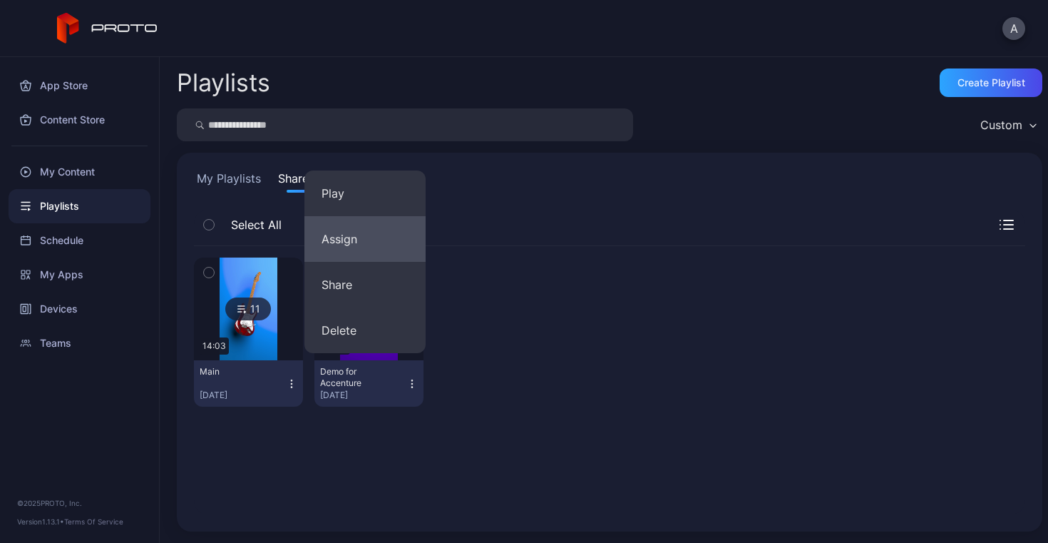
click at [394, 240] on button "Assign" at bounding box center [364, 239] width 121 height 46
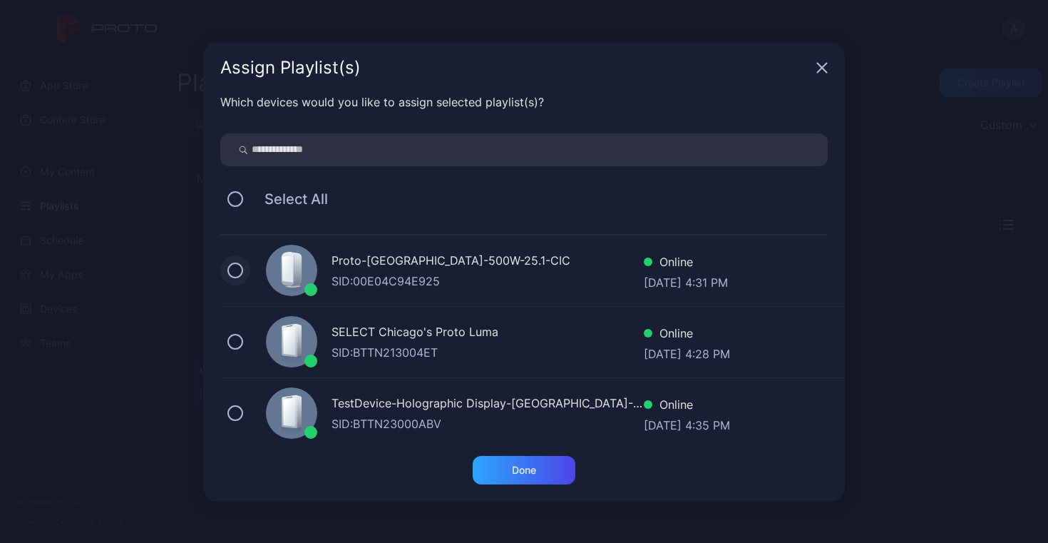
click at [239, 272] on button at bounding box center [235, 270] width 16 height 16
click at [522, 462] on div "Done" at bounding box center [524, 470] width 103 height 29
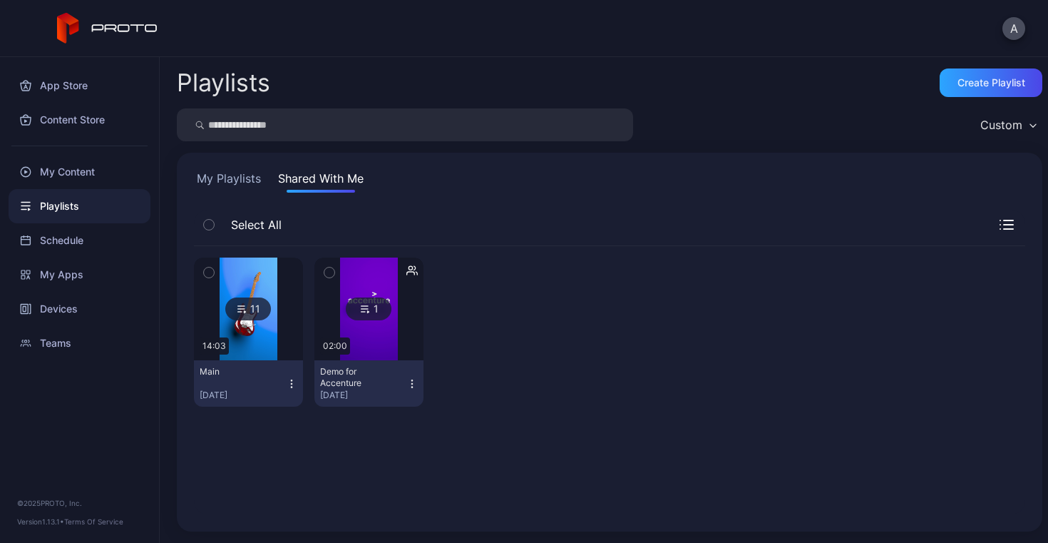
click at [286, 381] on icon "button" at bounding box center [291, 383] width 11 height 11
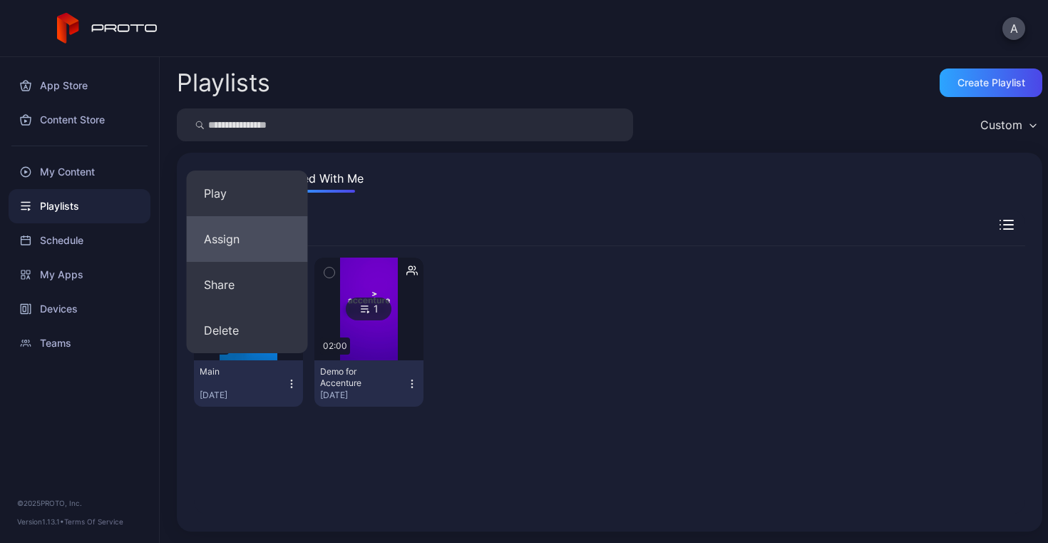
click at [246, 240] on button "Assign" at bounding box center [247, 239] width 121 height 46
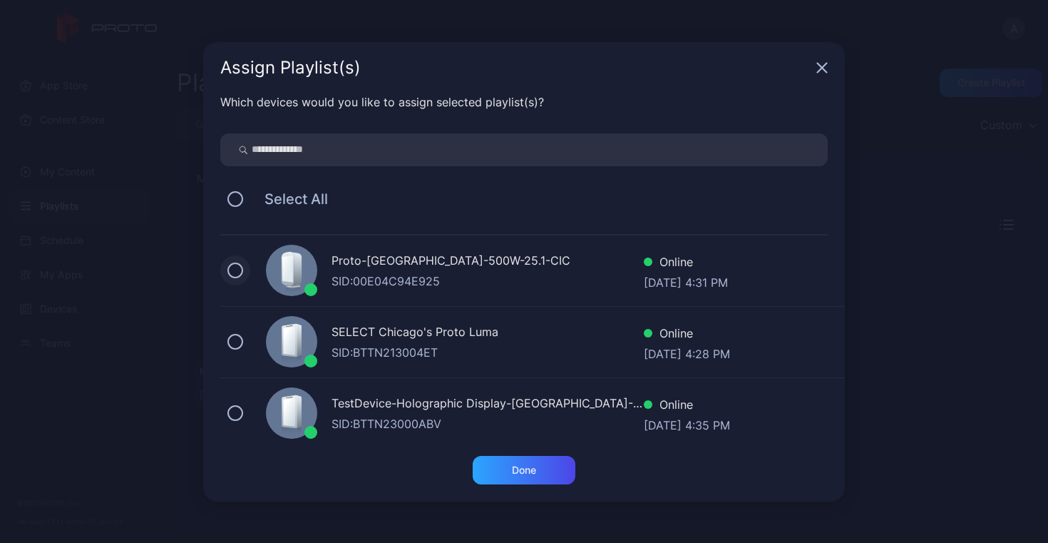
click at [240, 267] on button at bounding box center [235, 270] width 16 height 16
click at [527, 469] on div "Done" at bounding box center [524, 469] width 24 height 11
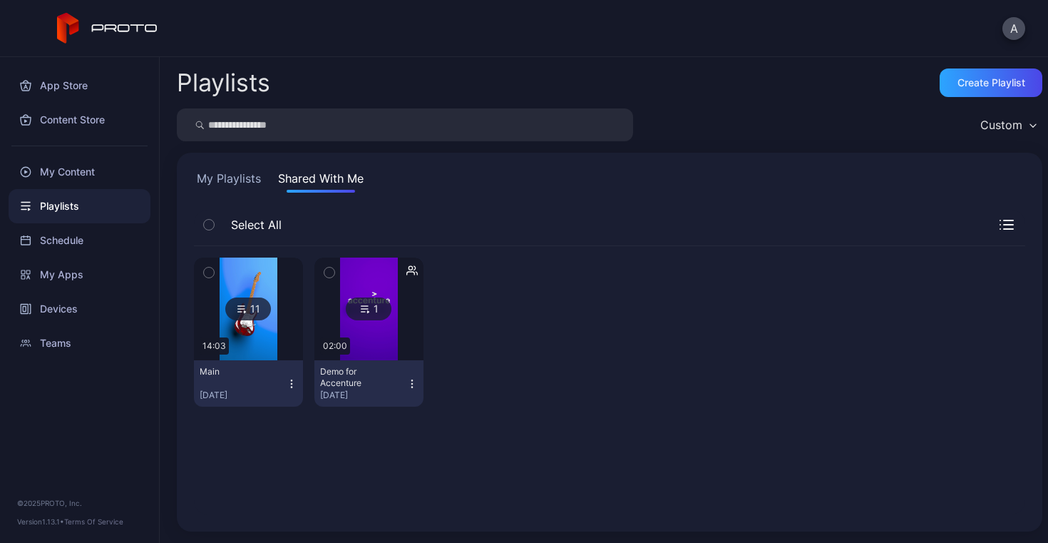
click at [229, 173] on button "My Playlists" at bounding box center [229, 181] width 70 height 23
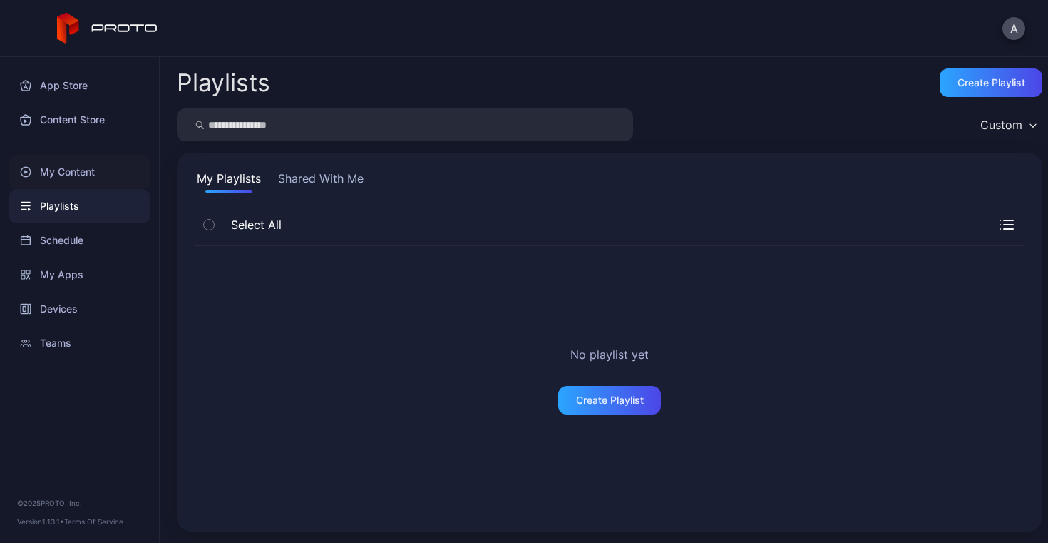
click at [60, 173] on div "My Content" at bounding box center [80, 172] width 142 height 34
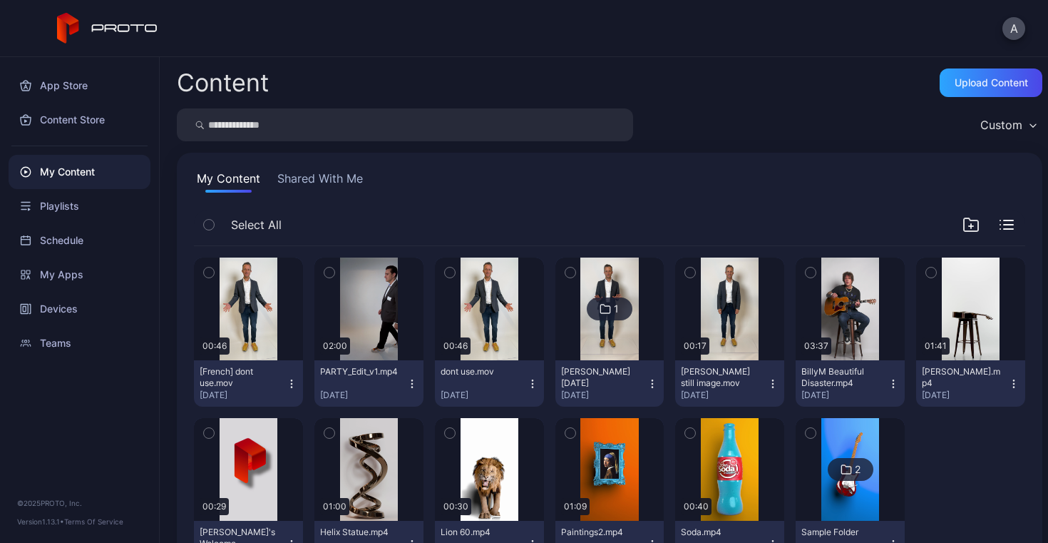
click at [302, 176] on button "Shared With Me" at bounding box center [319, 181] width 91 height 23
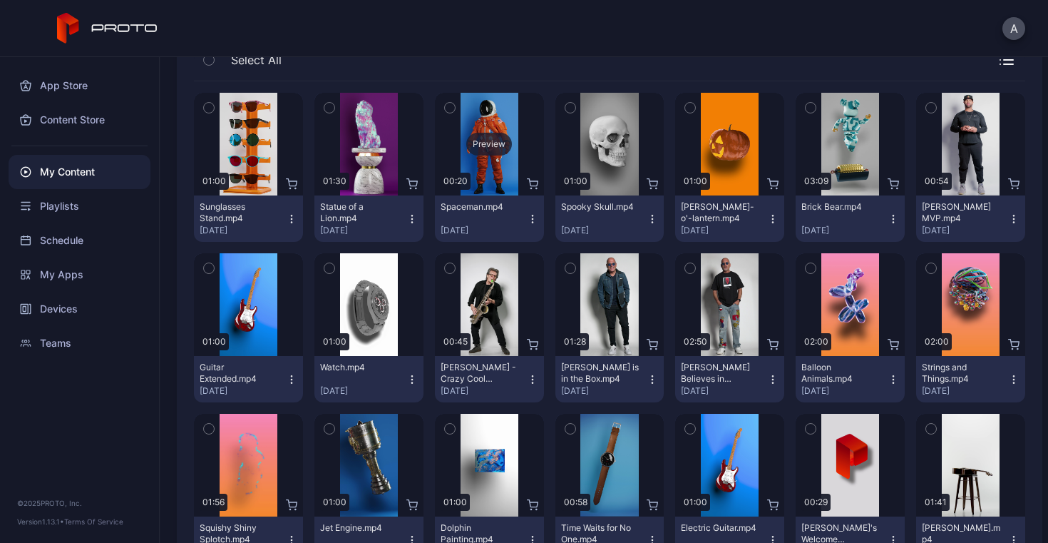
scroll to position [193, 0]
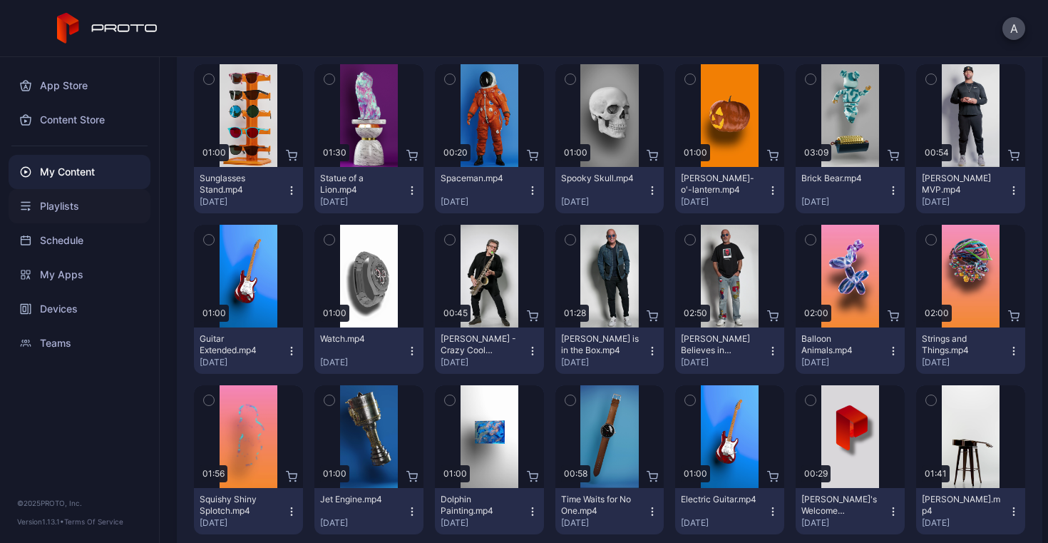
click at [66, 206] on div "Playlists" at bounding box center [80, 206] width 142 height 34
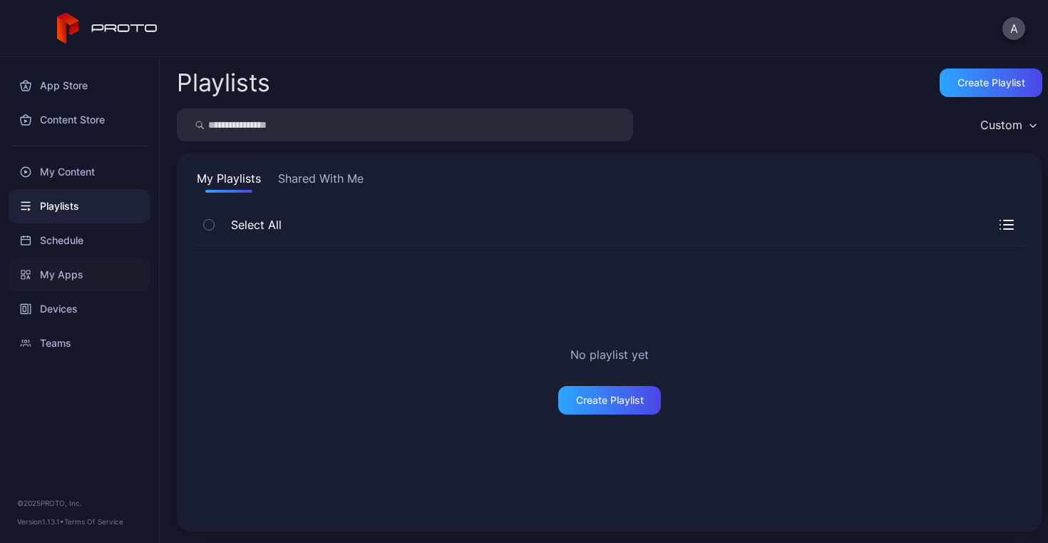
click at [67, 274] on div "My Apps" at bounding box center [80, 274] width 142 height 34
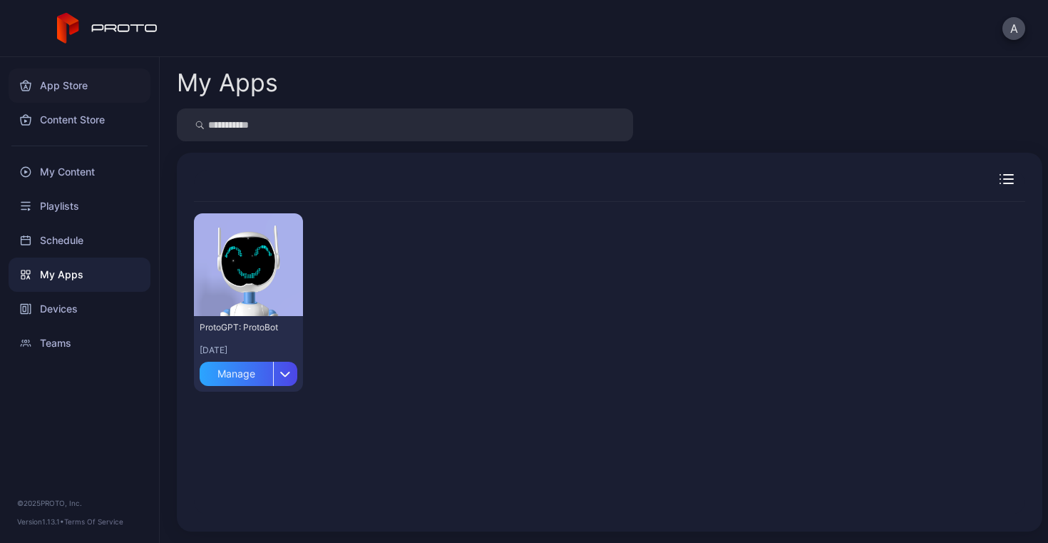
click at [62, 81] on div "App Store" at bounding box center [80, 85] width 142 height 34
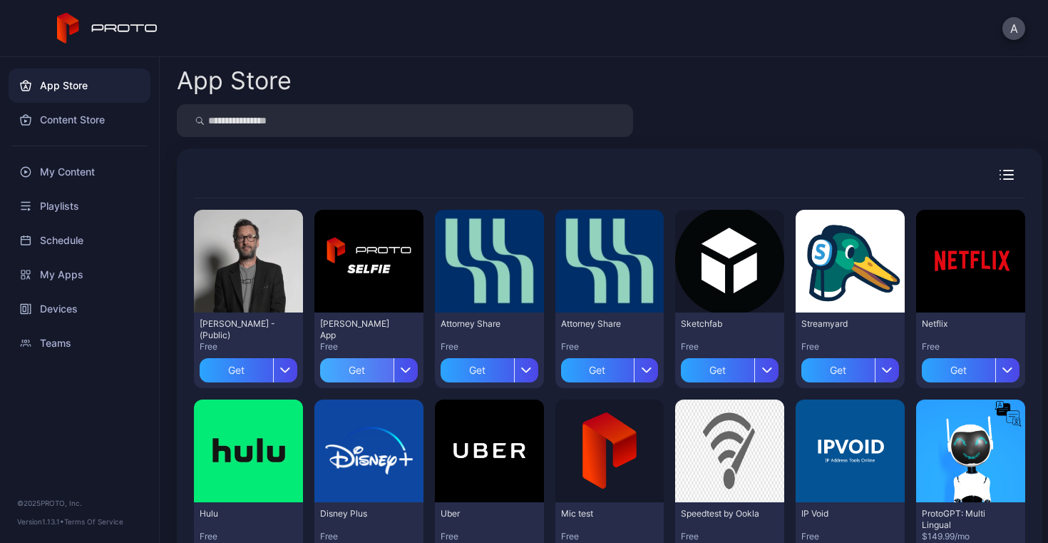
click at [347, 374] on div "Get" at bounding box center [356, 370] width 73 height 24
click at [65, 312] on div "Devices" at bounding box center [80, 309] width 142 height 34
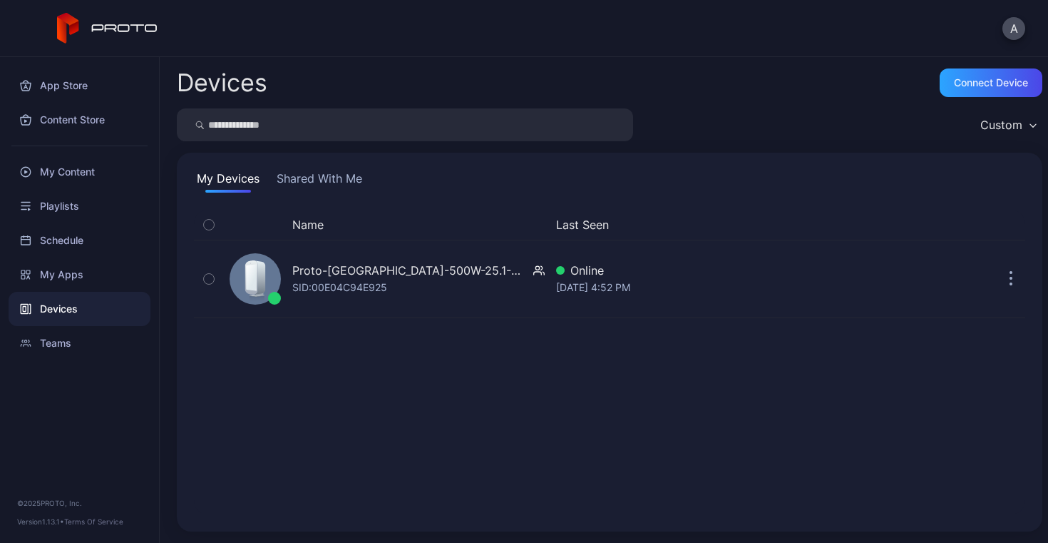
drag, startPoint x: 295, startPoint y: 273, endPoint x: 761, endPoint y: 0, distance: 539.7
